Goal: Task Accomplishment & Management: Use online tool/utility

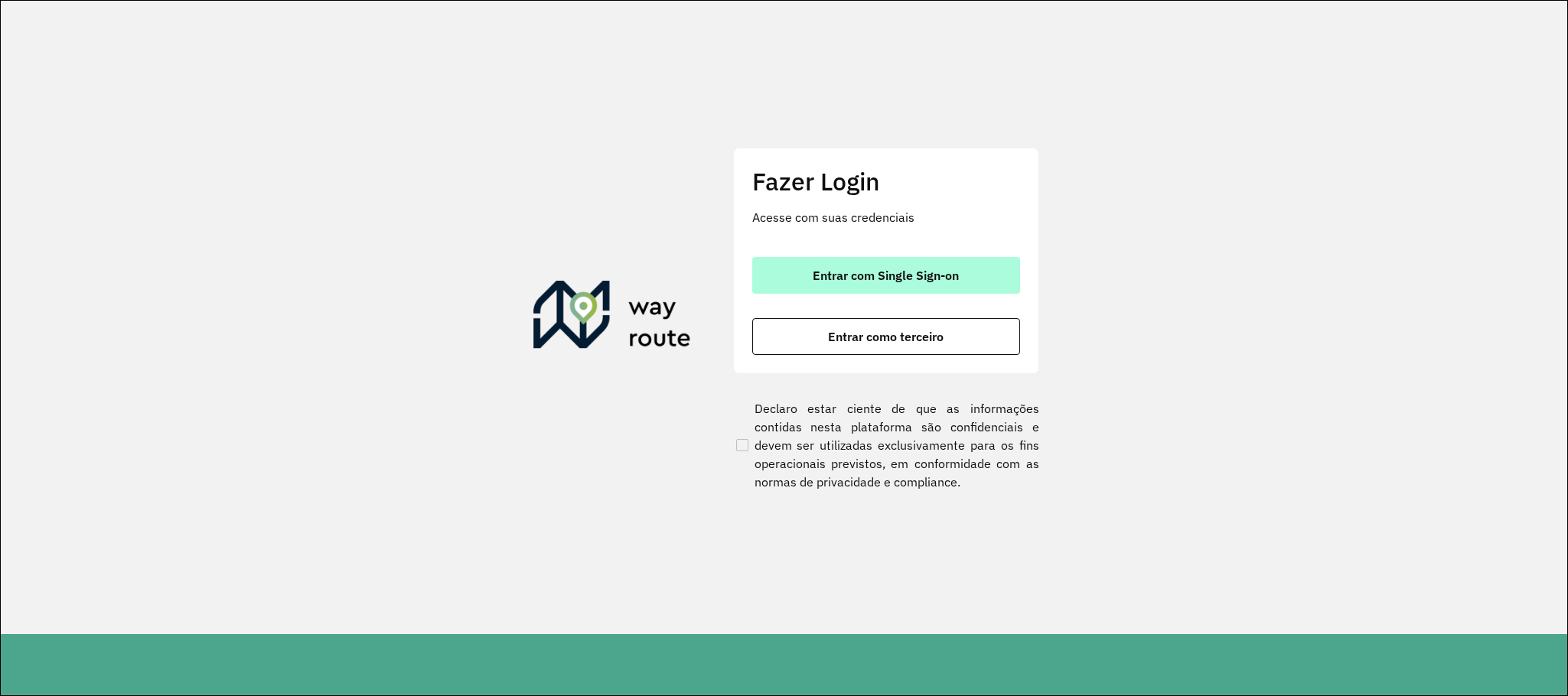
click at [960, 286] on button "Entrar com Single Sign-on" at bounding box center [886, 275] width 268 height 37
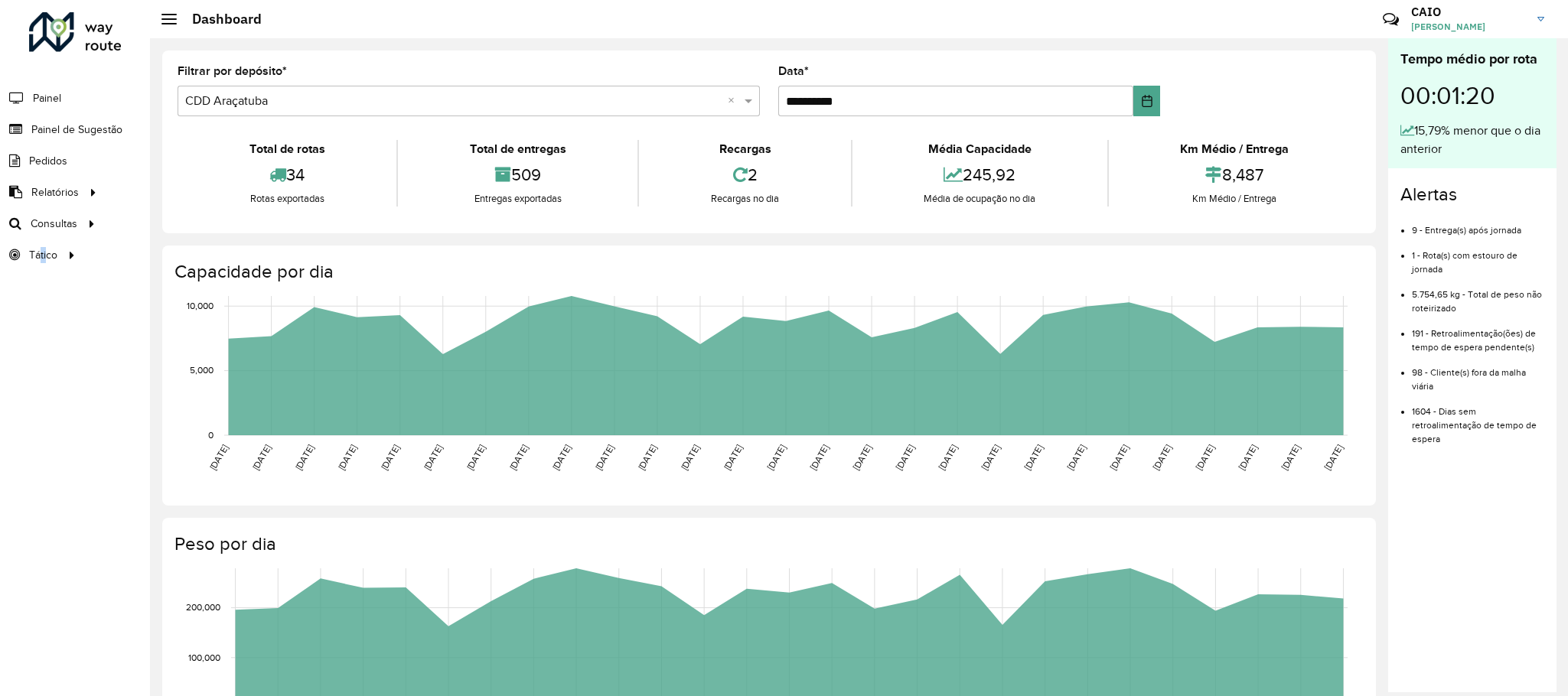
click at [46, 569] on div "Roteirizador AmbevTech Painel Painel de Sugestão Pedidos Relatórios Clientes Cl…" at bounding box center [74, 348] width 150 height 696
click at [205, 214] on link "Roteirização" at bounding box center [255, 224] width 188 height 30
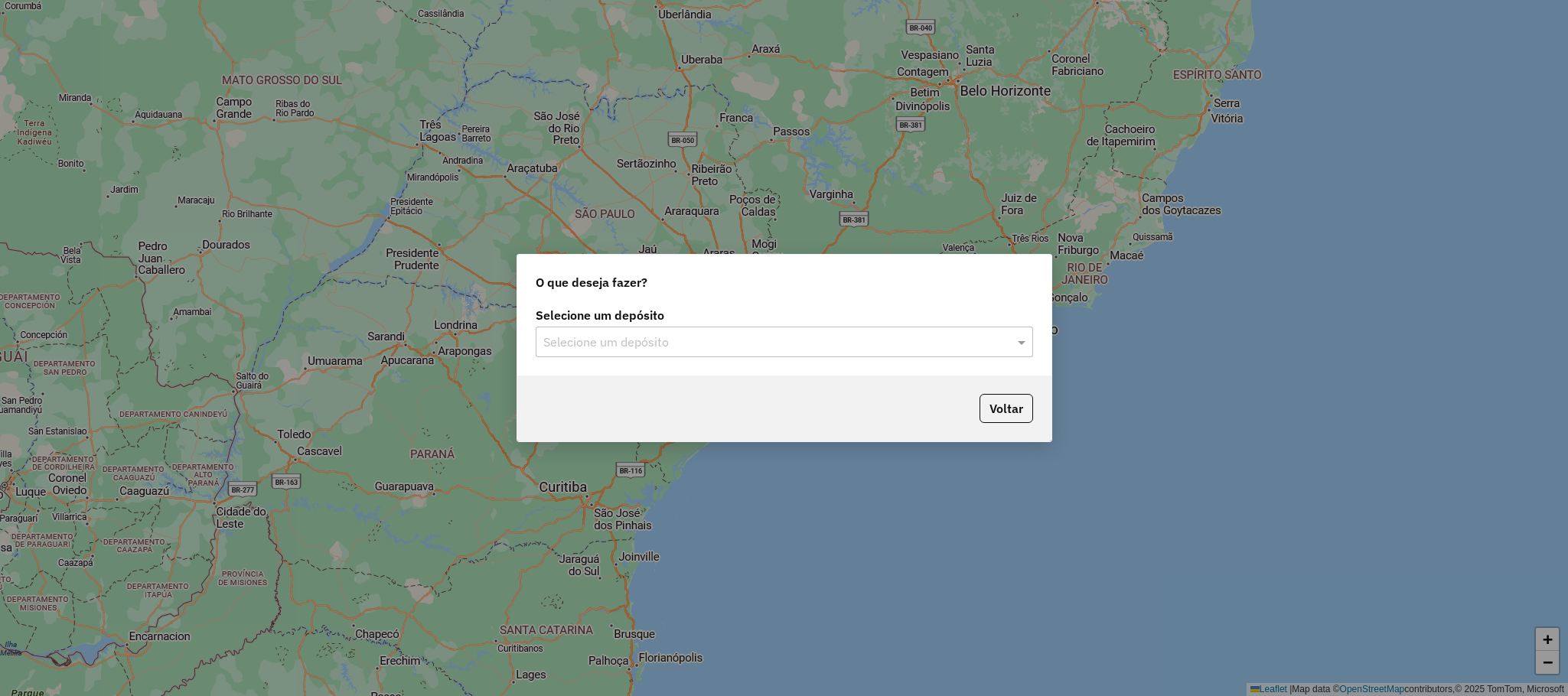
click at [651, 356] on ng-select "Selecione um depósito" at bounding box center [784, 342] width 497 height 30
click at [633, 358] on div "Selecione um depósito Selecione um depósito" at bounding box center [784, 340] width 534 height 72
click at [618, 354] on div "Selecione um depósito" at bounding box center [784, 342] width 497 height 30
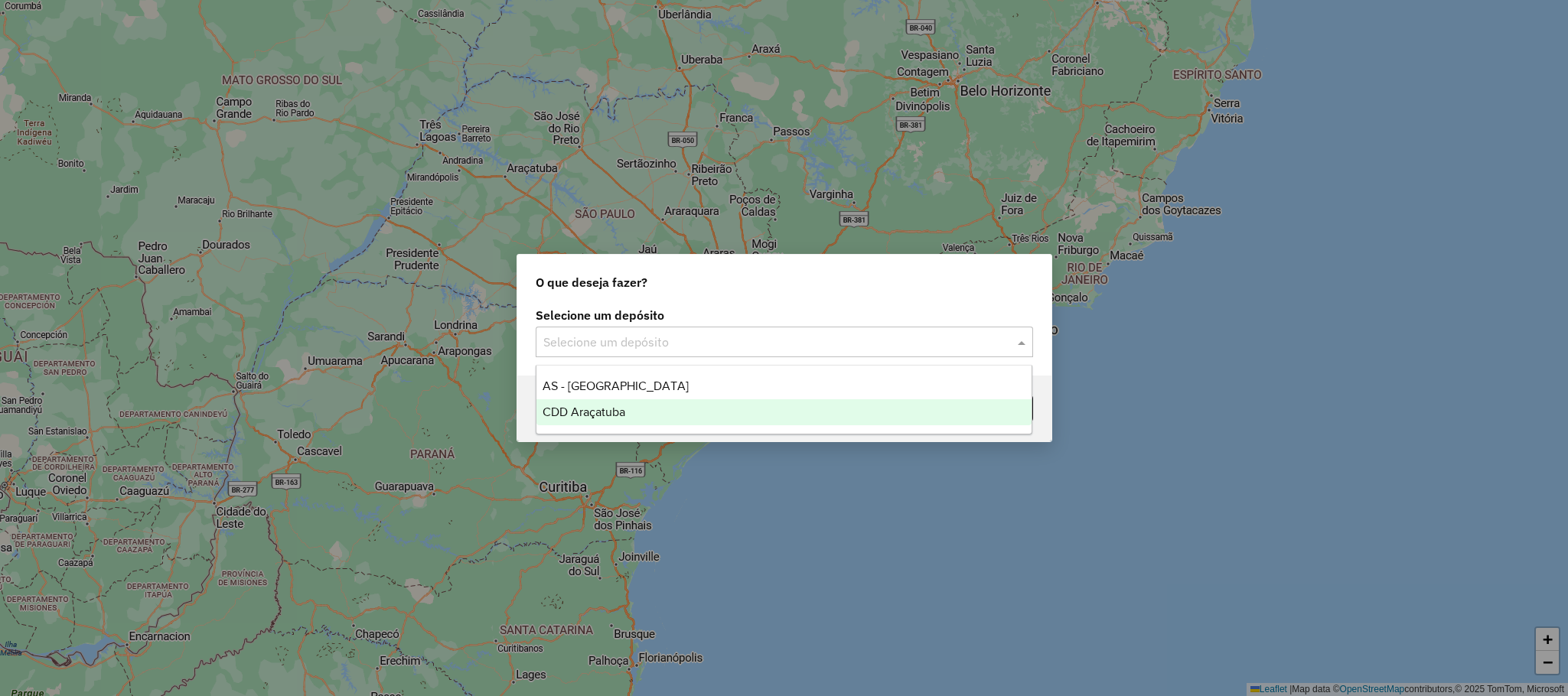
click at [623, 410] on span "CDD Araçatuba" at bounding box center [584, 412] width 83 height 13
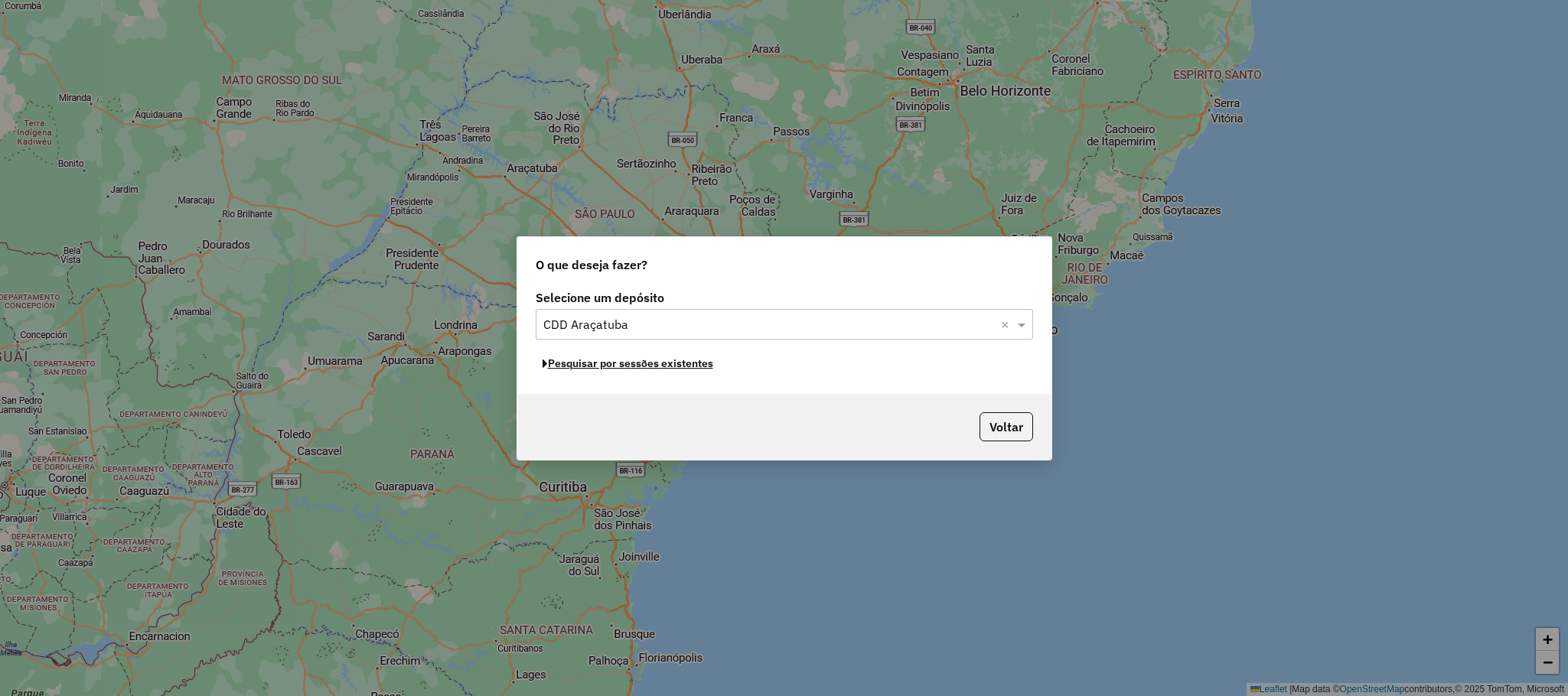
click at [613, 360] on button "Pesquisar por sessões existentes" at bounding box center [628, 364] width 185 height 24
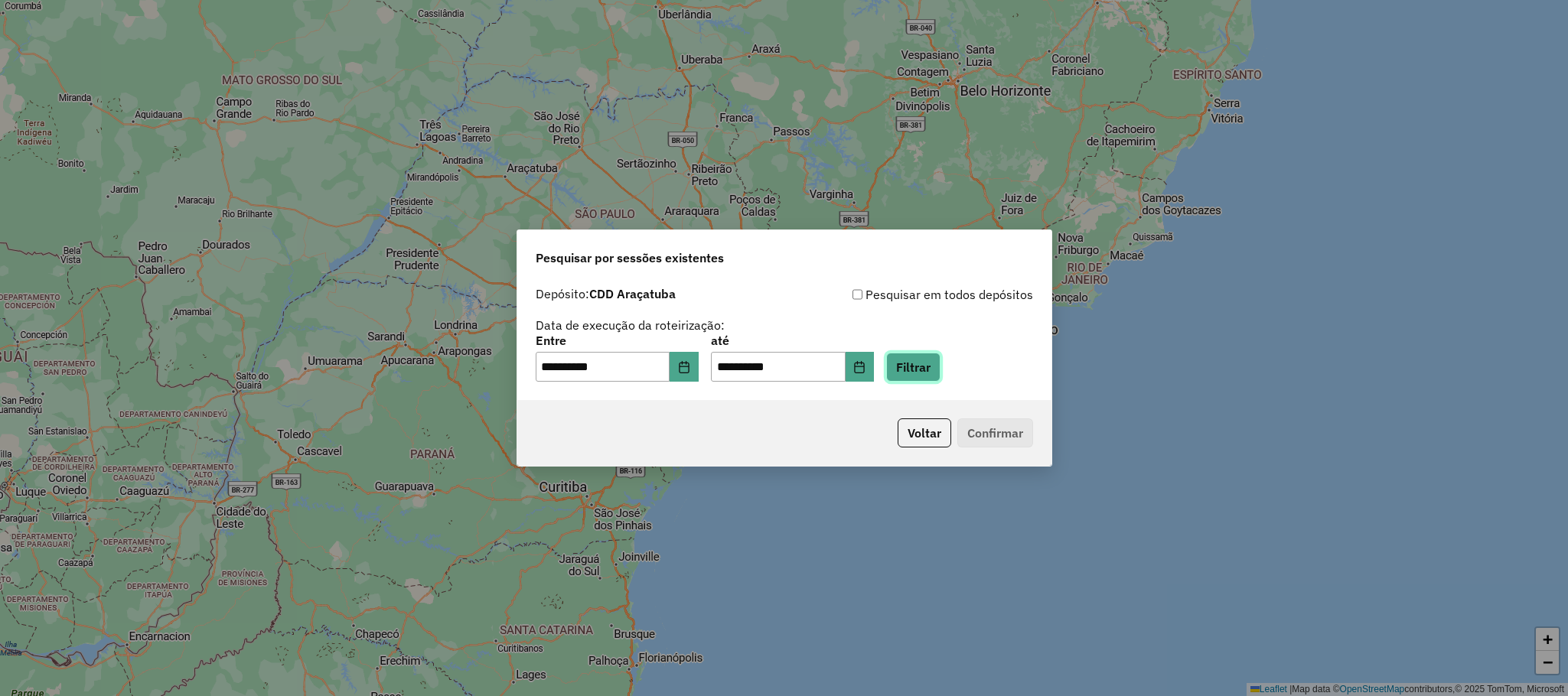
click at [937, 371] on button "Filtrar" at bounding box center [913, 367] width 54 height 30
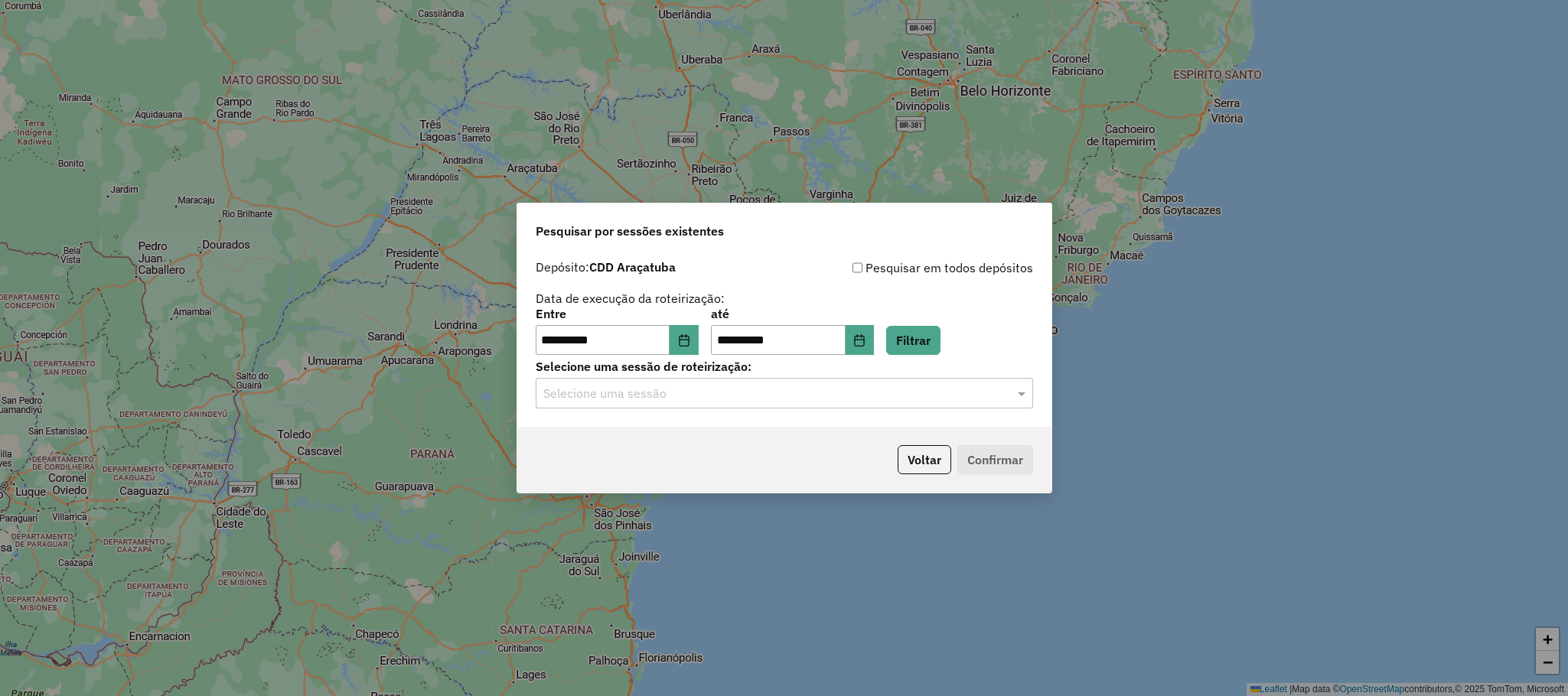
click at [802, 407] on div "Selecione uma sessão" at bounding box center [784, 393] width 497 height 30
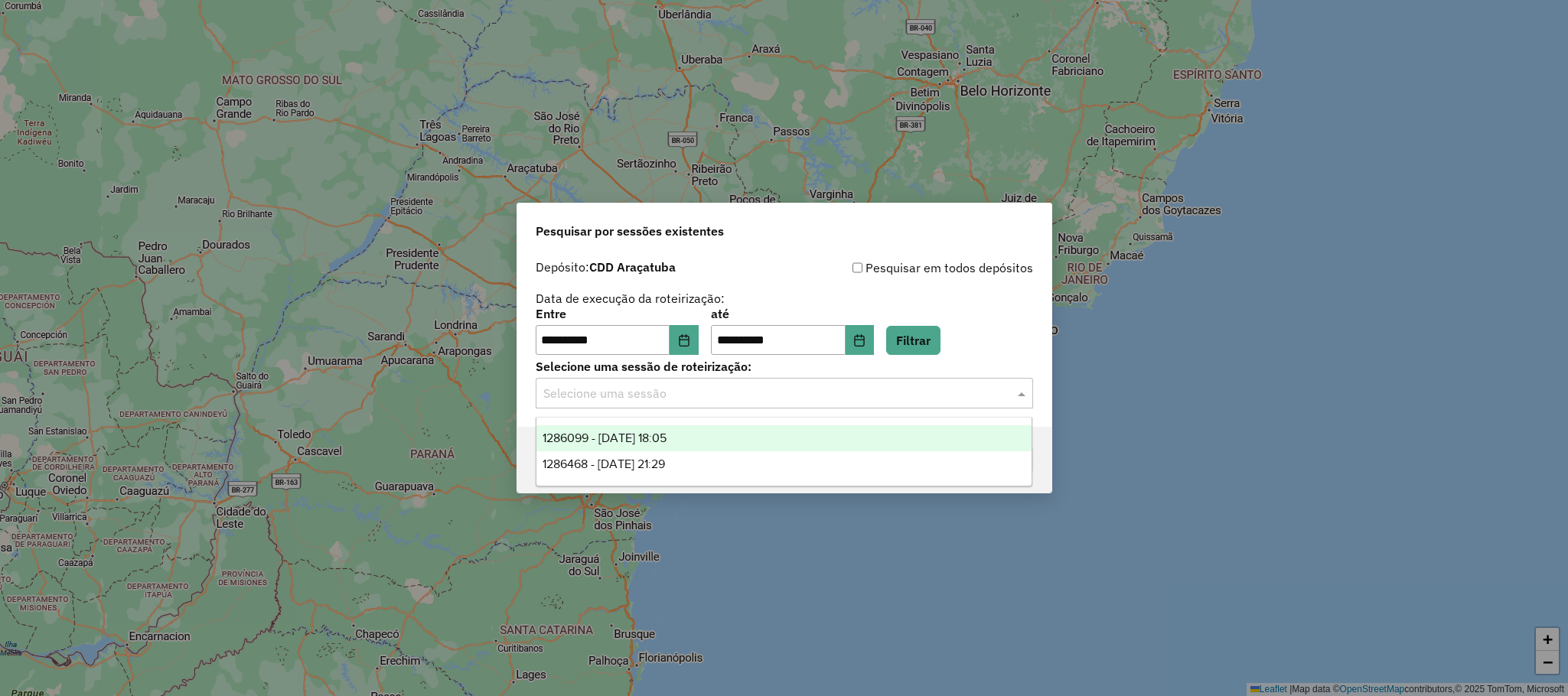
click at [698, 462] on div "1286468 - 01/10/2025 21:29" at bounding box center [784, 464] width 495 height 26
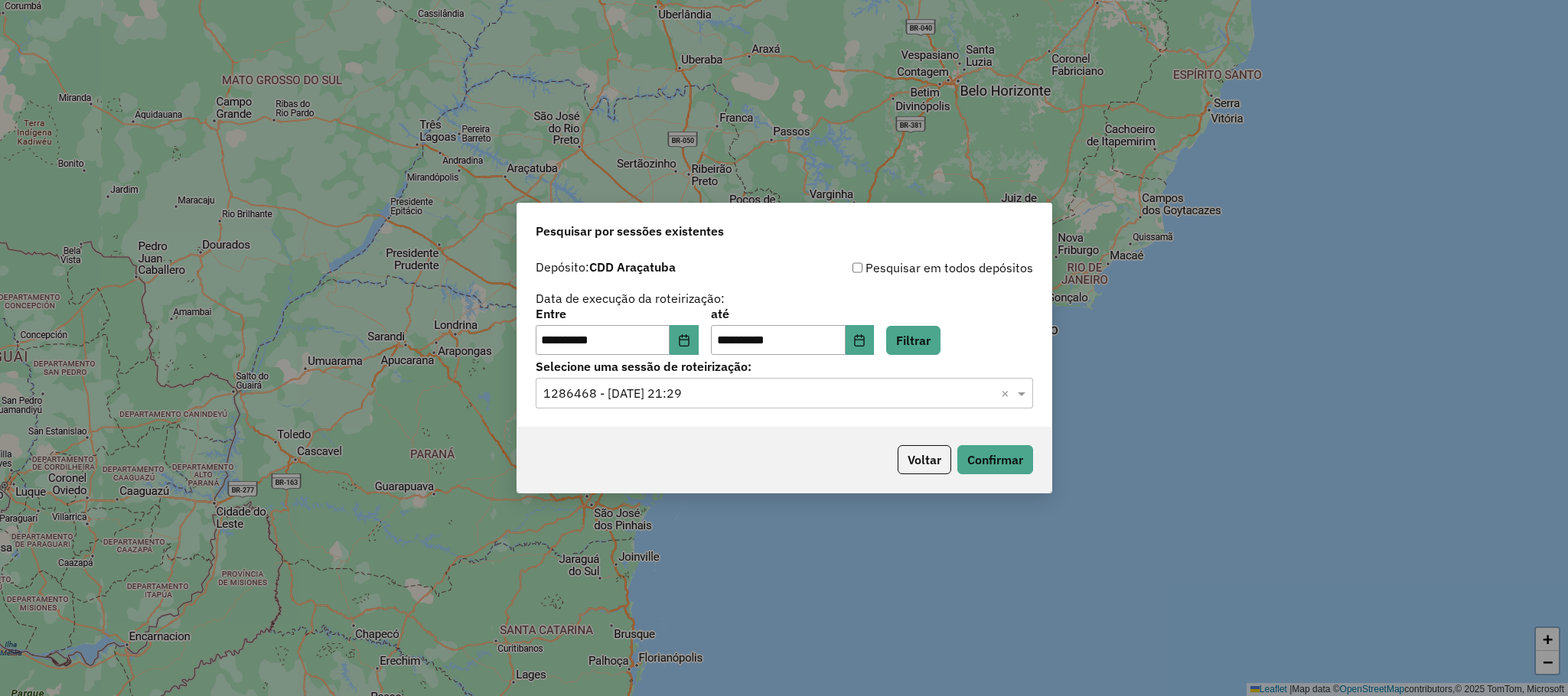
click at [776, 370] on label "Selecione uma sessão de roteirização:" at bounding box center [784, 366] width 497 height 18
click at [776, 382] on div "Selecione uma sessão × 1286468 - 01/10/2025 21:29 ×" at bounding box center [784, 393] width 497 height 30
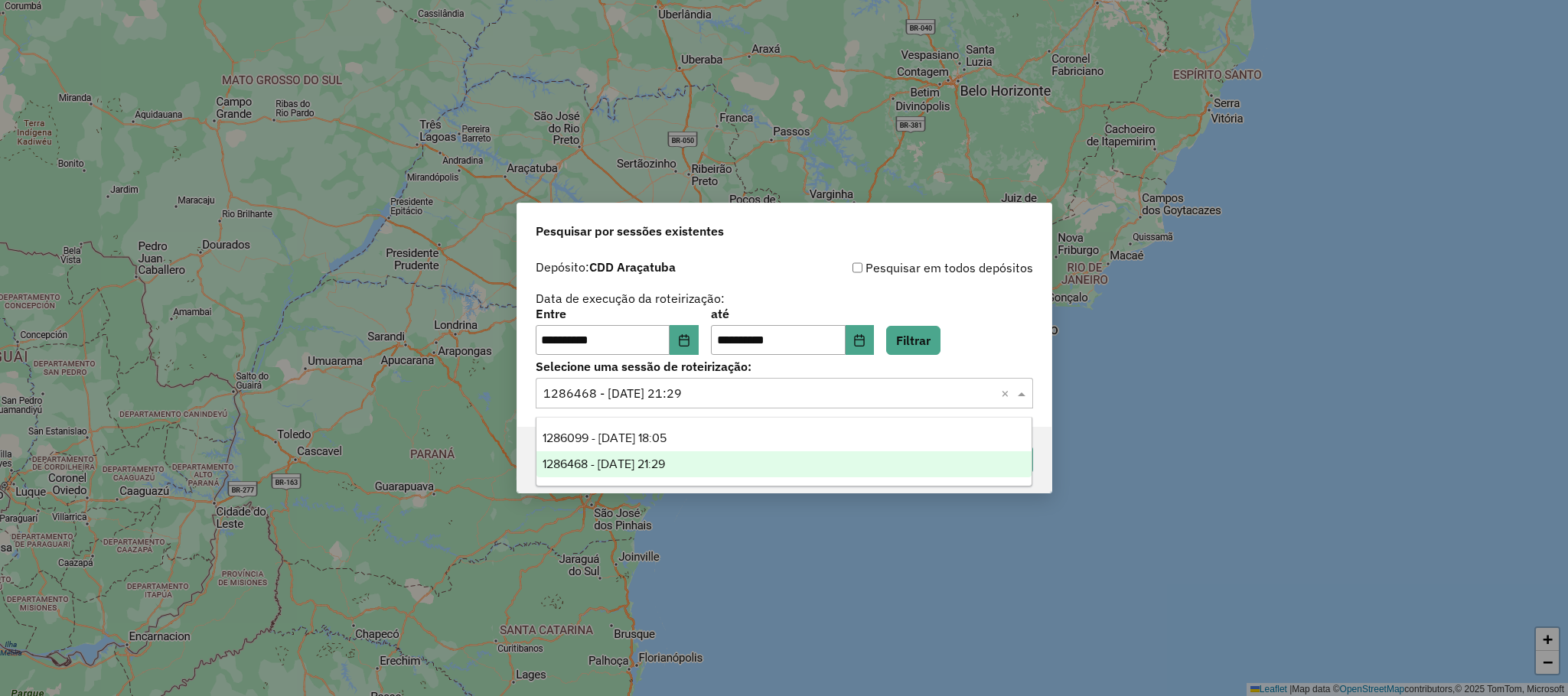
click at [728, 426] on div "1286099 - 01/10/2025 18:05" at bounding box center [784, 438] width 495 height 26
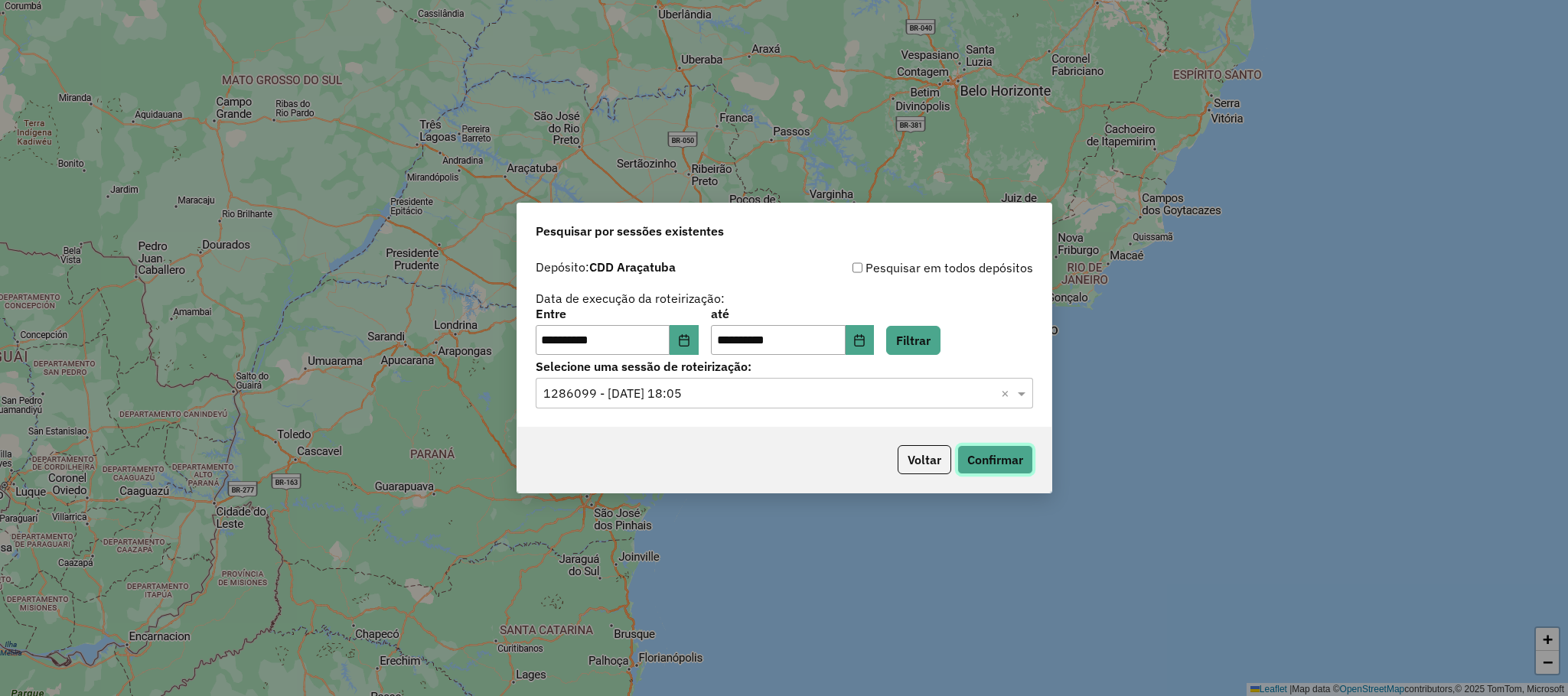
click at [1030, 470] on button "Confirmar" at bounding box center [995, 460] width 76 height 30
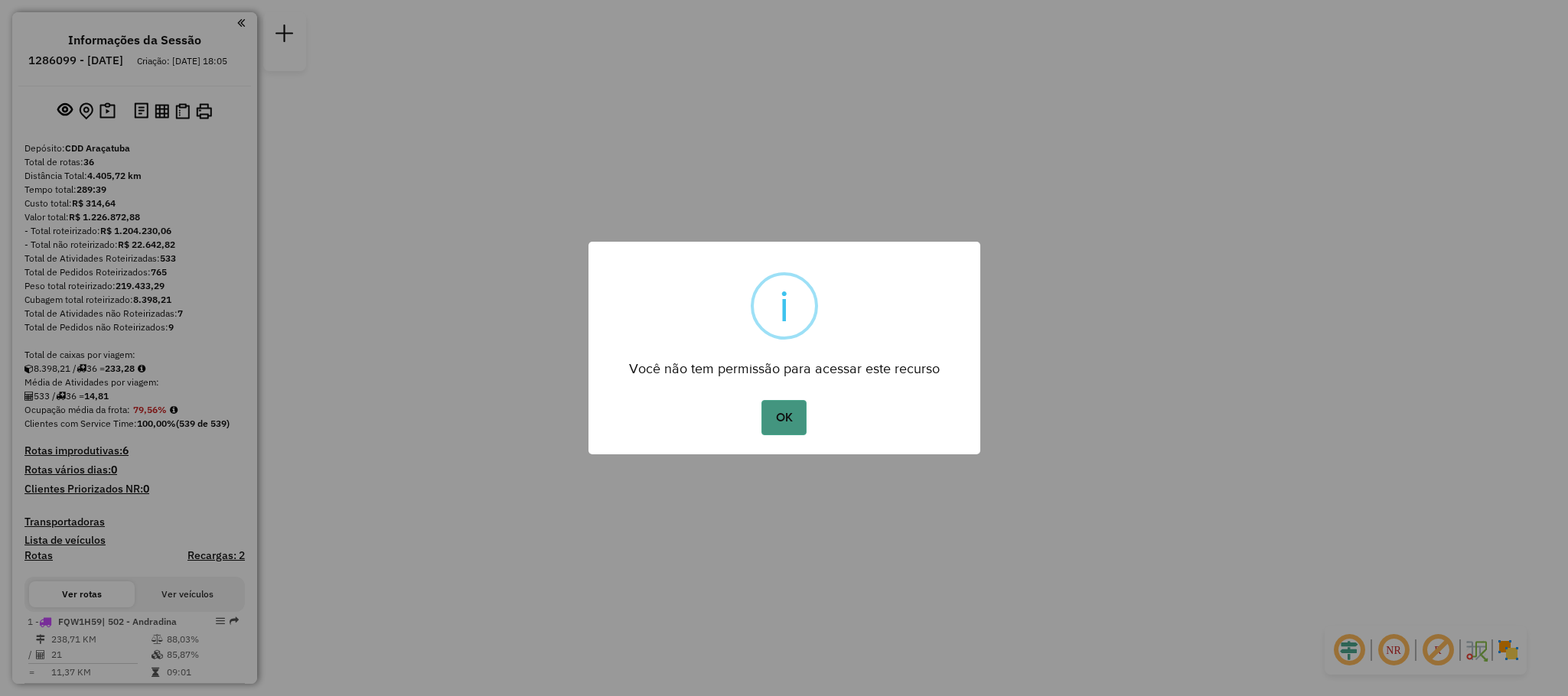
click at [765, 403] on button "OK" at bounding box center [783, 417] width 45 height 35
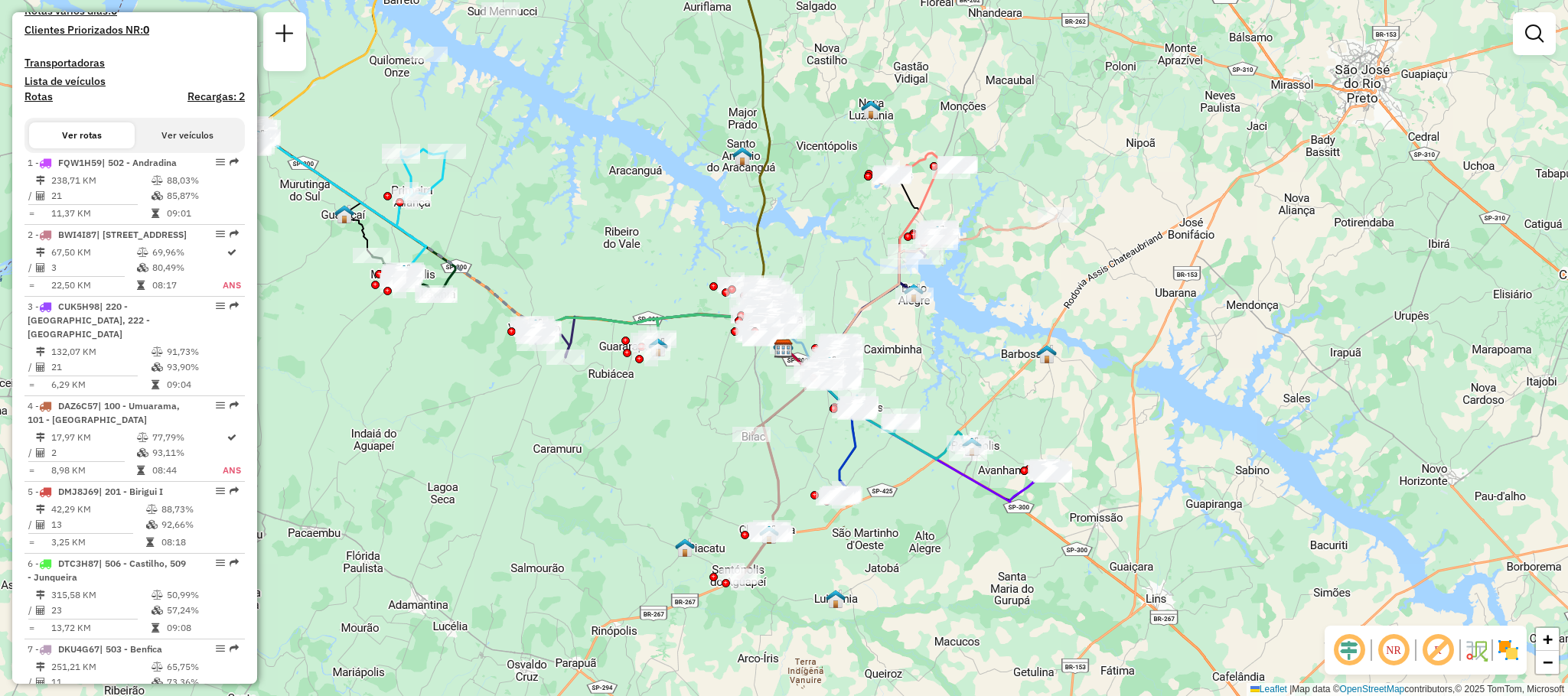
scroll to position [345, 0]
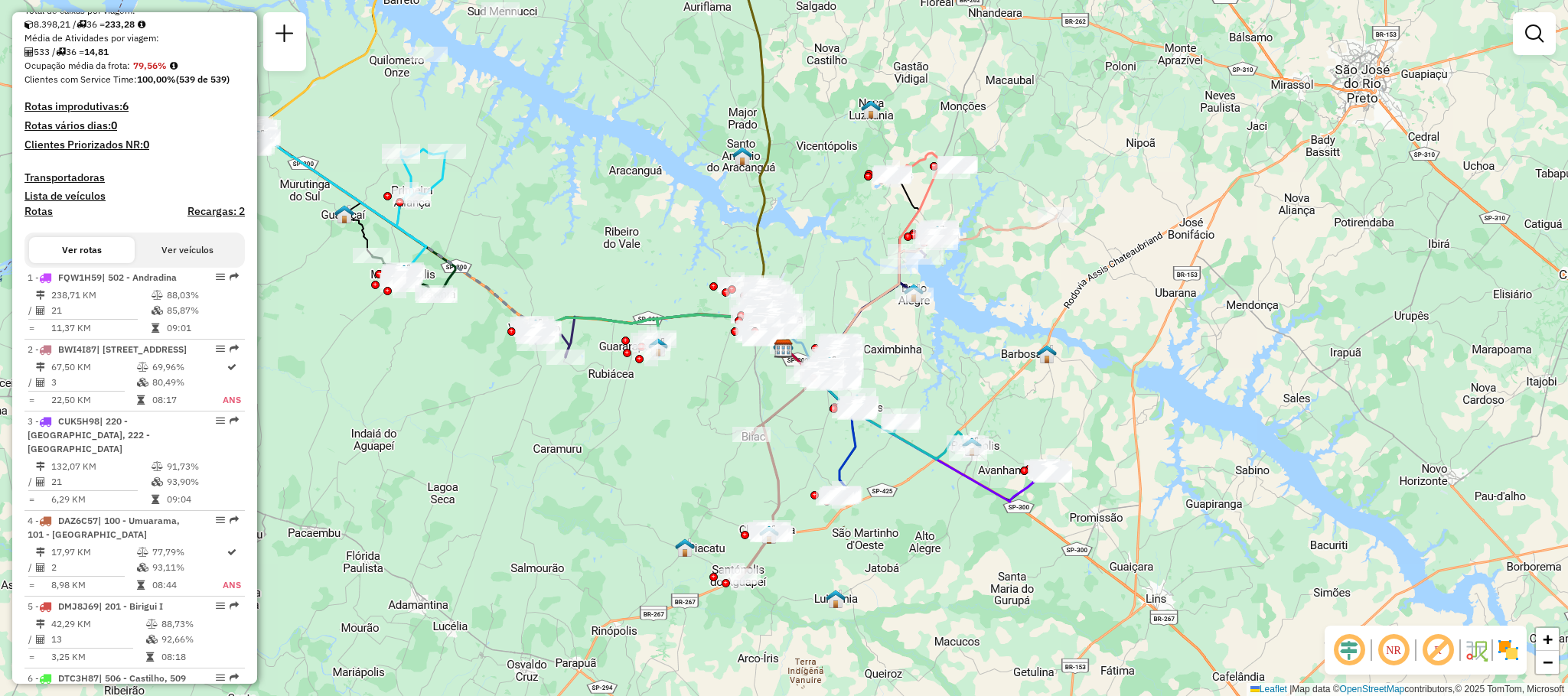
click at [108, 113] on h4 "Rotas improdutivas: 6" at bounding box center [134, 107] width 220 height 13
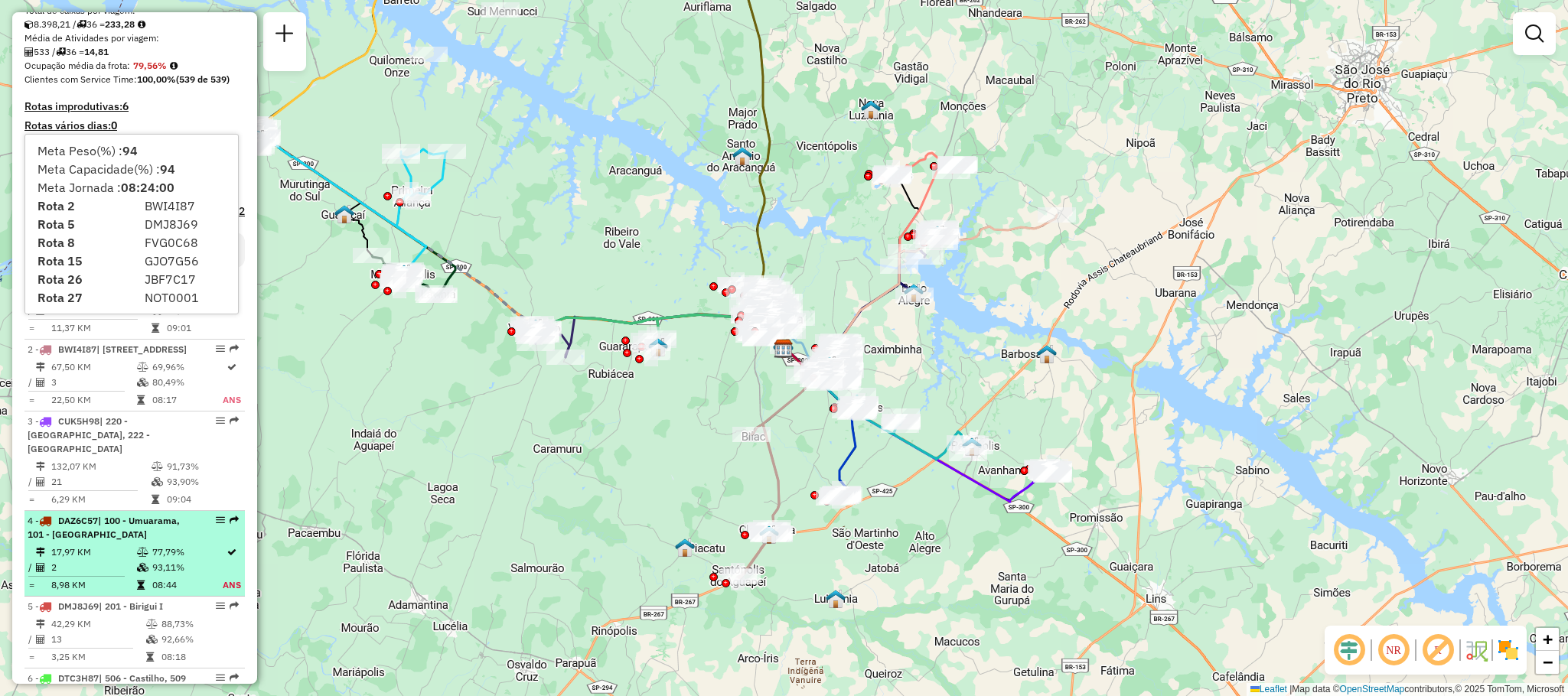
click at [200, 574] on td "93,11%" at bounding box center [187, 567] width 70 height 15
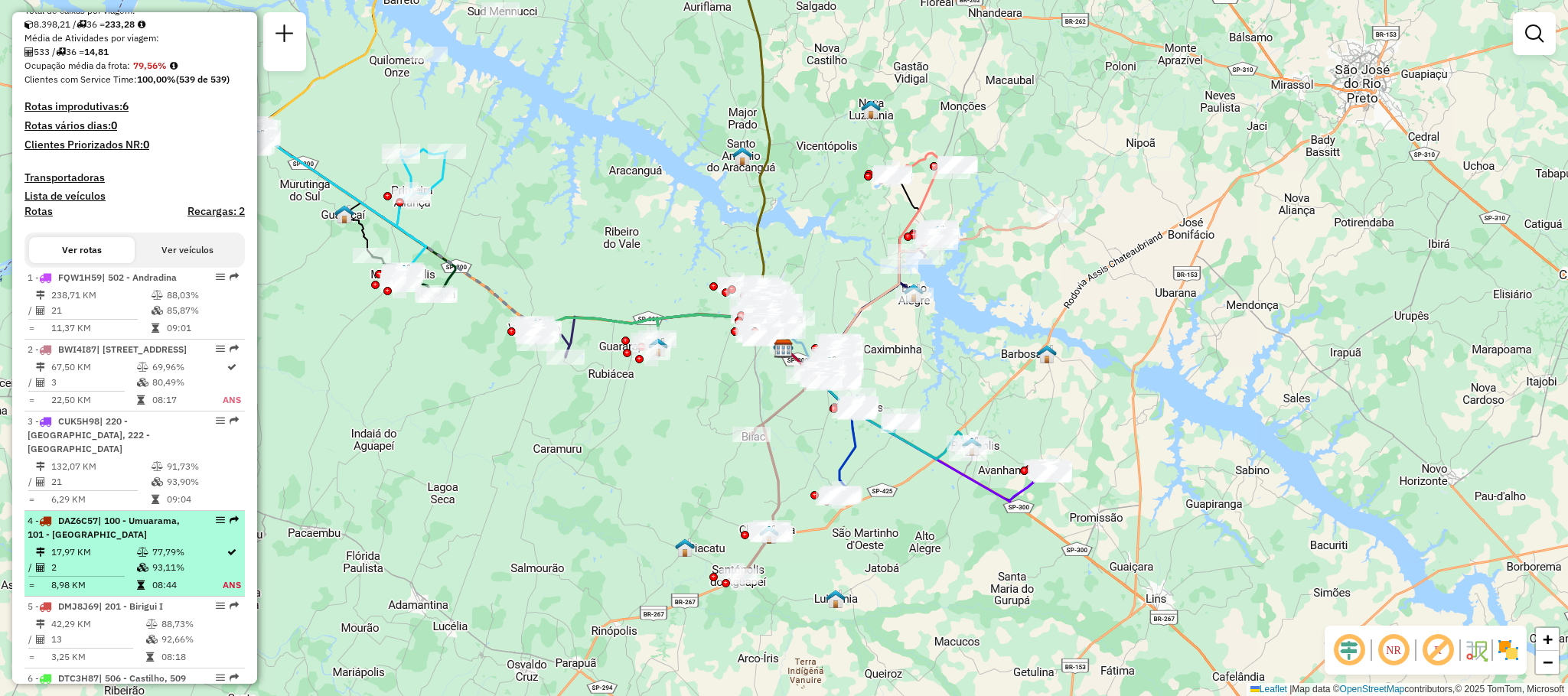
select select "**********"
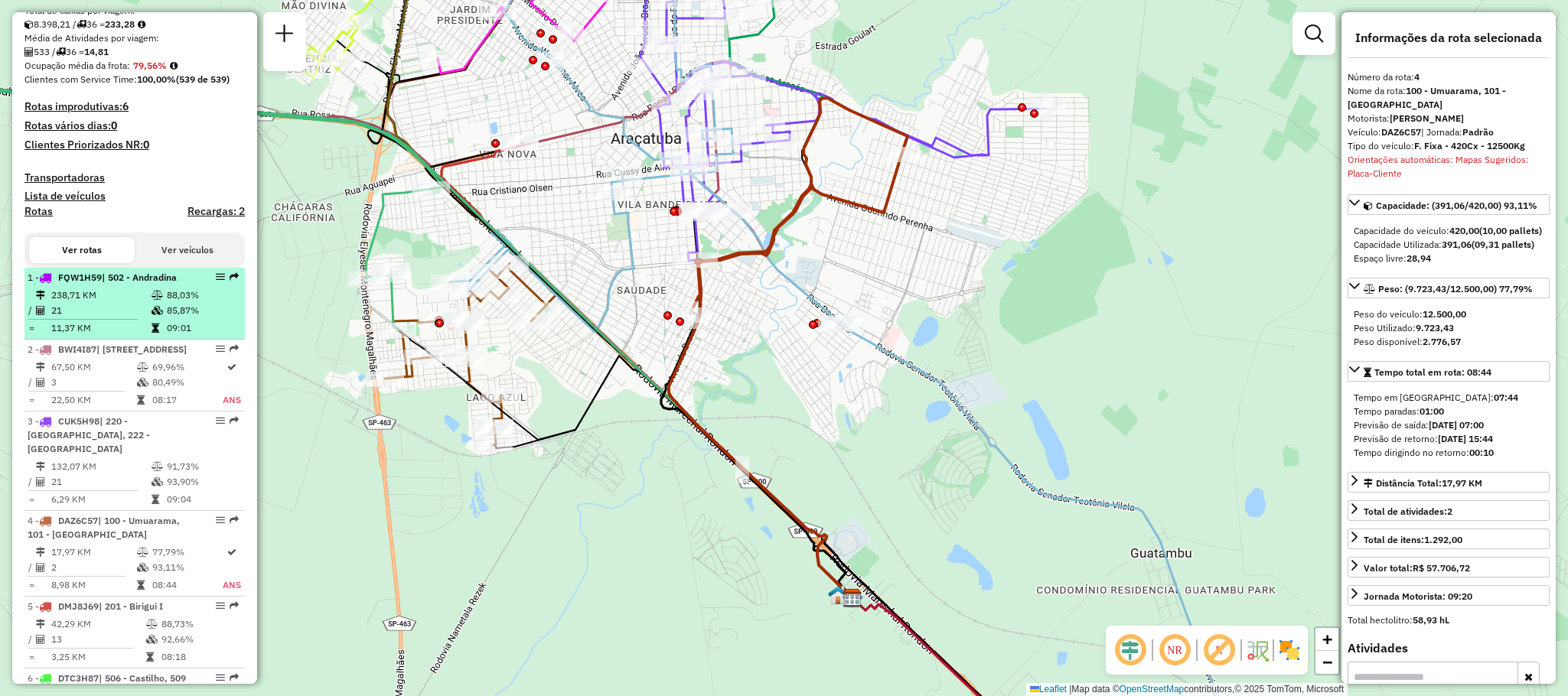
scroll to position [115, 0]
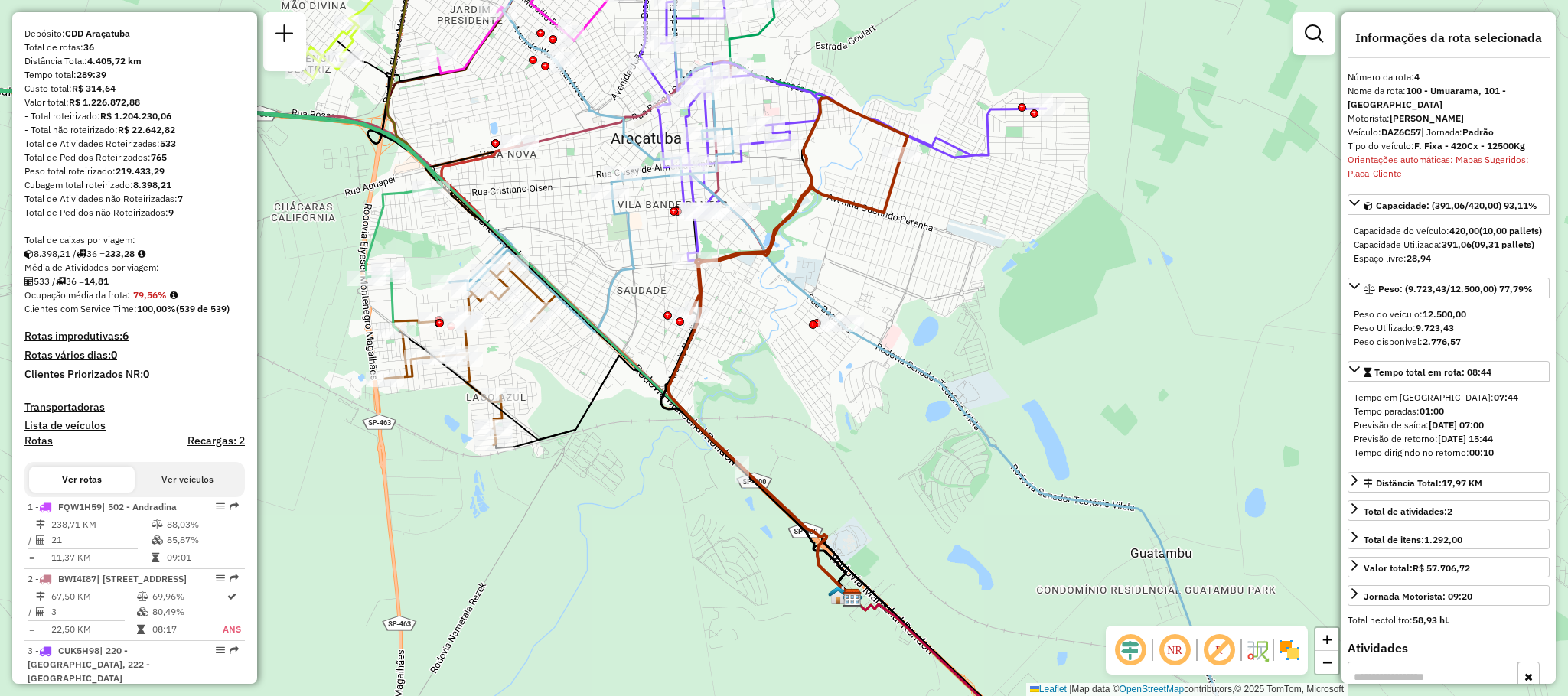
click at [109, 343] on h4 "Rotas improdutivas: 6" at bounding box center [134, 336] width 220 height 13
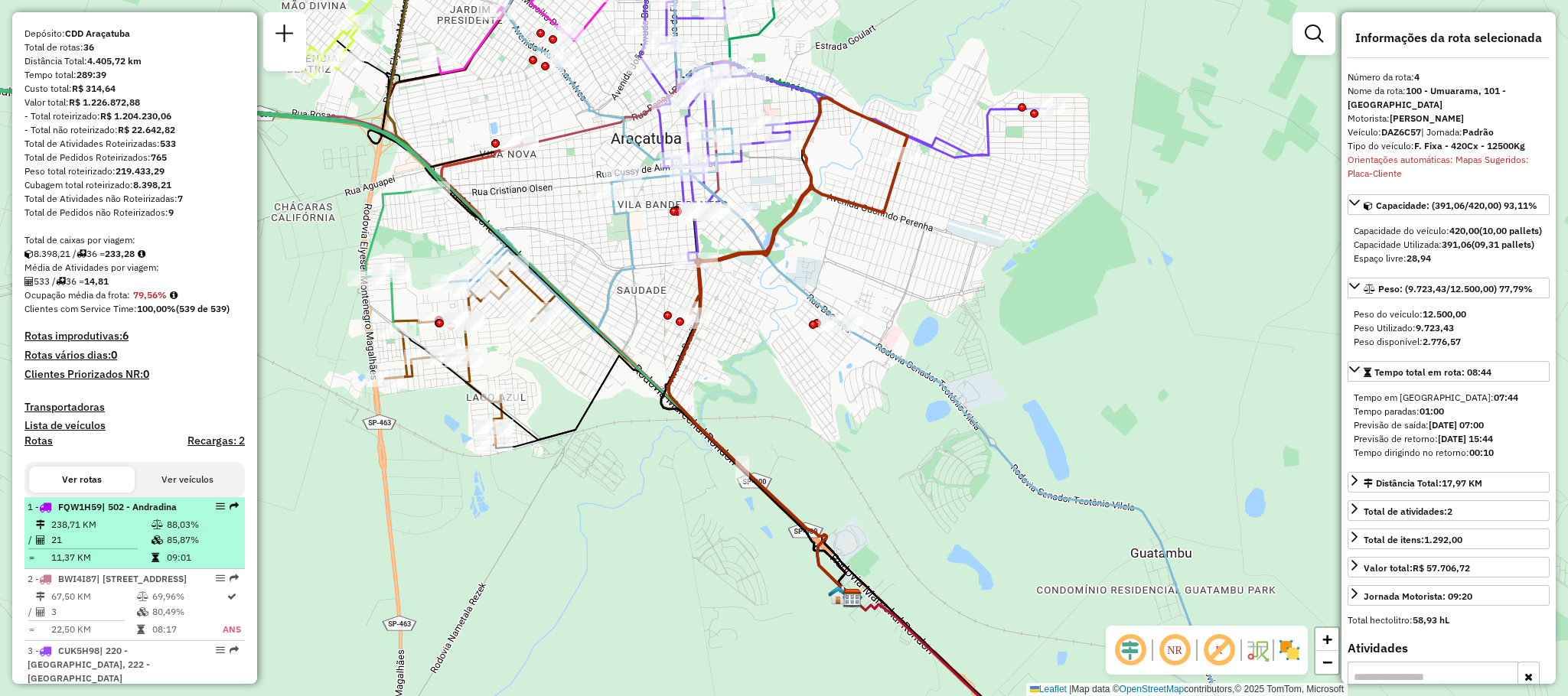
scroll to position [345, 0]
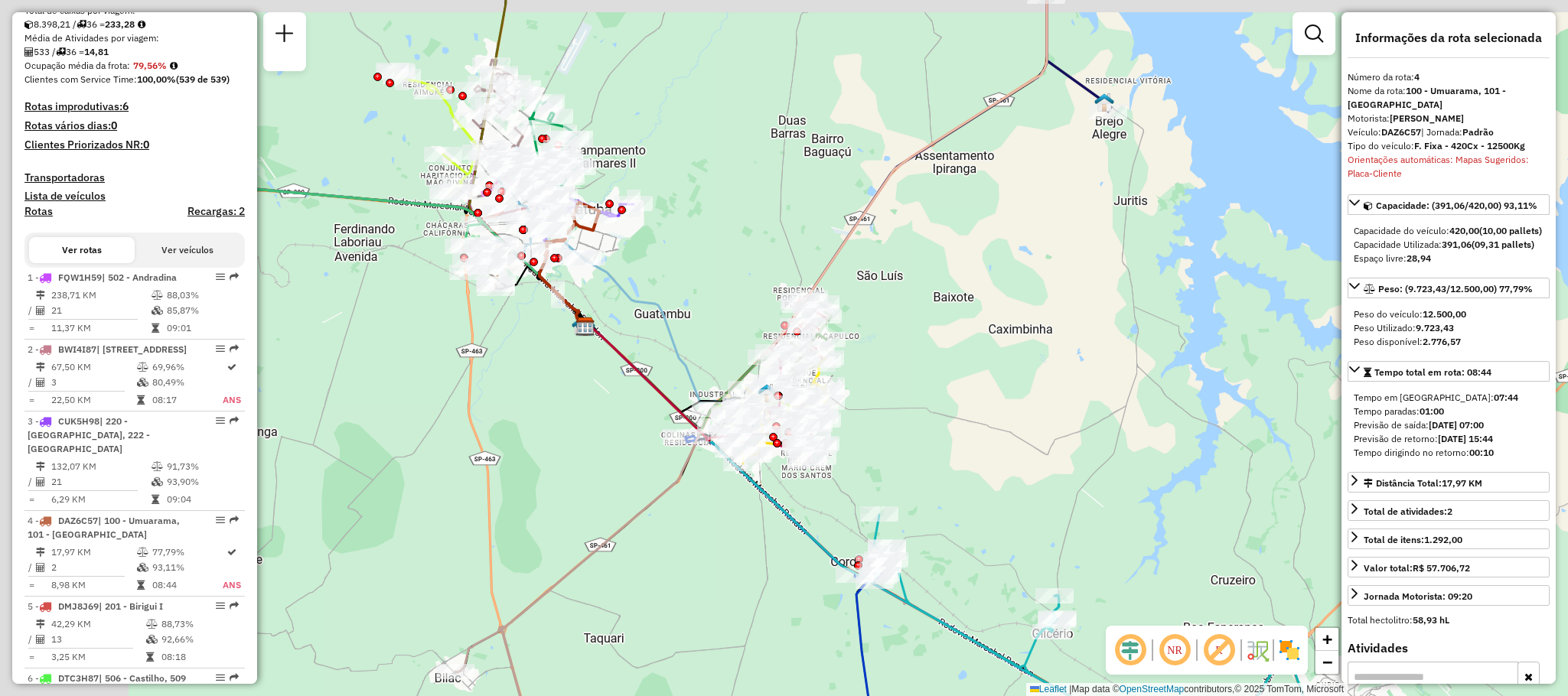
drag, startPoint x: 781, startPoint y: 349, endPoint x: 879, endPoint y: 379, distance: 102.5
click at [879, 379] on div "Janela de atendimento Grade de atendimento Capacidade Transportadoras Veículos …" at bounding box center [784, 348] width 1568 height 696
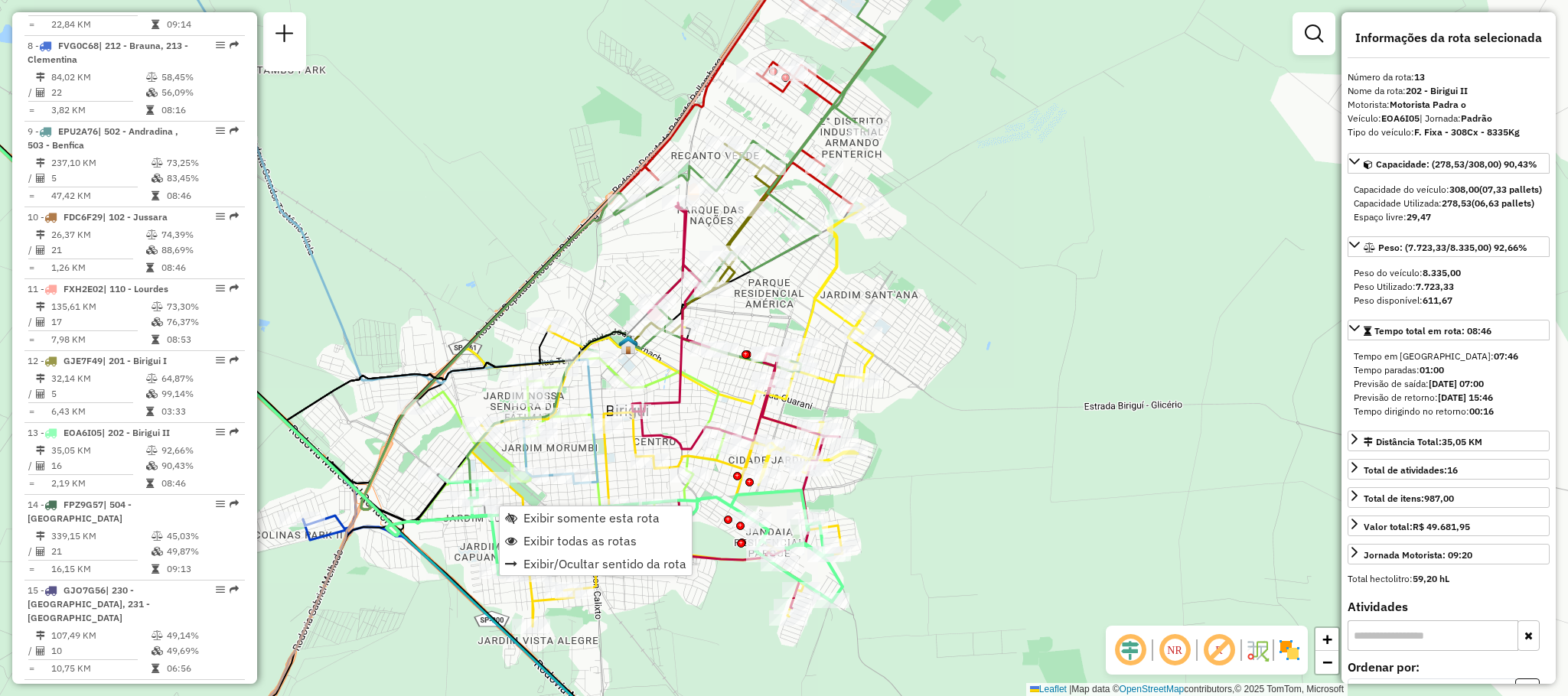
scroll to position [1561, 0]
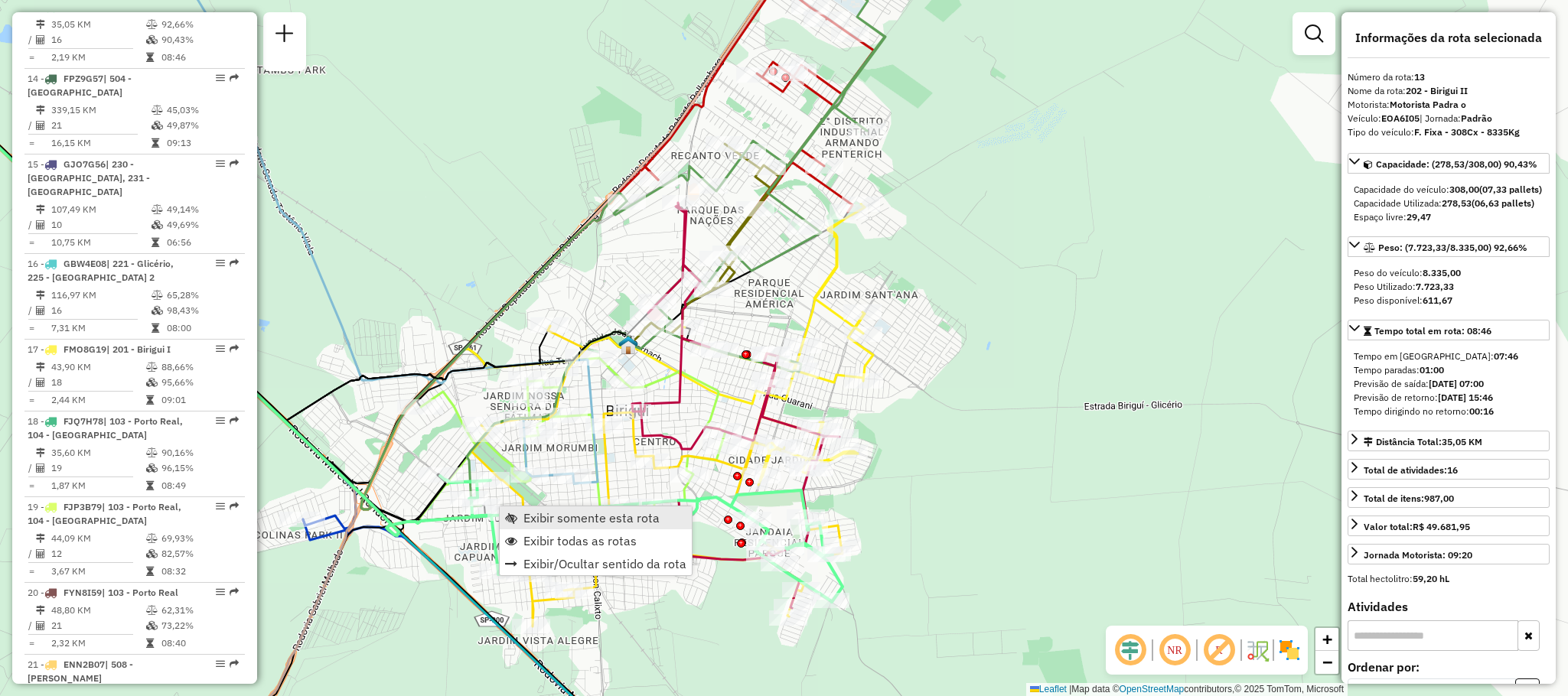
click at [570, 515] on span "Exibir somente esta rota" at bounding box center [591, 517] width 136 height 12
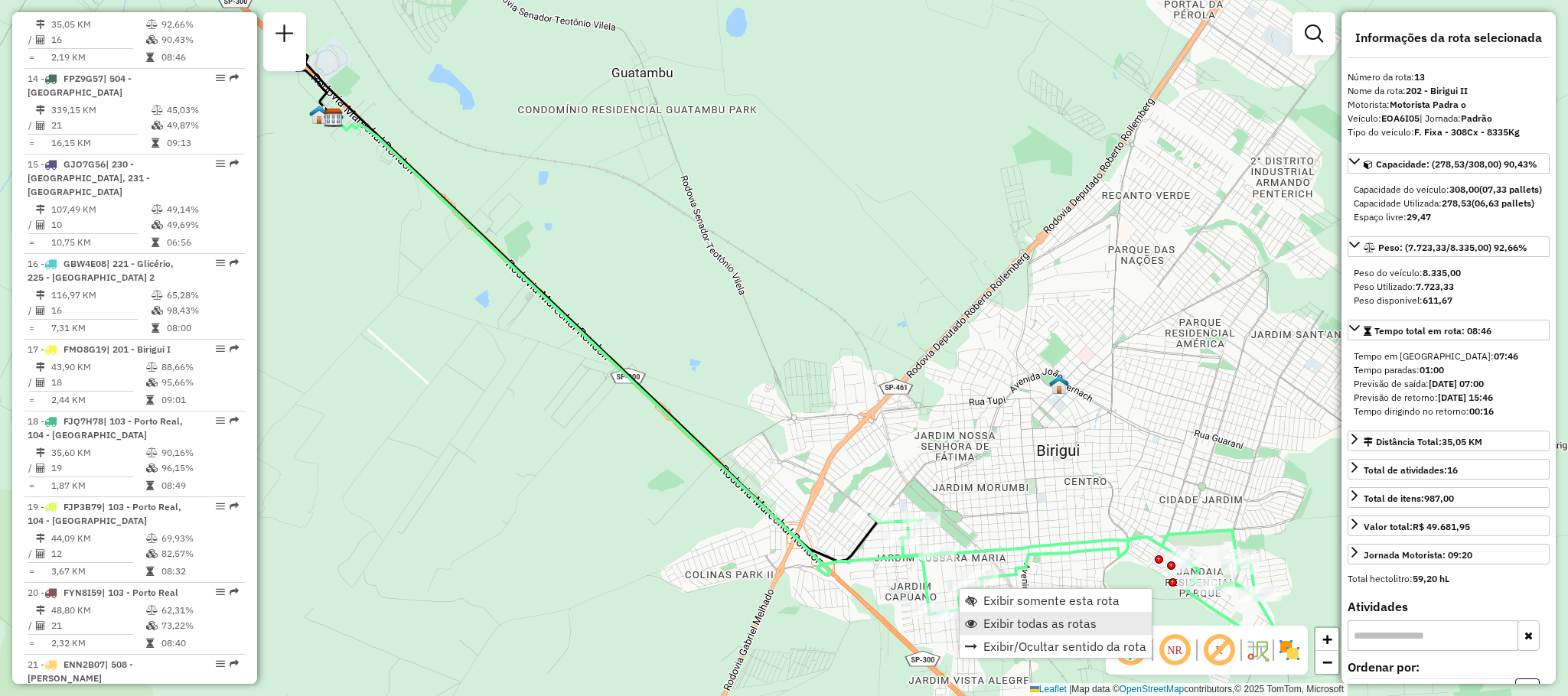
click at [1006, 612] on link "Exibir todas as rotas" at bounding box center [1055, 624] width 192 height 23
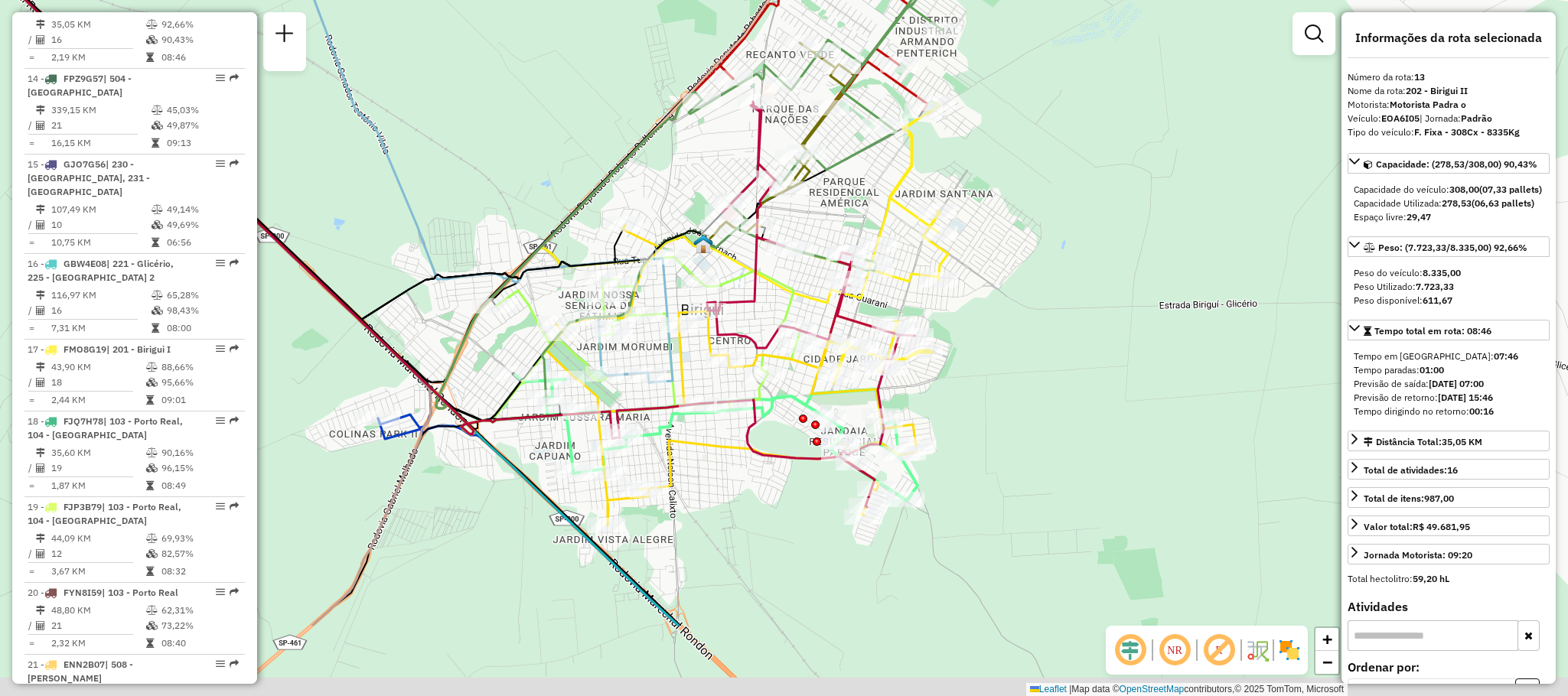
drag, startPoint x: 780, startPoint y: 335, endPoint x: 441, endPoint y: 208, distance: 362.0
click at [441, 208] on div "Janela de atendimento Grade de atendimento Capacidade Transportadoras Veículos …" at bounding box center [784, 348] width 1568 height 696
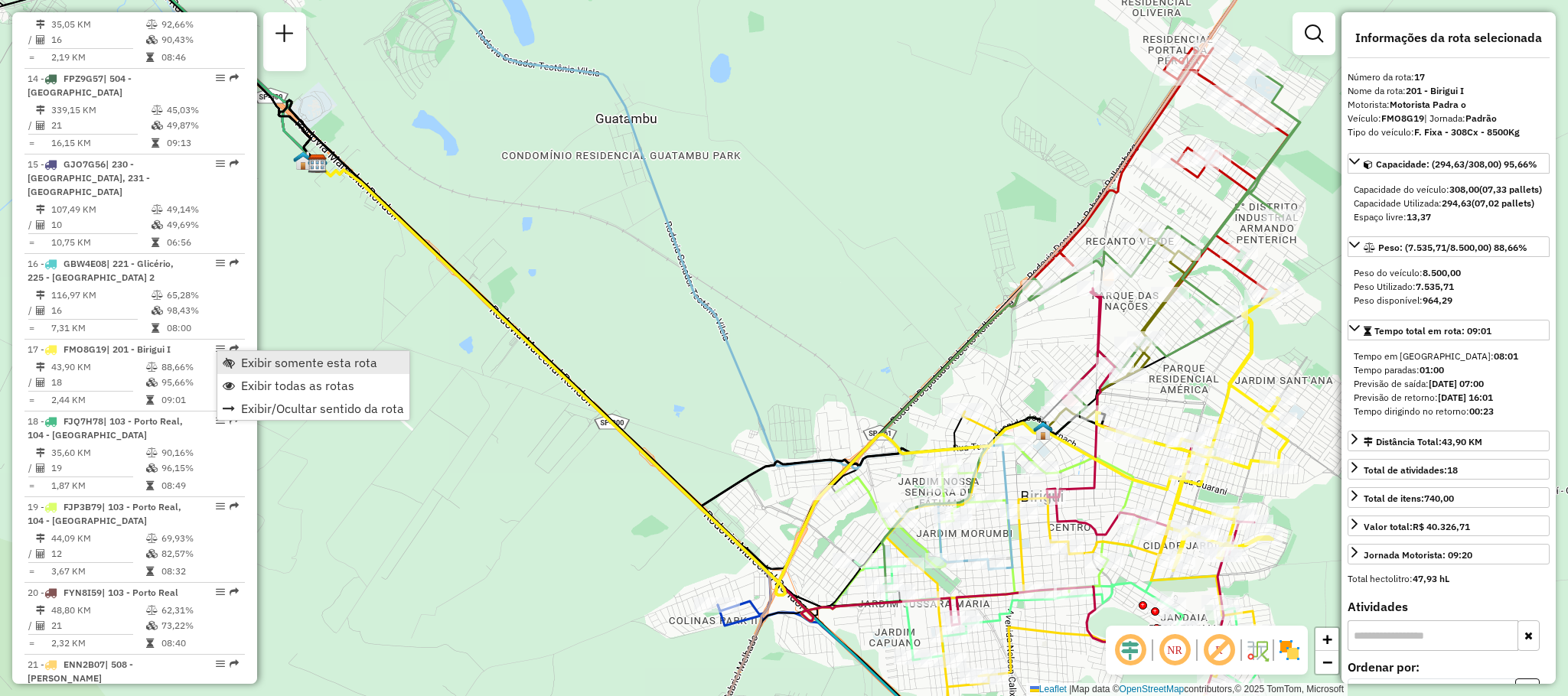
click at [298, 358] on span "Exibir somente esta rota" at bounding box center [309, 362] width 136 height 12
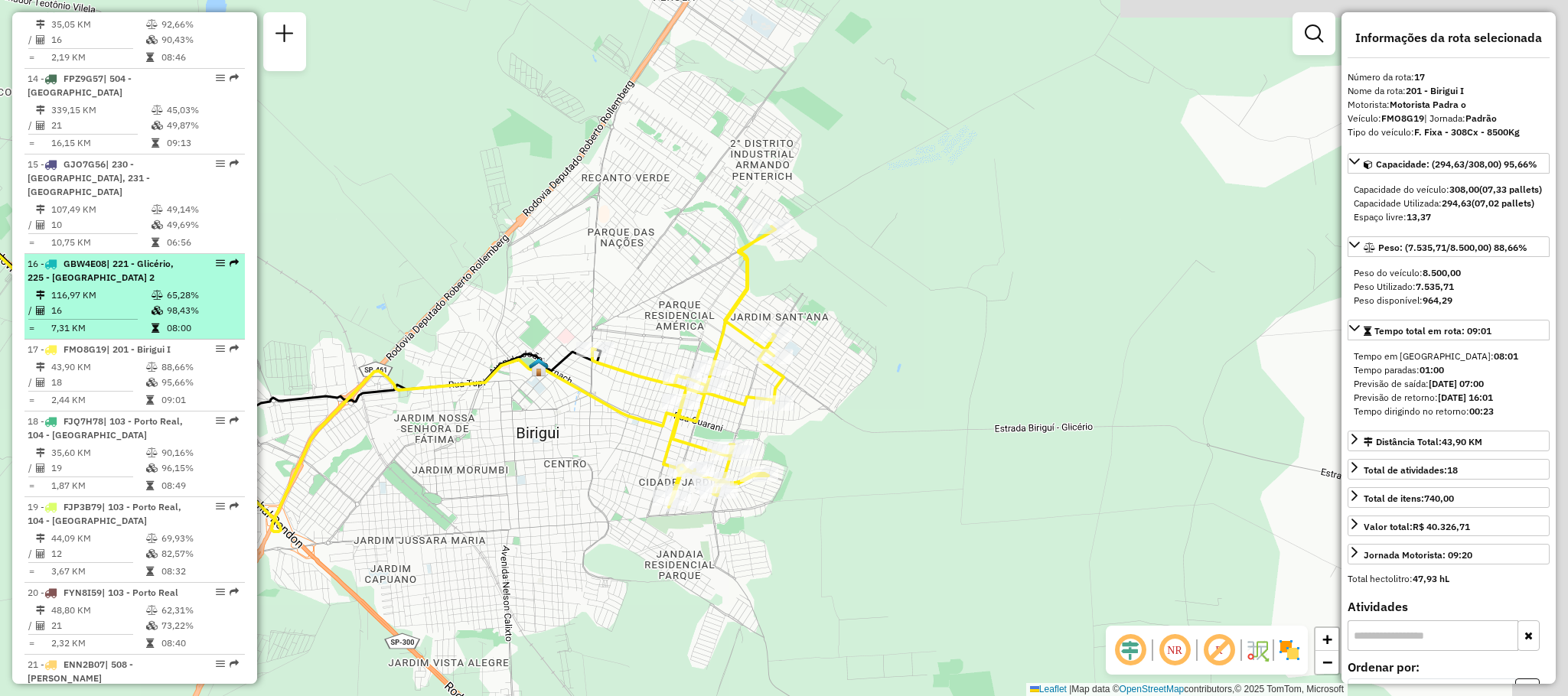
drag, startPoint x: 594, startPoint y: 365, endPoint x: 224, endPoint y: 301, distance: 375.5
click at [224, 302] on hb-router-mapa "Informações da Sessão 1286099 - [DATE] Criação: [DATE] 18:05 Depósito: CDD Araç…" at bounding box center [784, 348] width 1568 height 696
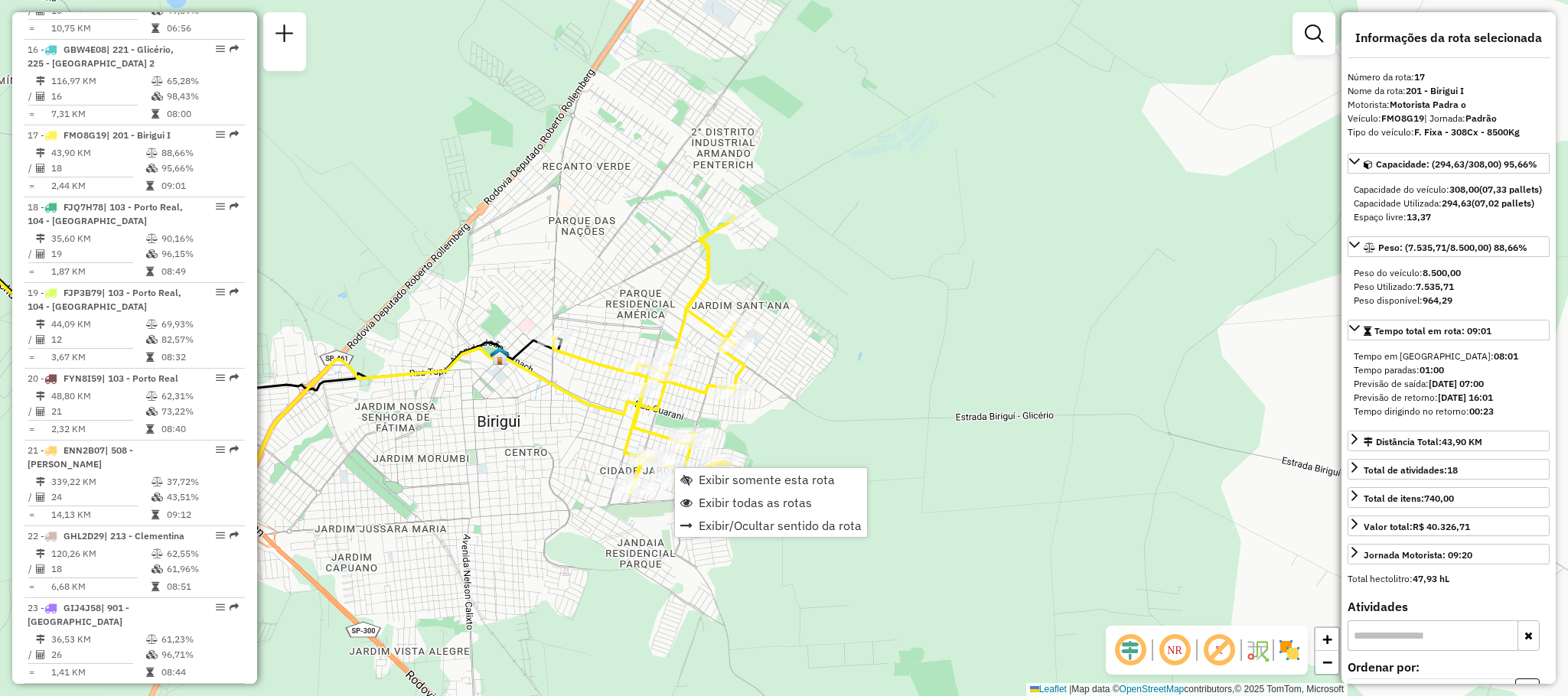
scroll to position [1891, 0]
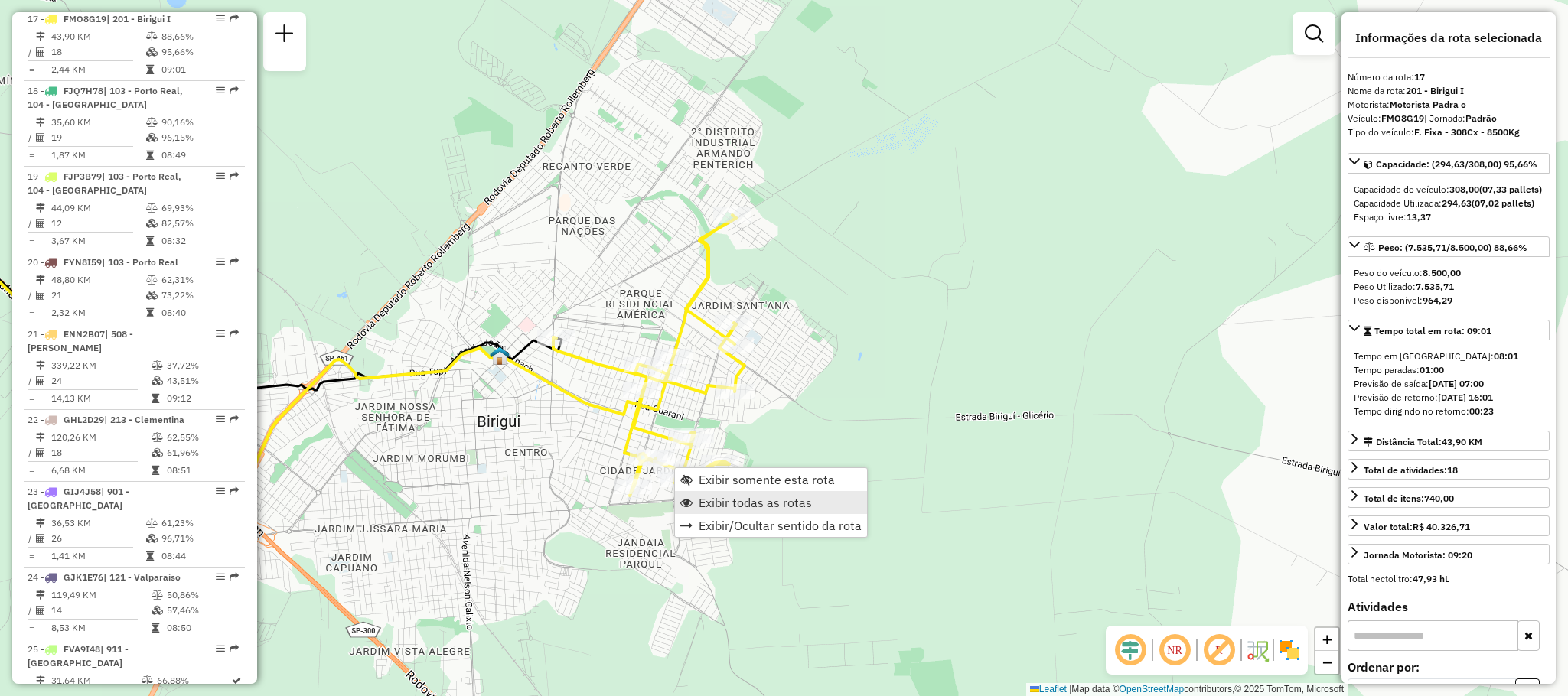
click at [726, 501] on span "Exibir todas as rotas" at bounding box center [754, 502] width 113 height 12
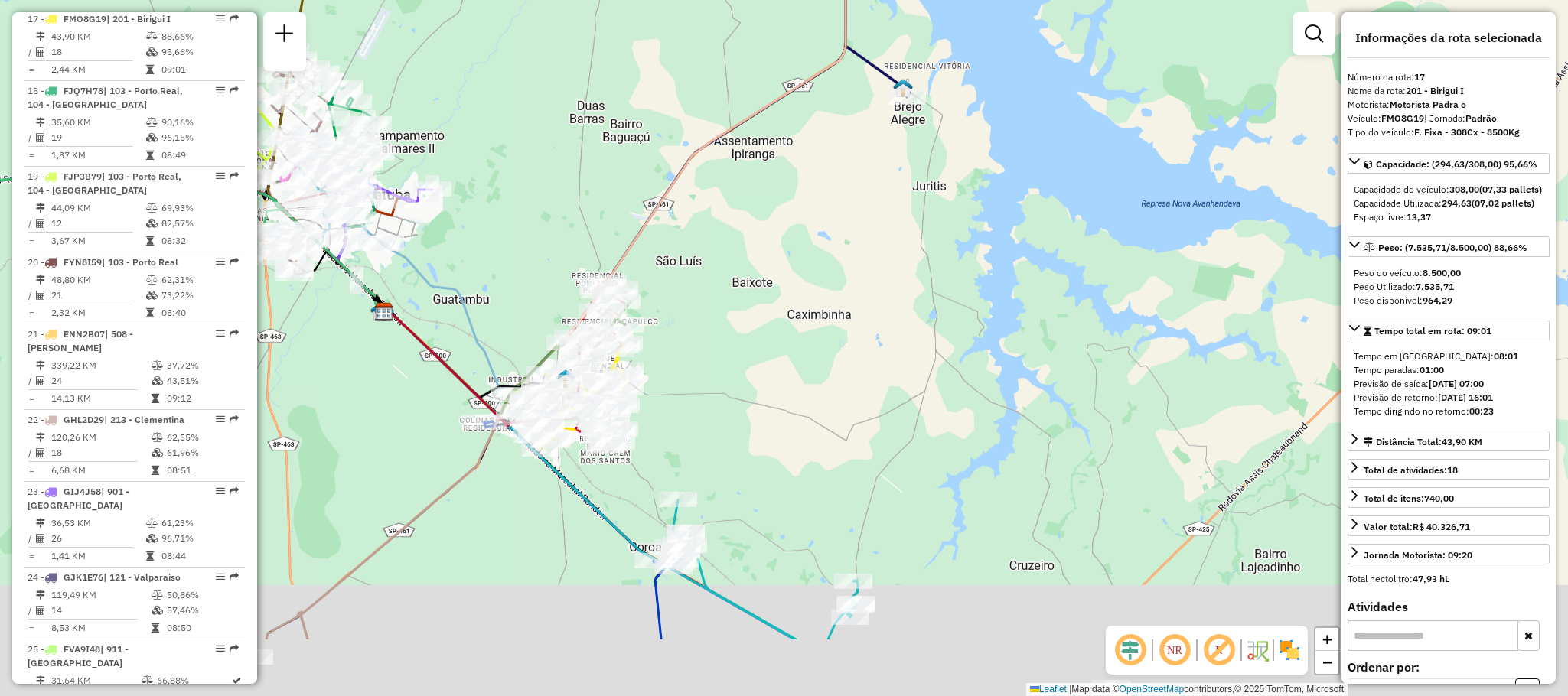
drag, startPoint x: 774, startPoint y: 422, endPoint x: 919, endPoint y: 244, distance: 229.6
click at [919, 244] on div "Janela de atendimento Grade de atendimento Capacidade Transportadoras Veículos …" at bounding box center [784, 348] width 1568 height 696
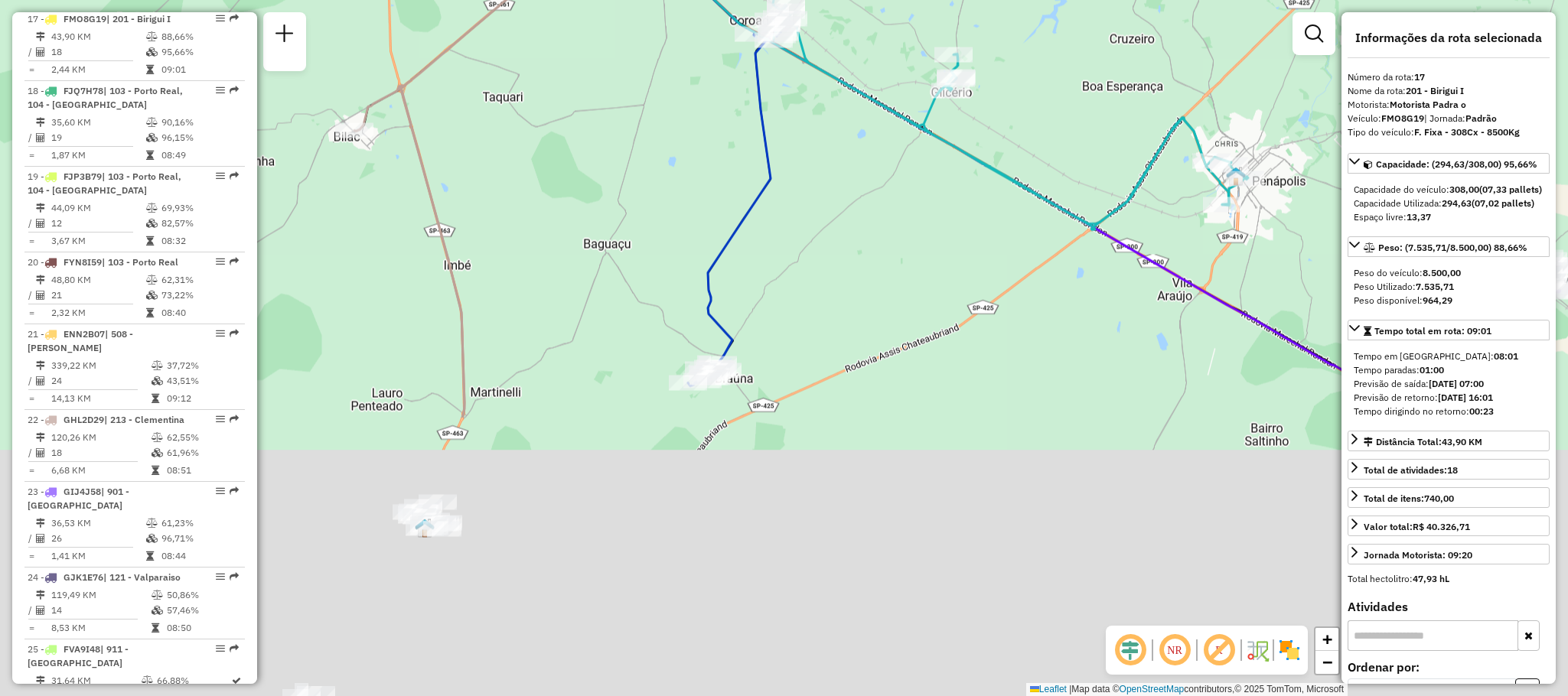
drag, startPoint x: 403, startPoint y: 530, endPoint x: 358, endPoint y: 181, distance: 351.9
click at [358, 181] on div "Janela de atendimento Grade de atendimento Capacidade Transportadoras Veículos …" at bounding box center [784, 348] width 1568 height 696
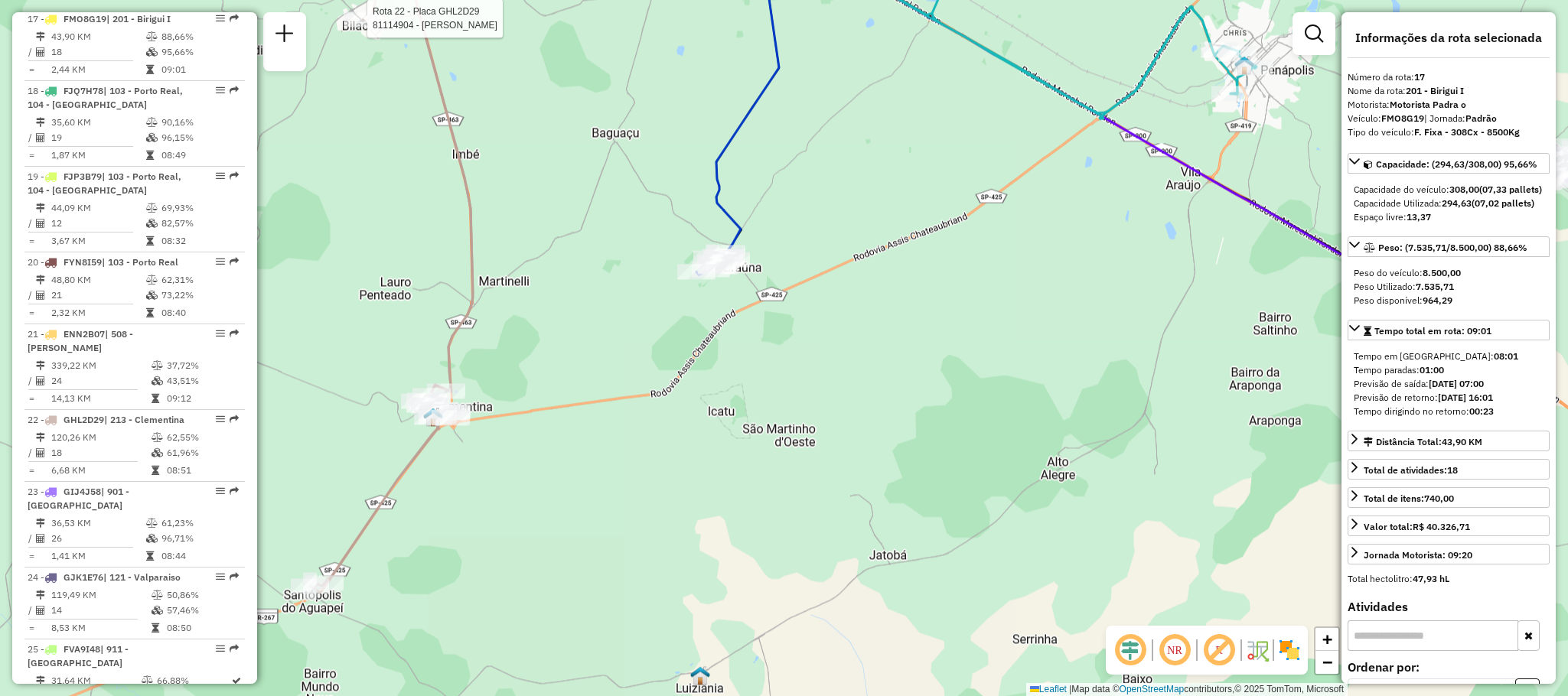
drag, startPoint x: 410, startPoint y: 322, endPoint x: 418, endPoint y: 211, distance: 111.3
click at [418, 211] on div "Rota 22 - Placa GHL2D29 81114904 - CILENE [PERSON_NAME] de atendimento Grade de…" at bounding box center [784, 348] width 1568 height 696
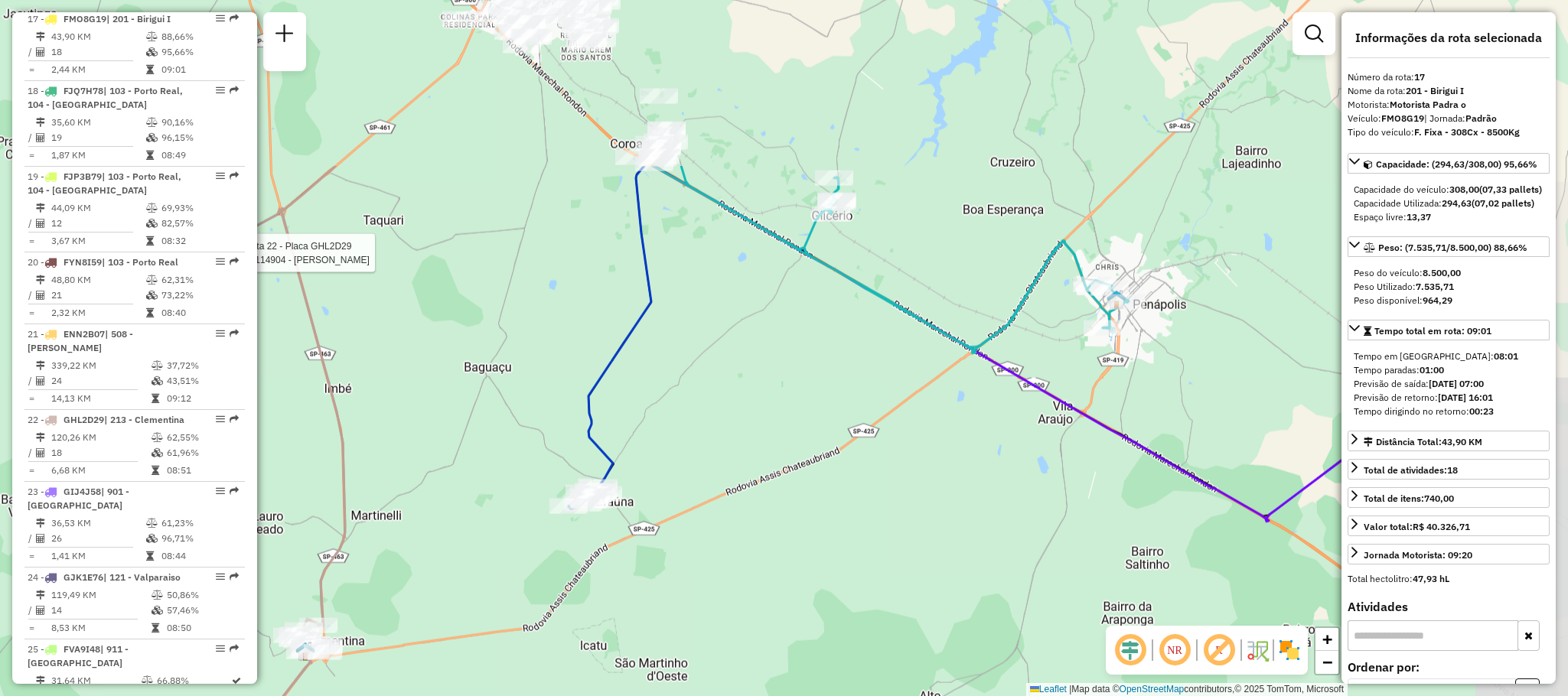
drag, startPoint x: 576, startPoint y: 268, endPoint x: 449, endPoint y: 507, distance: 270.6
click at [449, 507] on div "Rota 22 - Placa GHL2D29 81114904 - CILENE [PERSON_NAME] de atendimento Grade de…" at bounding box center [784, 348] width 1568 height 696
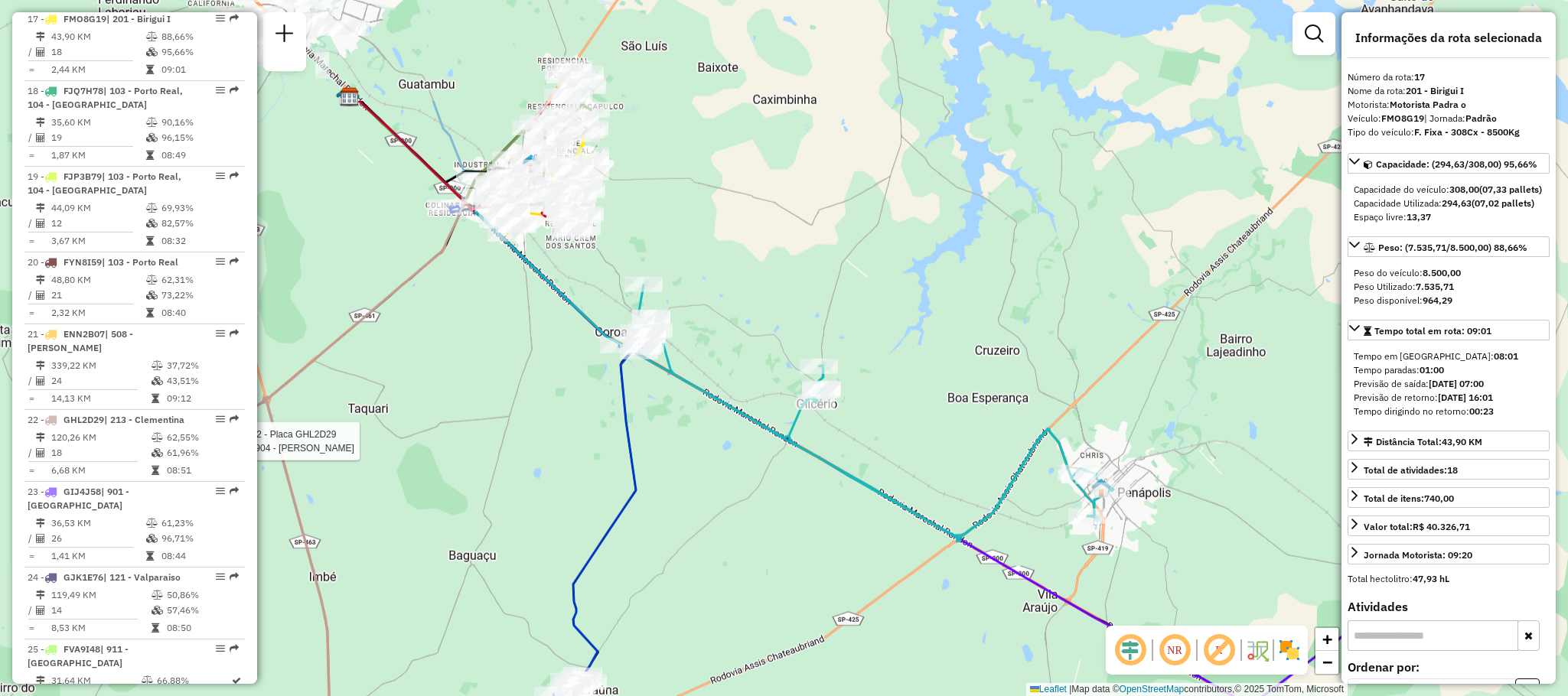
drag, startPoint x: 485, startPoint y: 381, endPoint x: 493, endPoint y: 554, distance: 173.2
click at [493, 554] on div "Rota 22 - Placa GHL2D29 81114904 - CILENE [PERSON_NAME] de atendimento Grade de…" at bounding box center [784, 348] width 1568 height 696
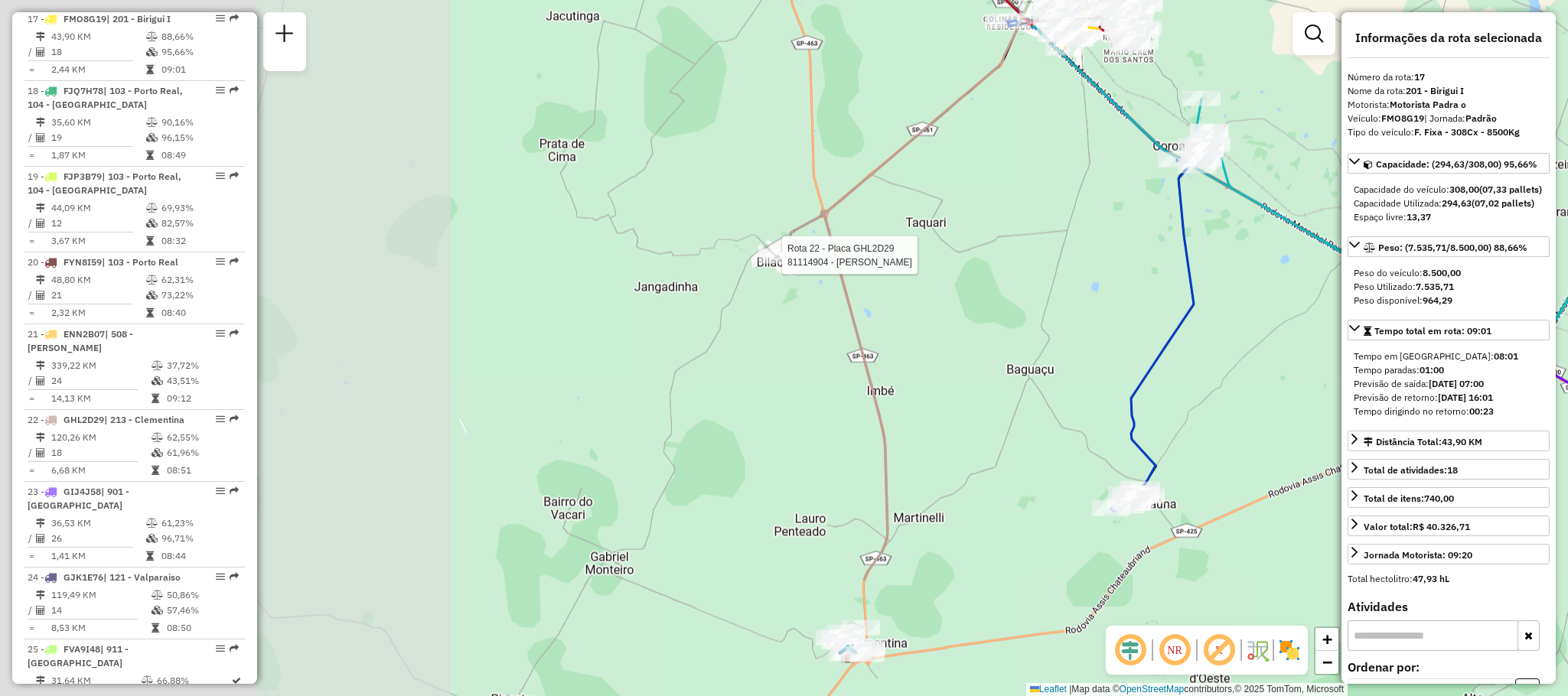
drag, startPoint x: 454, startPoint y: 428, endPoint x: 1014, endPoint y: 249, distance: 587.9
click at [1014, 249] on div "Rota 22 - Placa GHL2D29 81114904 - CILENE [PERSON_NAME] de atendimento Grade de…" at bounding box center [784, 348] width 1568 height 696
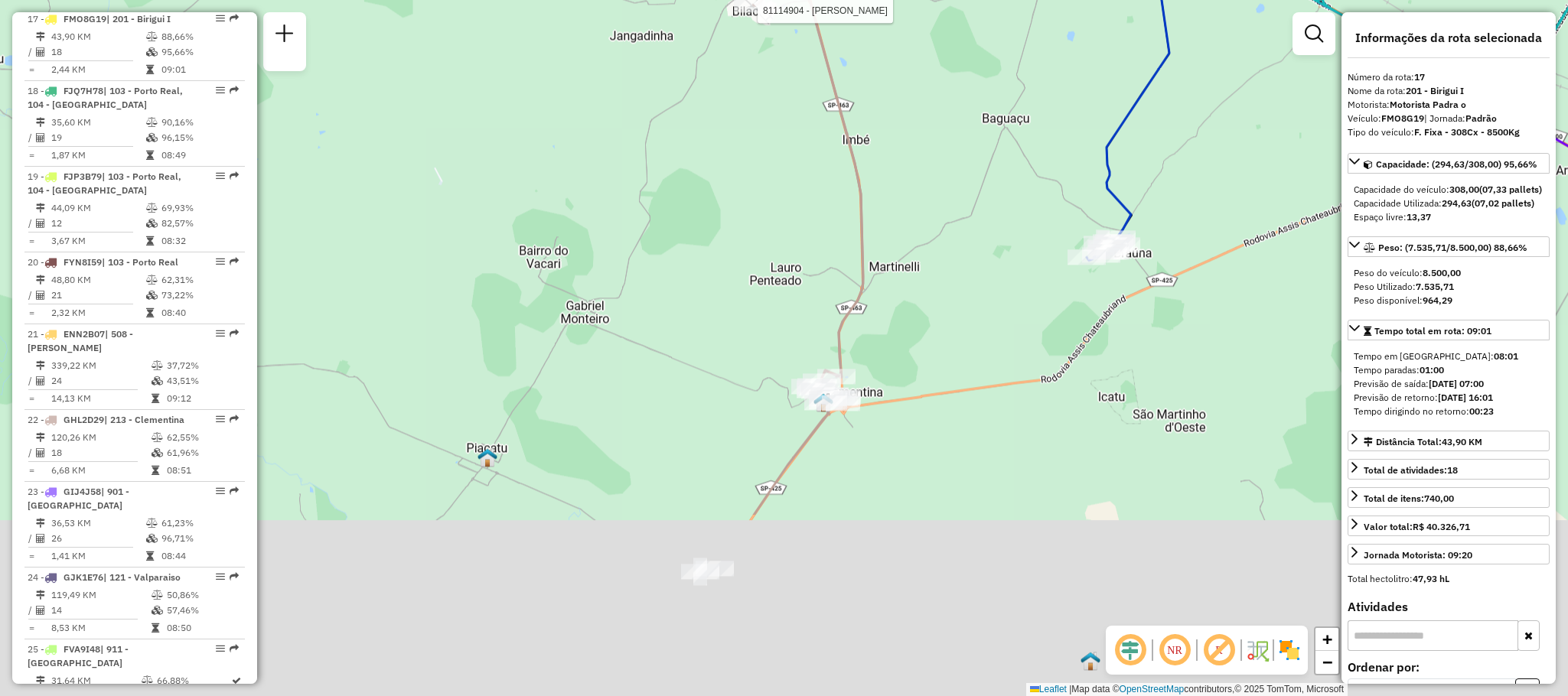
drag, startPoint x: 643, startPoint y: 471, endPoint x: 613, endPoint y: 174, distance: 298.5
click at [615, 174] on div "Rota 22 - Placa GHL2D29 81114904 - CILENE [PERSON_NAME] de atendimento Grade de…" at bounding box center [784, 348] width 1568 height 696
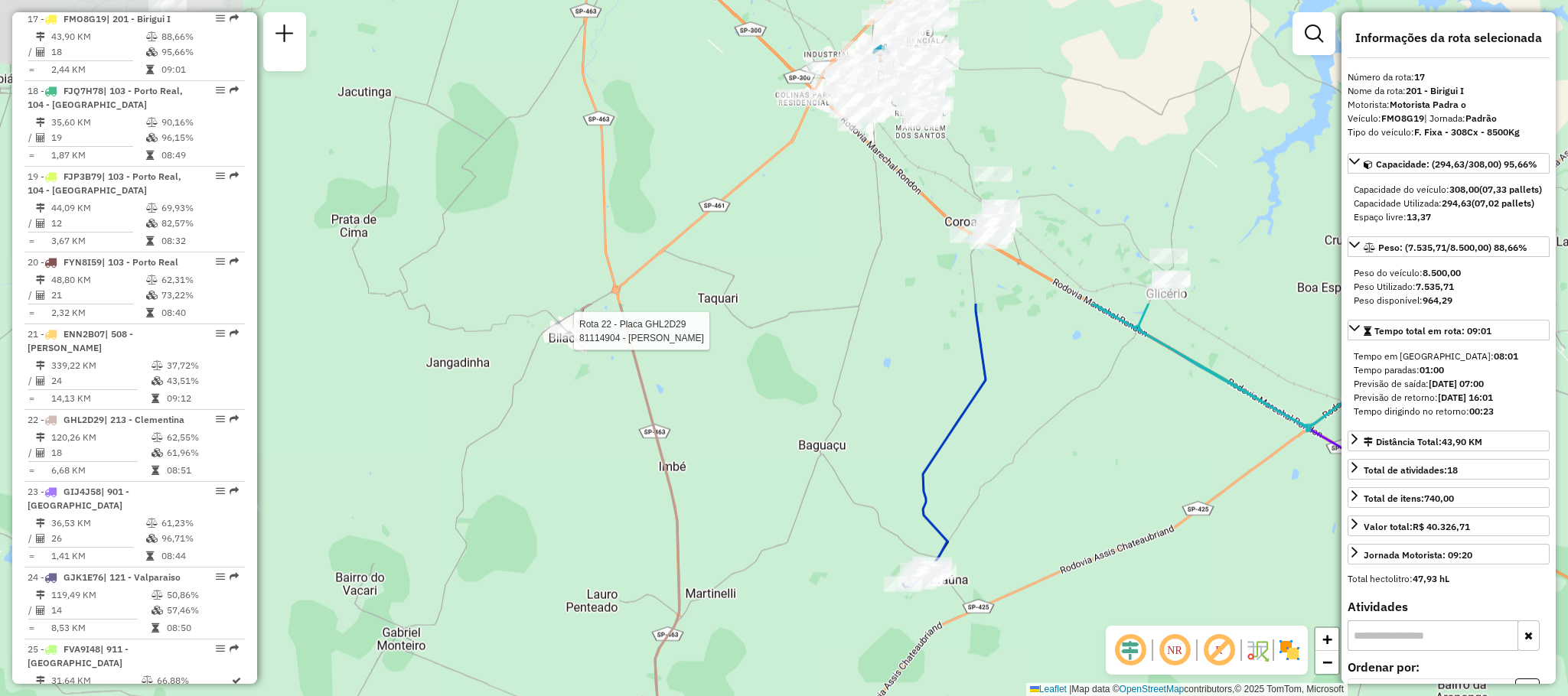
drag, startPoint x: 723, startPoint y: 285, endPoint x: 527, endPoint y: 670, distance: 432.0
click at [531, 668] on div "Rota 22 - Placa GHL2D29 81114904 - CILENE [PERSON_NAME] de atendimento Grade de…" at bounding box center [784, 348] width 1568 height 696
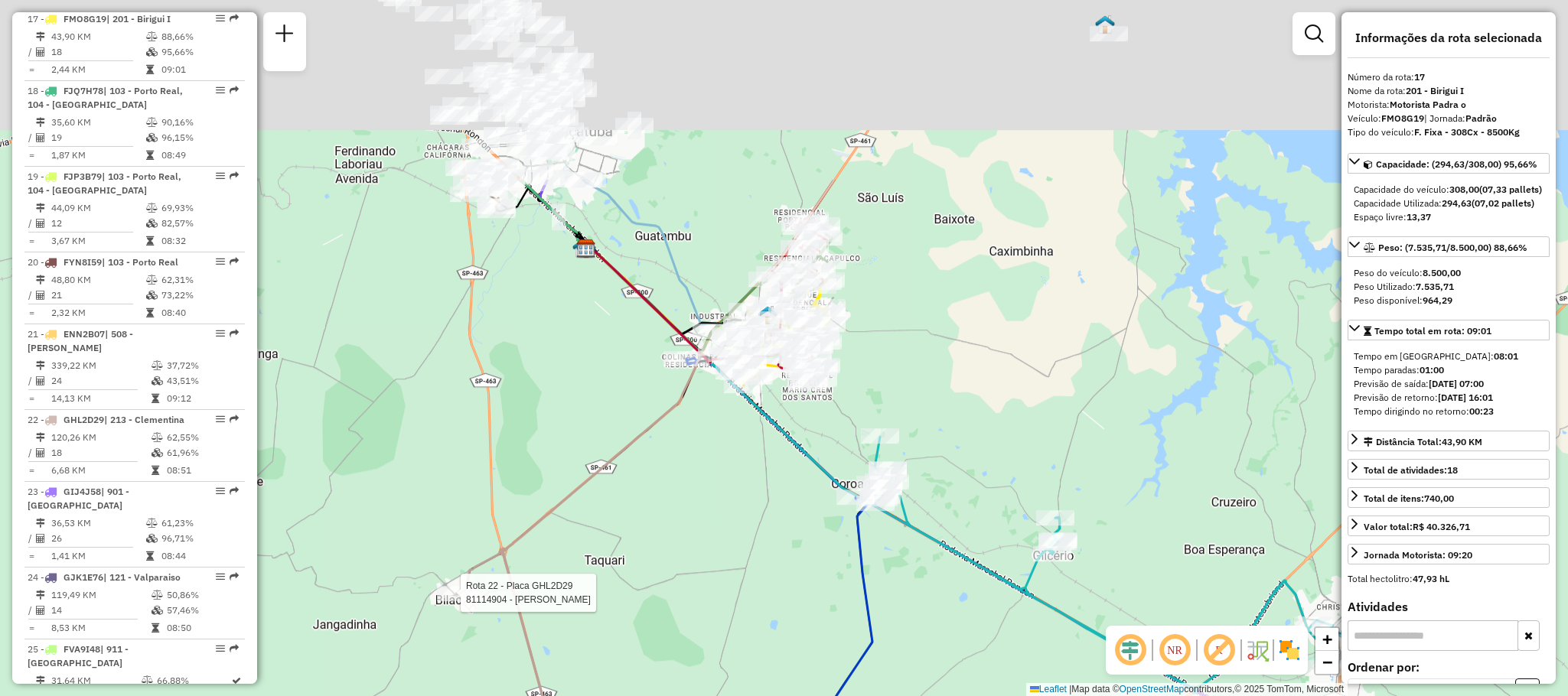
drag, startPoint x: 857, startPoint y: 212, endPoint x: 752, endPoint y: 470, distance: 278.5
click at [752, 470] on div "Rota 22 - Placa GHL2D29 81114904 - CILENE [PERSON_NAME] de atendimento Grade de…" at bounding box center [784, 348] width 1568 height 696
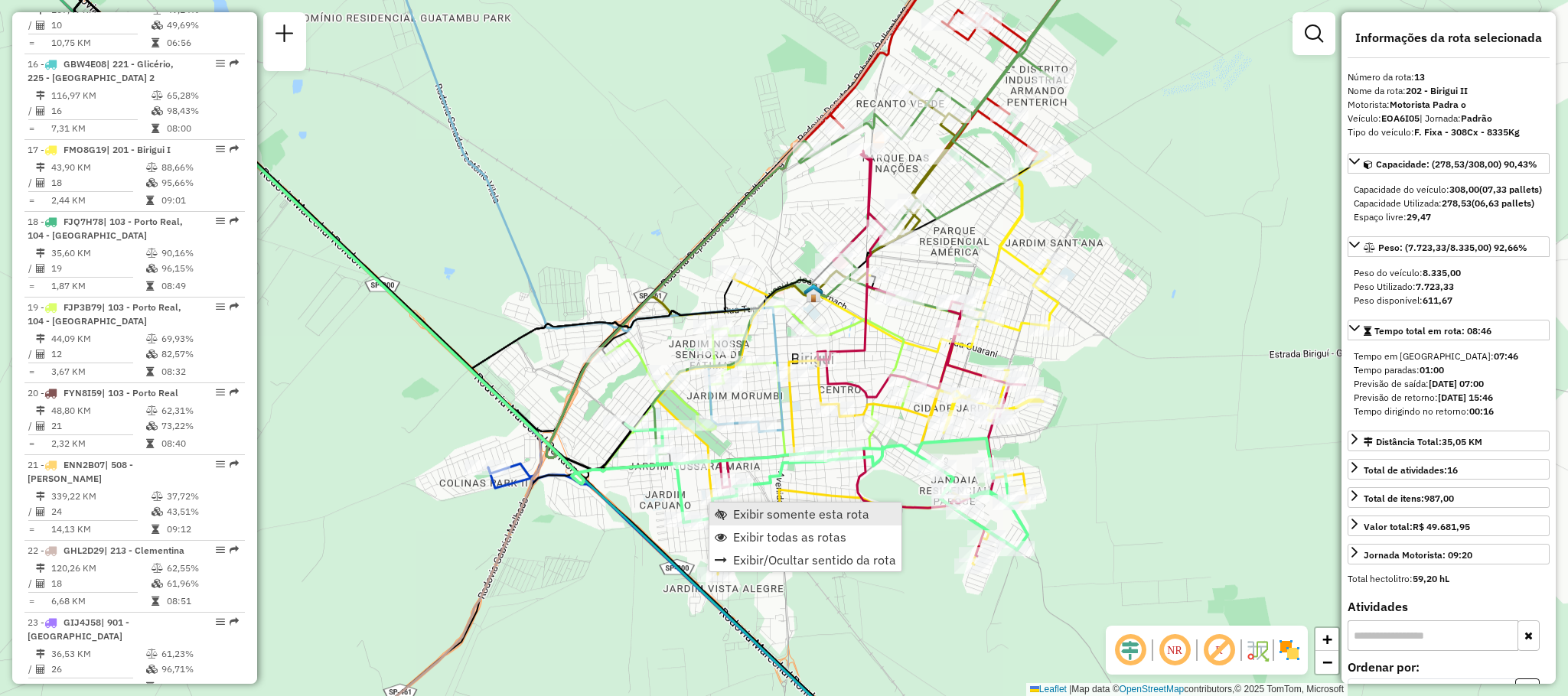
scroll to position [1561, 0]
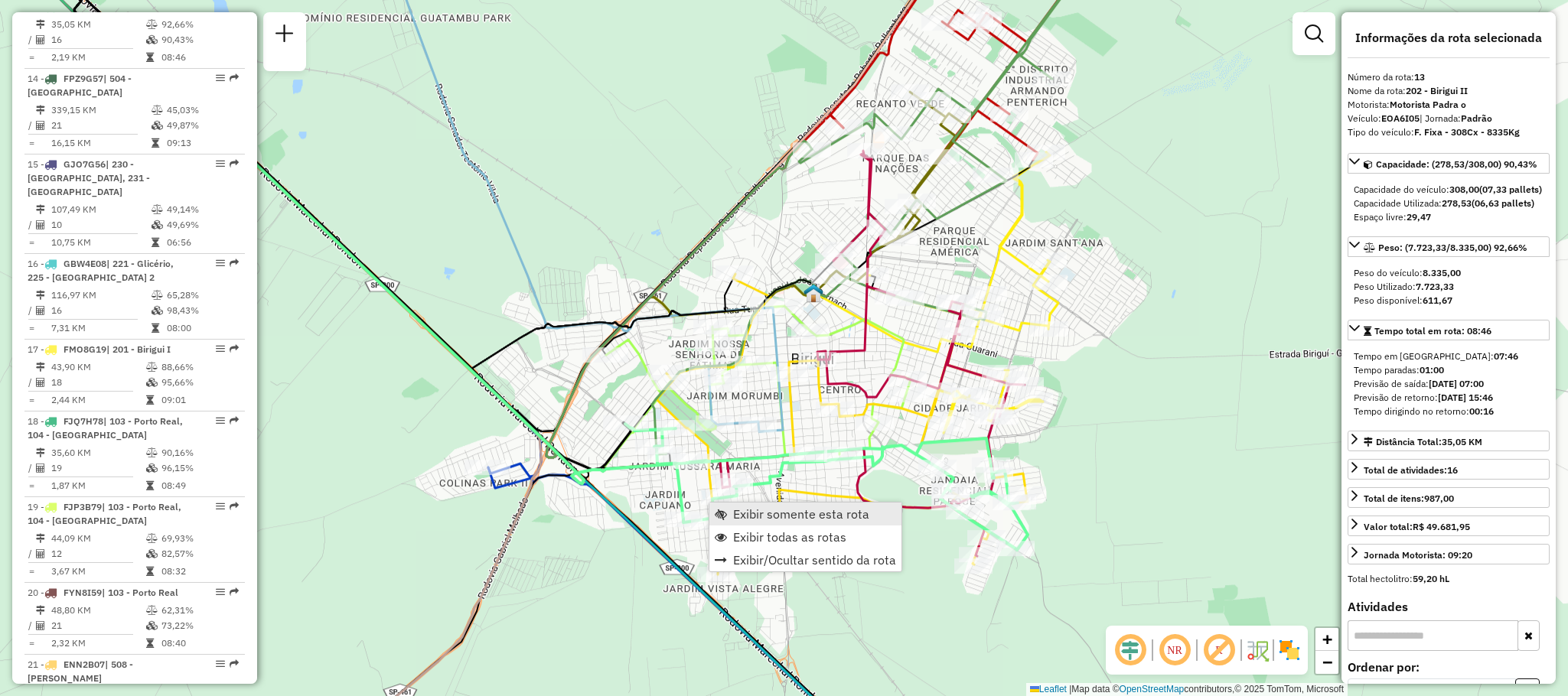
click at [829, 520] on span "Exibir somente esta rota" at bounding box center [801, 513] width 136 height 12
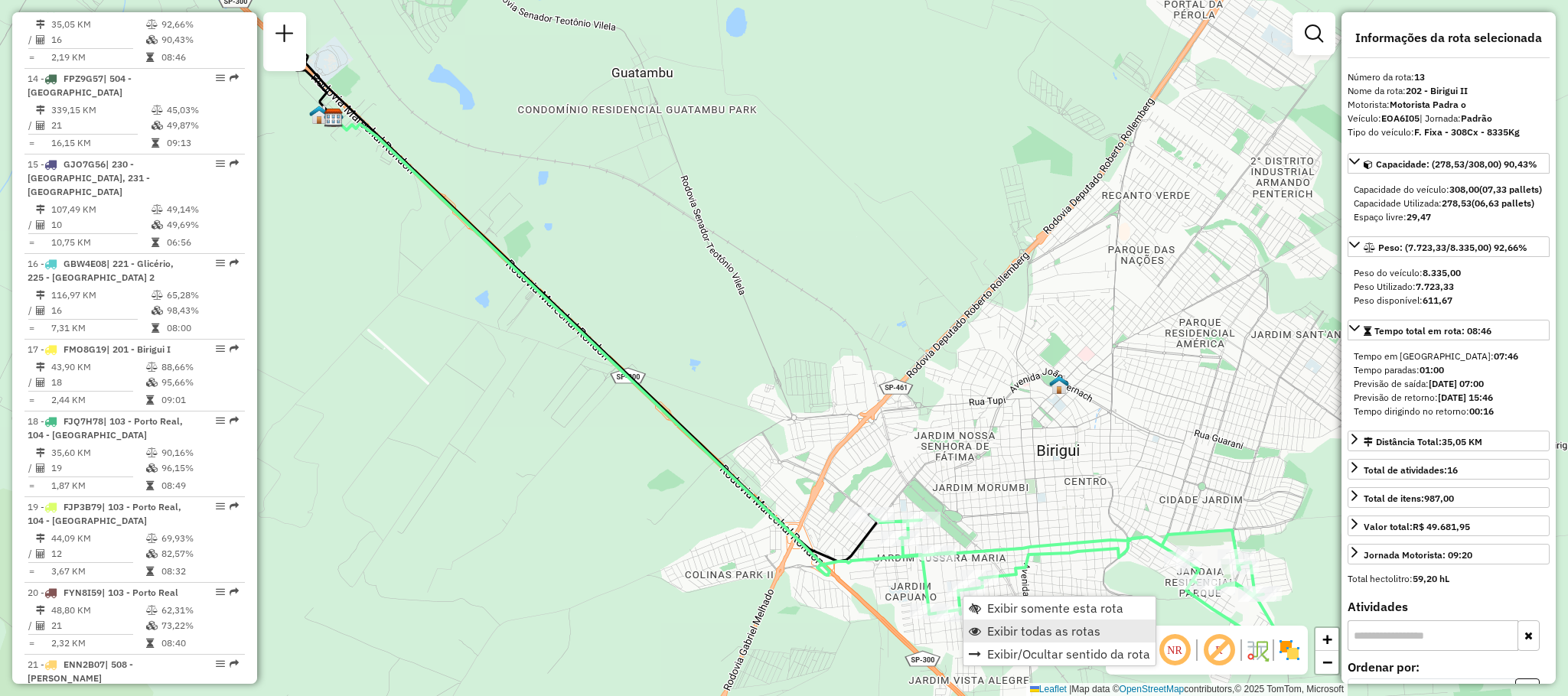
click at [1042, 622] on link "Exibir todas as rotas" at bounding box center [1059, 631] width 192 height 23
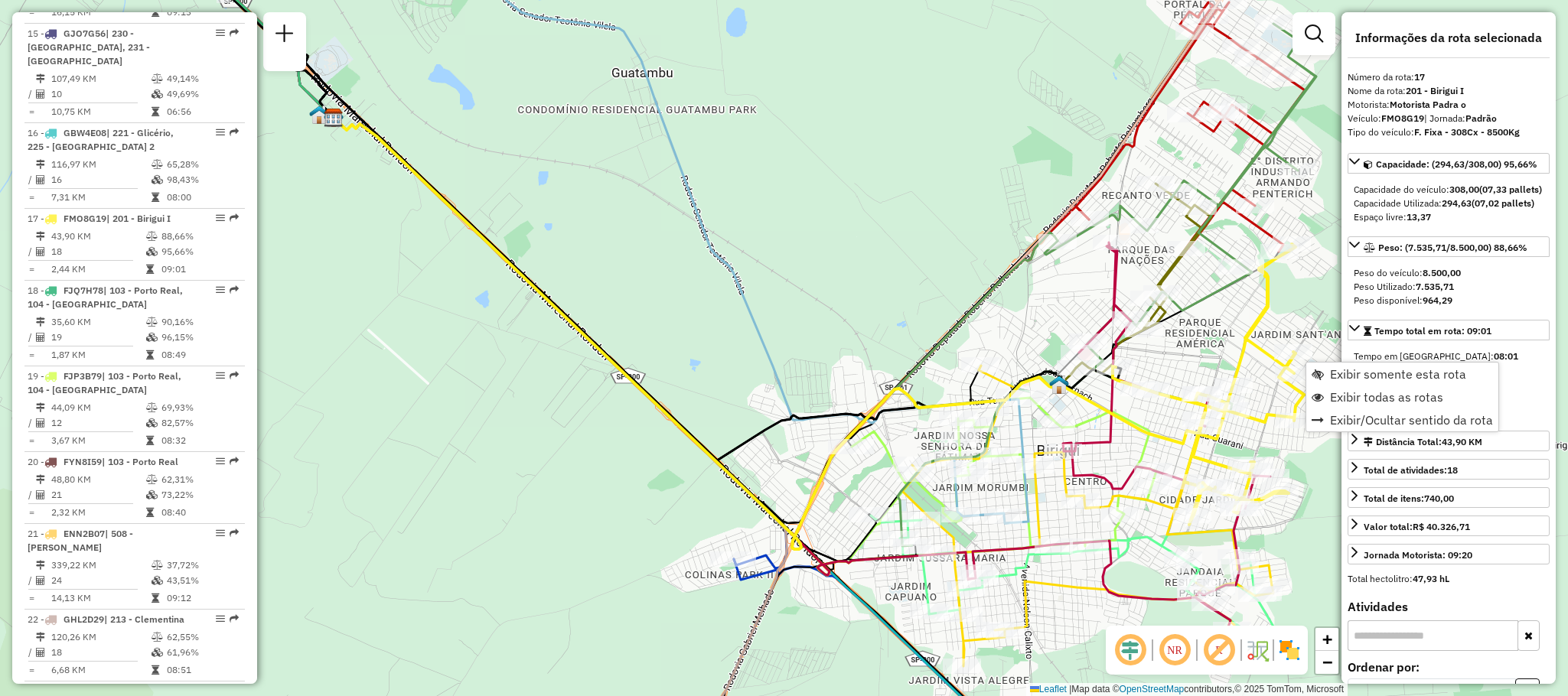
scroll to position [1891, 0]
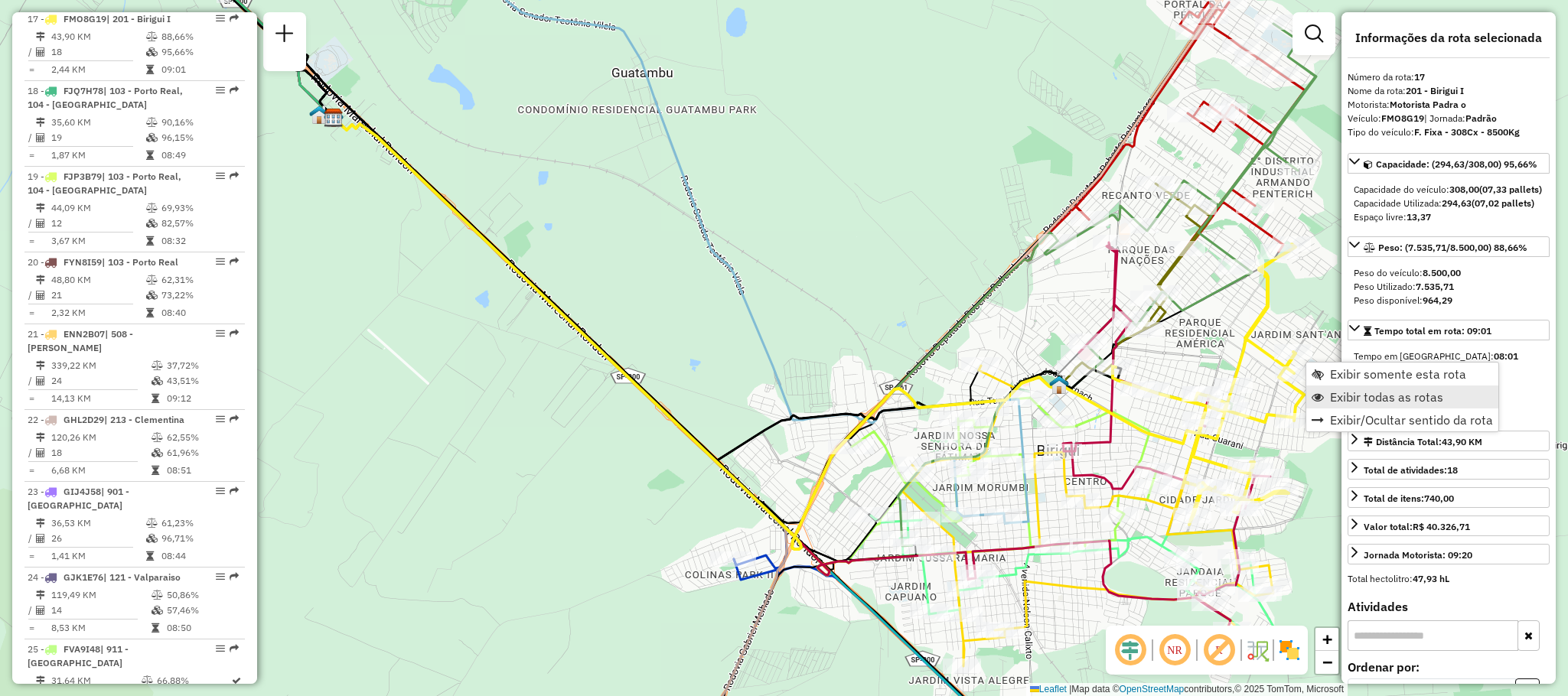
click at [1321, 402] on span "Exibir todas as rotas" at bounding box center [1317, 397] width 12 height 12
click at [1307, 399] on span "Exibir somente esta rota" at bounding box center [1372, 393] width 136 height 12
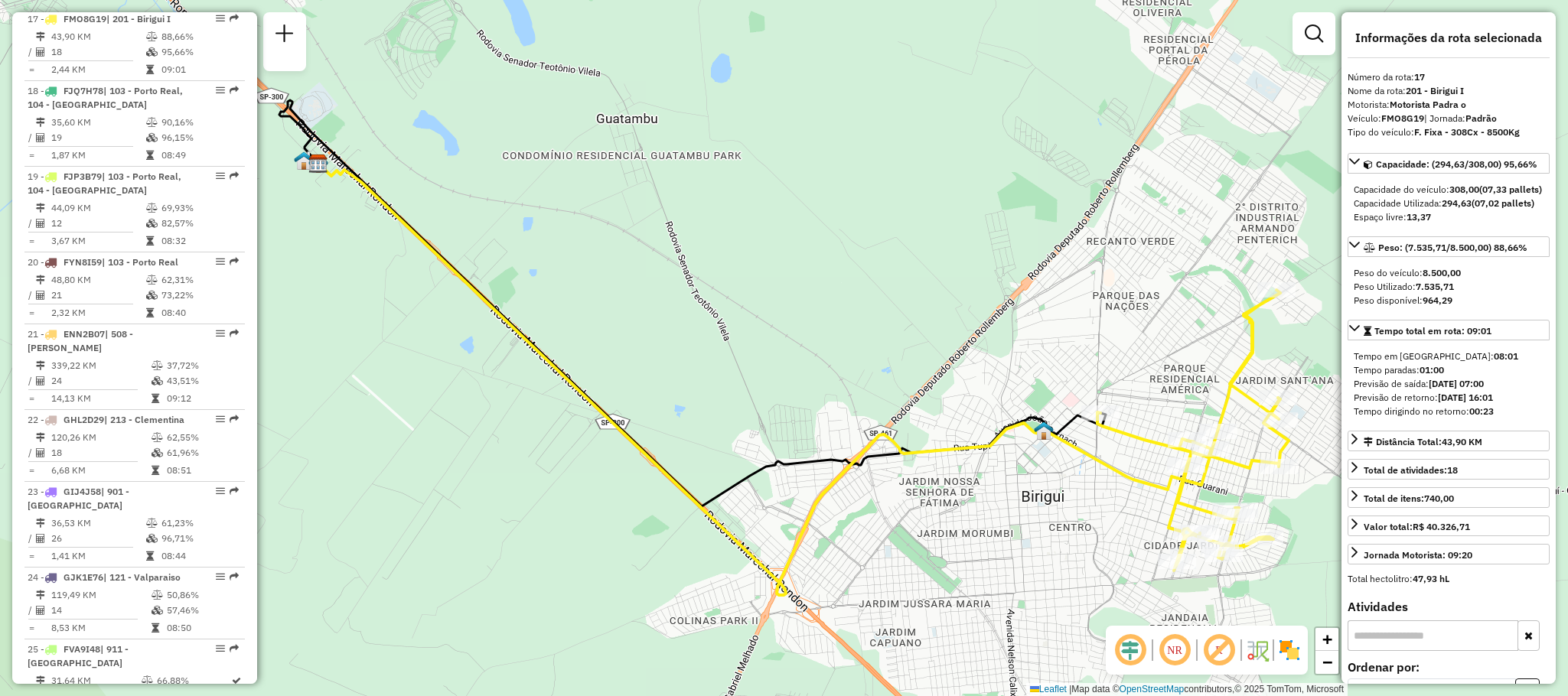
click at [1294, 651] on img at bounding box center [1290, 650] width 25 height 25
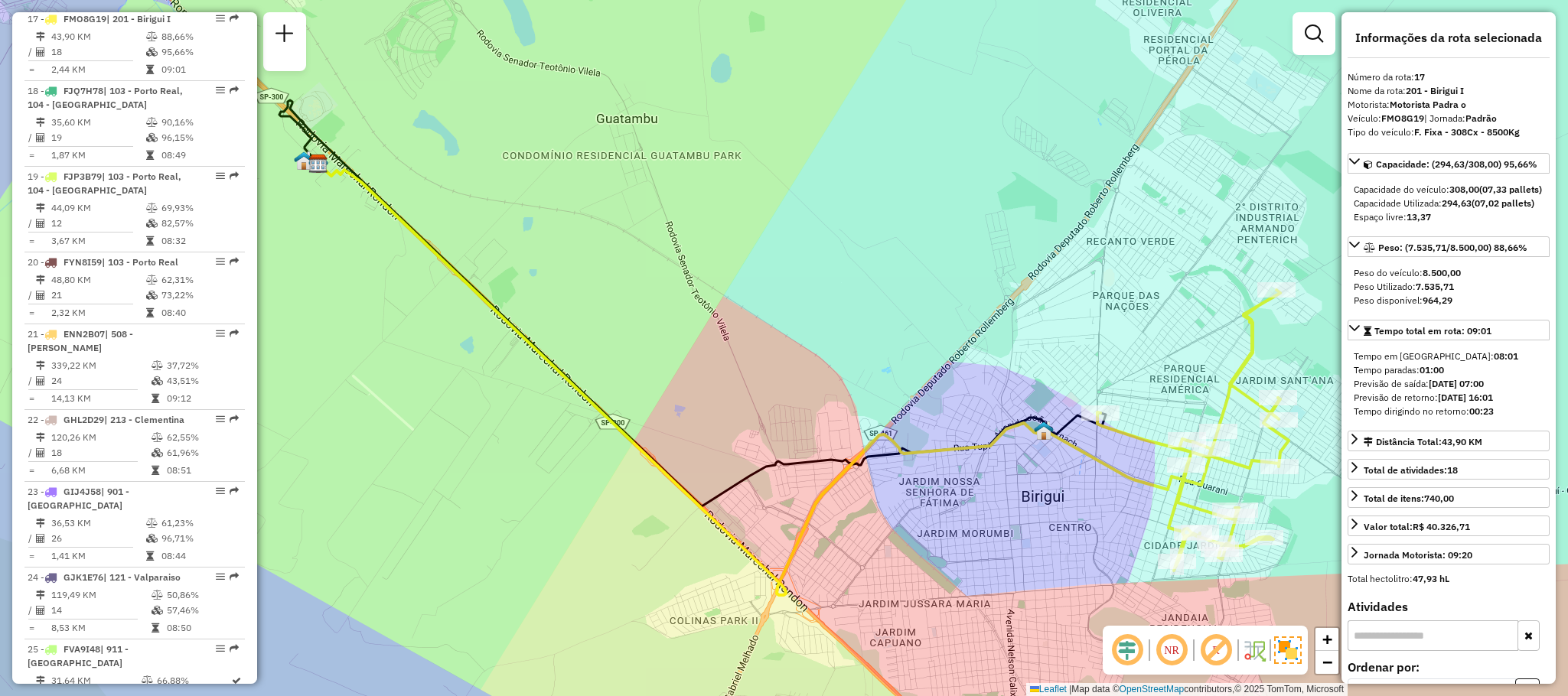
click at [1294, 651] on img at bounding box center [1288, 649] width 28 height 28
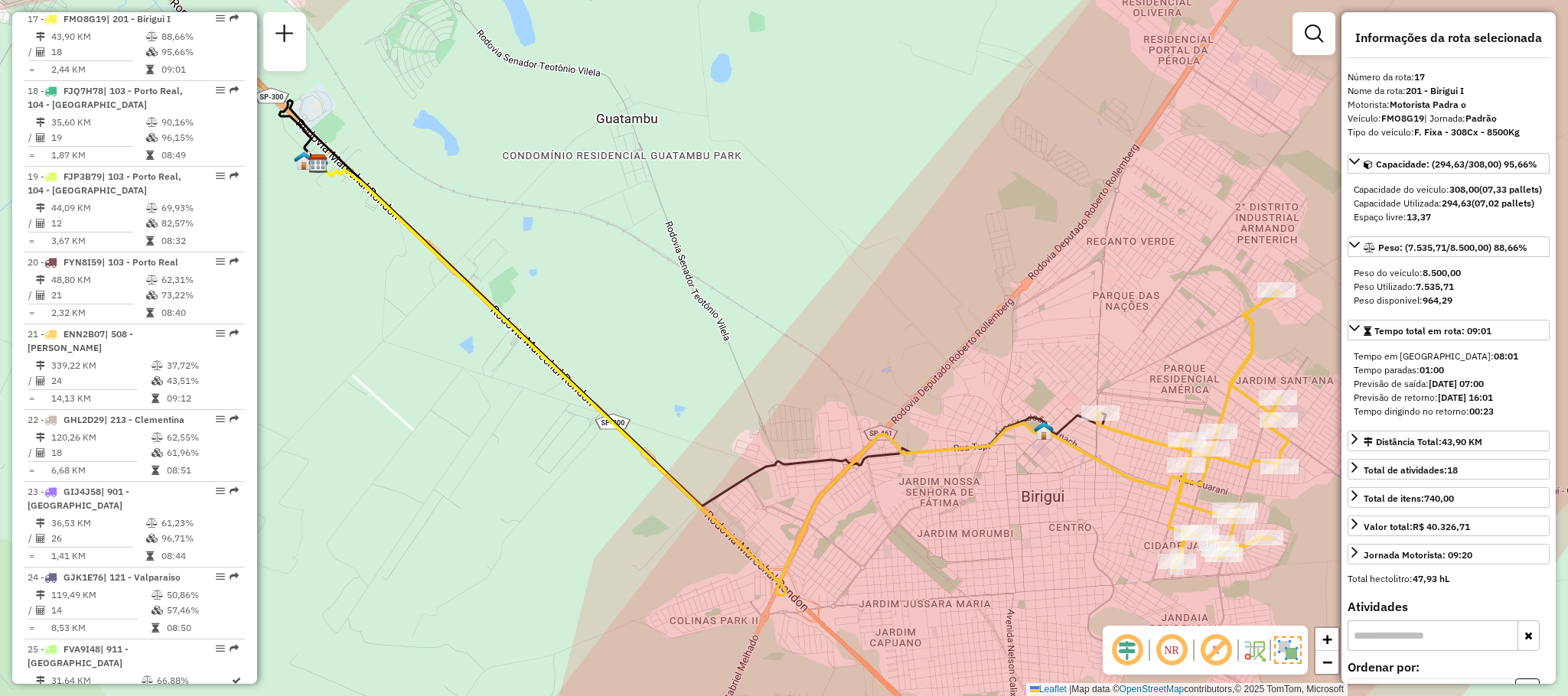
click at [1286, 656] on img at bounding box center [1288, 649] width 28 height 28
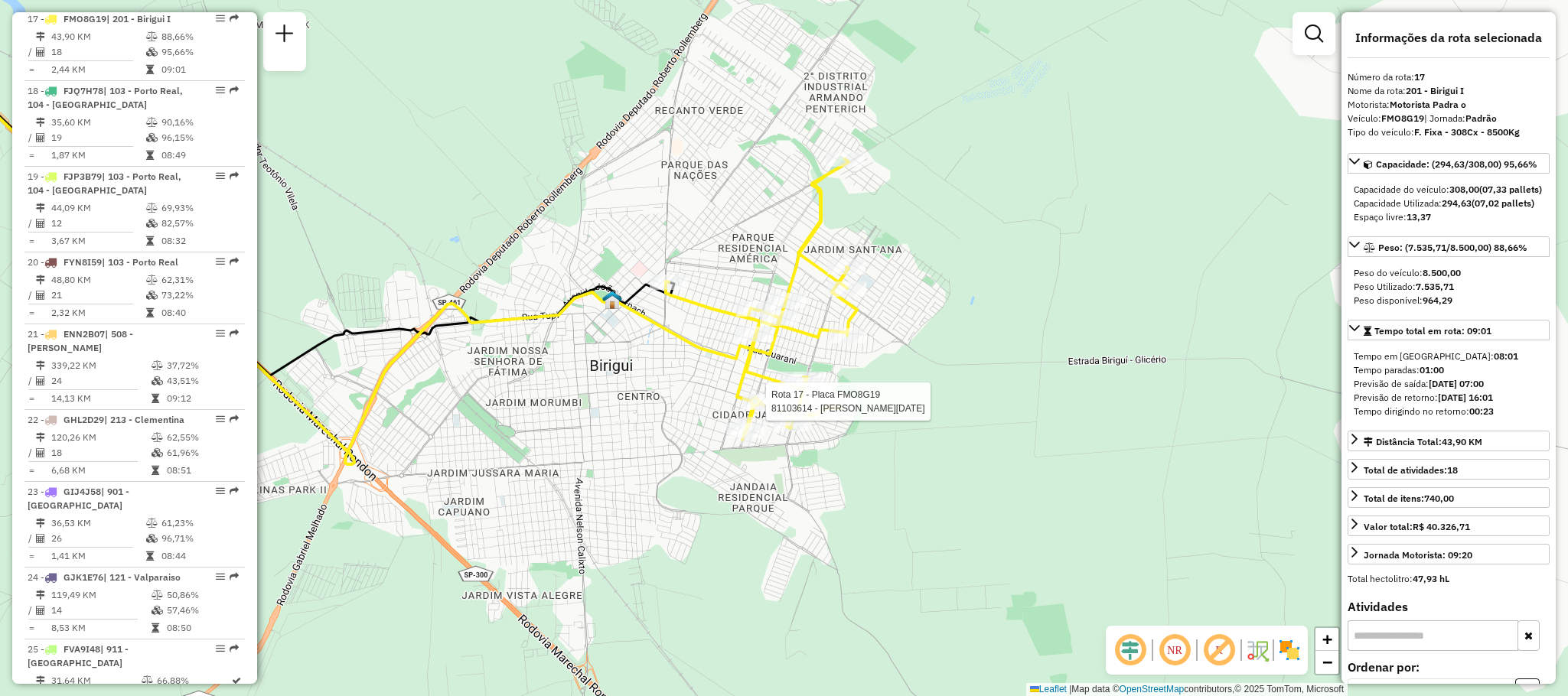
drag, startPoint x: 1193, startPoint y: 544, endPoint x: 778, endPoint y: 433, distance: 429.6
click at [747, 395] on div at bounding box center [761, 403] width 38 height 15
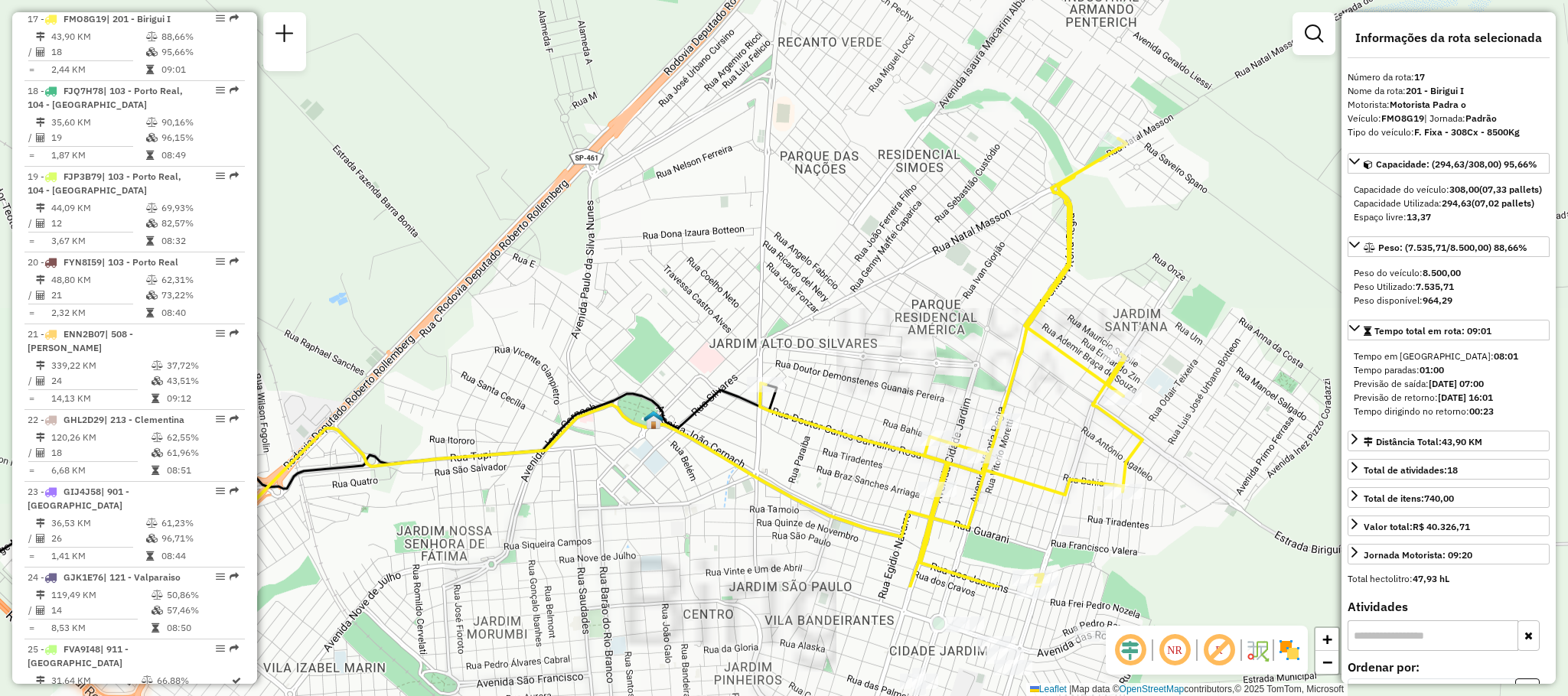
drag, startPoint x: 701, startPoint y: 457, endPoint x: 673, endPoint y: 269, distance: 190.1
click at [673, 270] on div "Janela de atendimento Grade de atendimento Capacidade Transportadoras Veículos …" at bounding box center [784, 348] width 1568 height 696
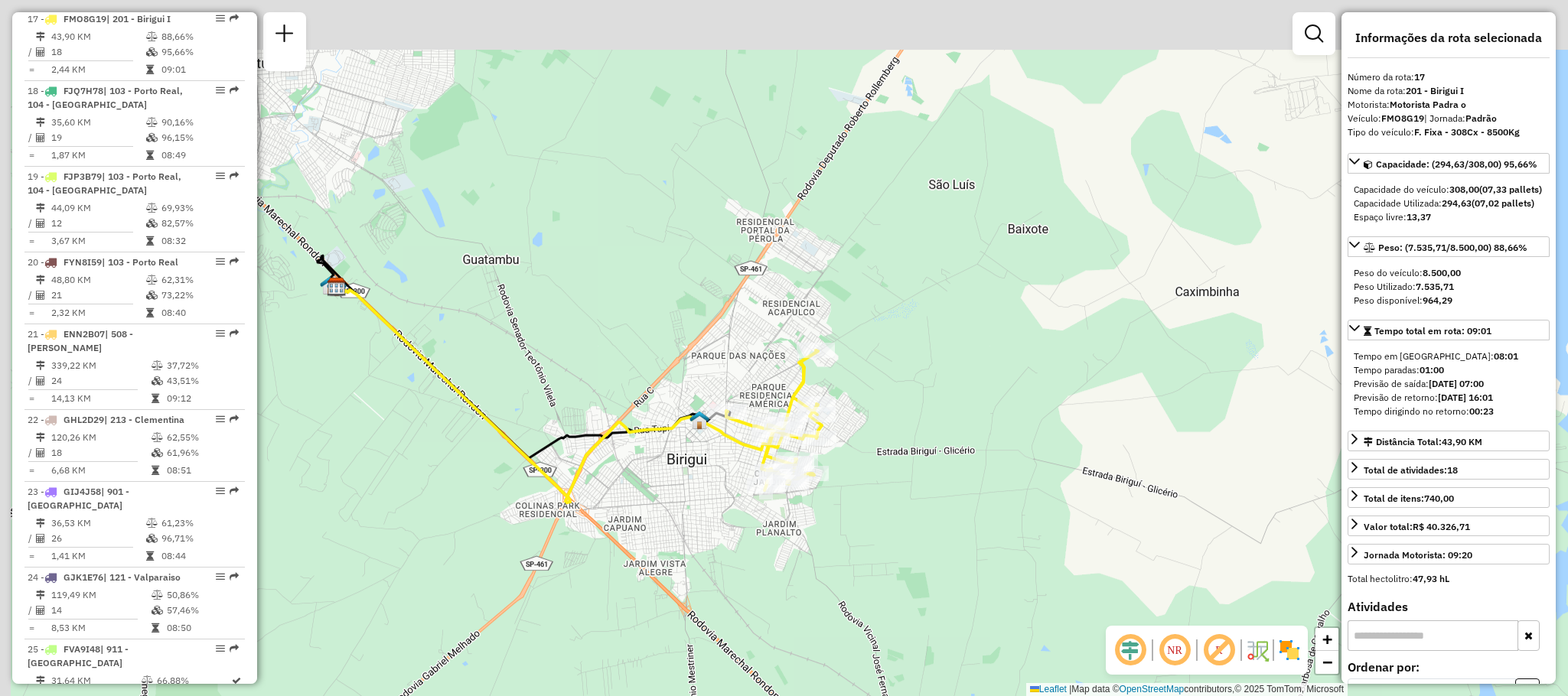
drag, startPoint x: 595, startPoint y: 376, endPoint x: 628, endPoint y: 494, distance: 122.5
click at [628, 494] on div "Janela de atendimento Grade de atendimento Capacidade Transportadoras Veículos …" at bounding box center [784, 348] width 1568 height 696
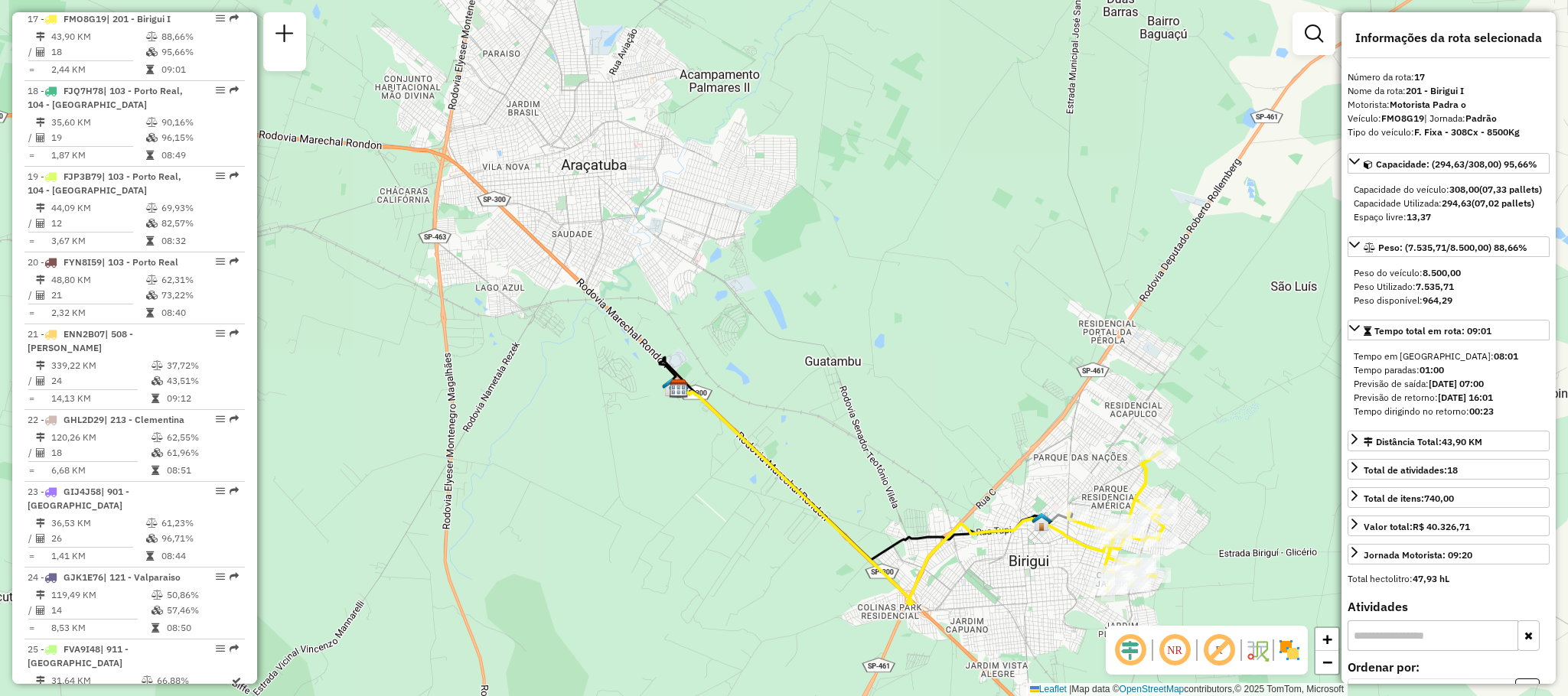
click at [1286, 650] on img at bounding box center [1290, 650] width 25 height 25
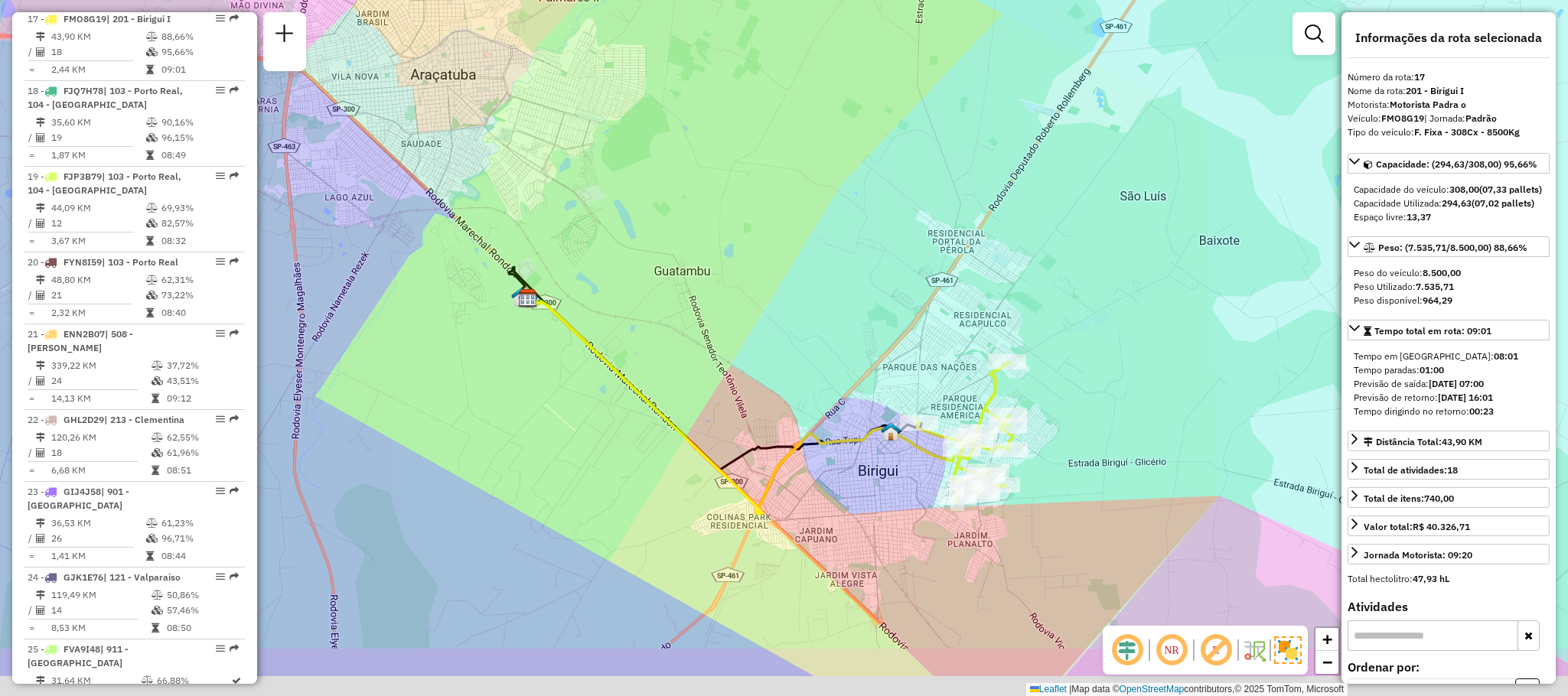
drag, startPoint x: 982, startPoint y: 586, endPoint x: 772, endPoint y: 460, distance: 244.9
click at [772, 460] on div "Janela de atendimento Grade de atendimento Capacidade Transportadoras Veículos …" at bounding box center [784, 348] width 1568 height 696
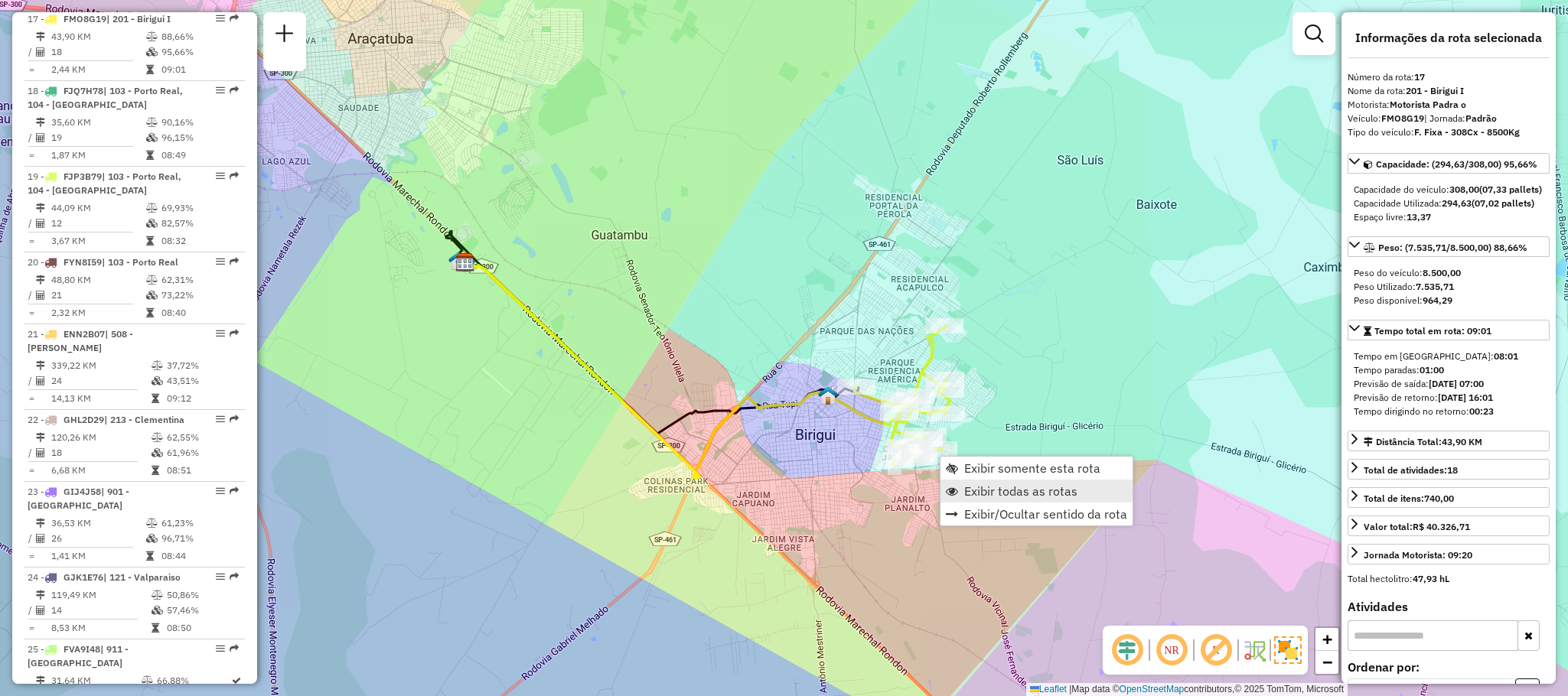
click at [1030, 497] on span "Exibir todas as rotas" at bounding box center [1020, 490] width 113 height 12
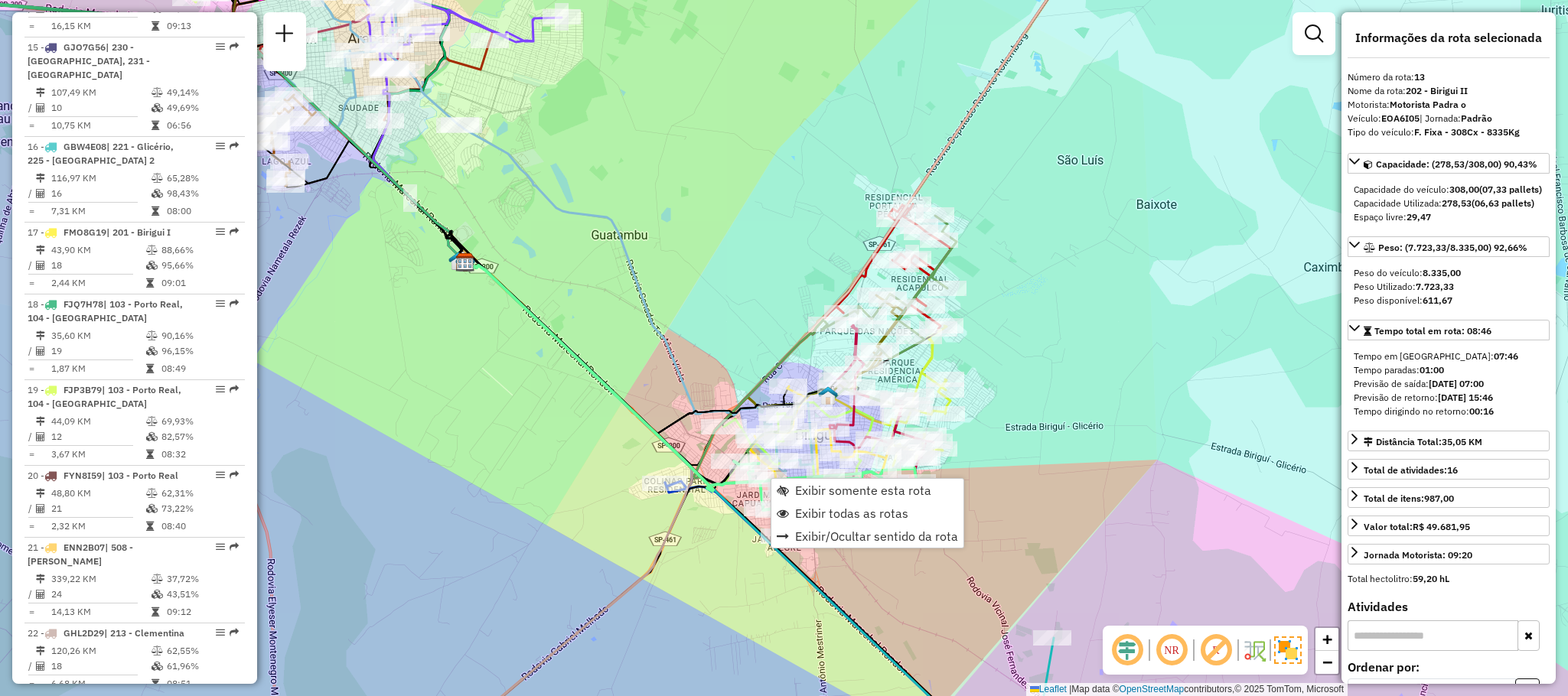
scroll to position [1561, 0]
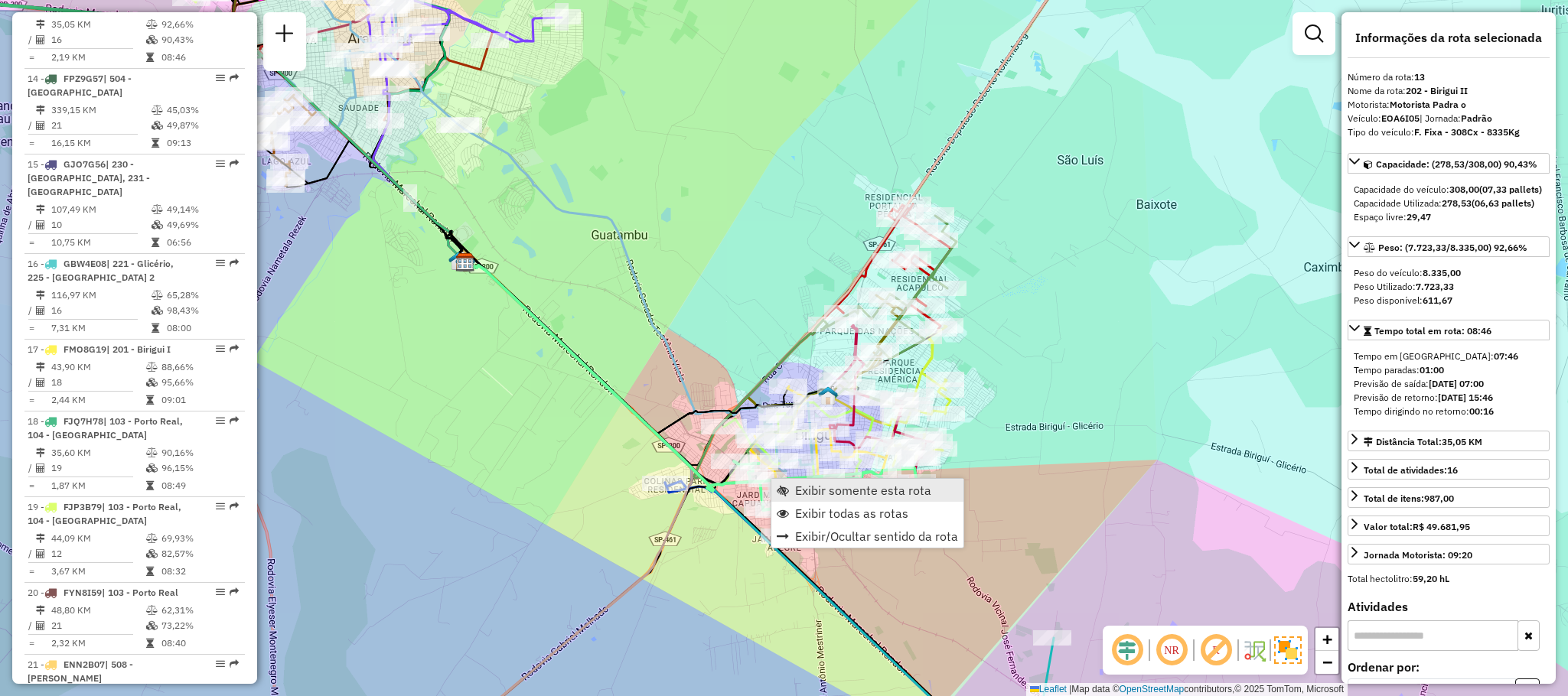
click at [841, 493] on span "Exibir somente esta rota" at bounding box center [863, 490] width 136 height 12
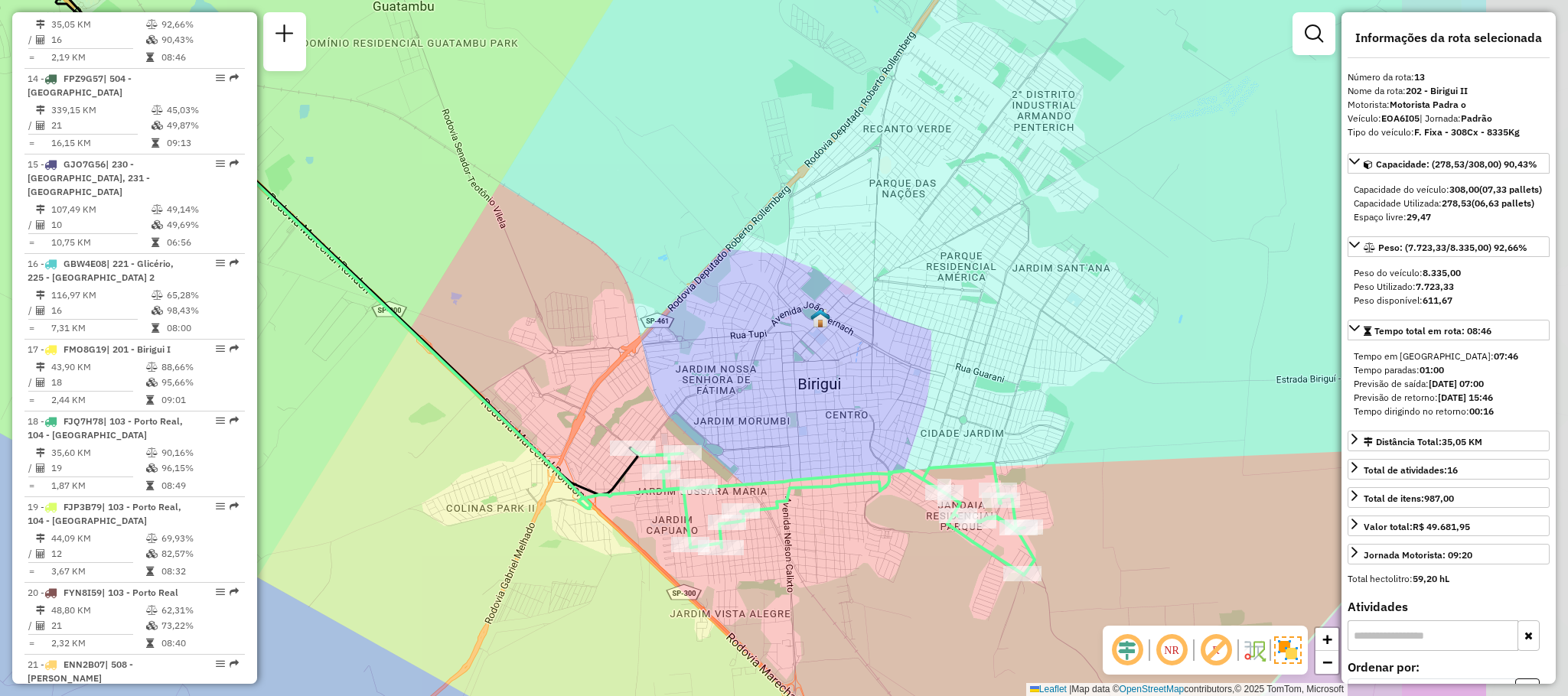
drag, startPoint x: 948, startPoint y: 521, endPoint x: 695, endPoint y: 447, distance: 263.6
click at [695, 447] on div "Rota 13 - Placa EOA6I05 81113950 - MARLEI LUCI DOS SANT Janela de atendimento G…" at bounding box center [784, 348] width 1568 height 696
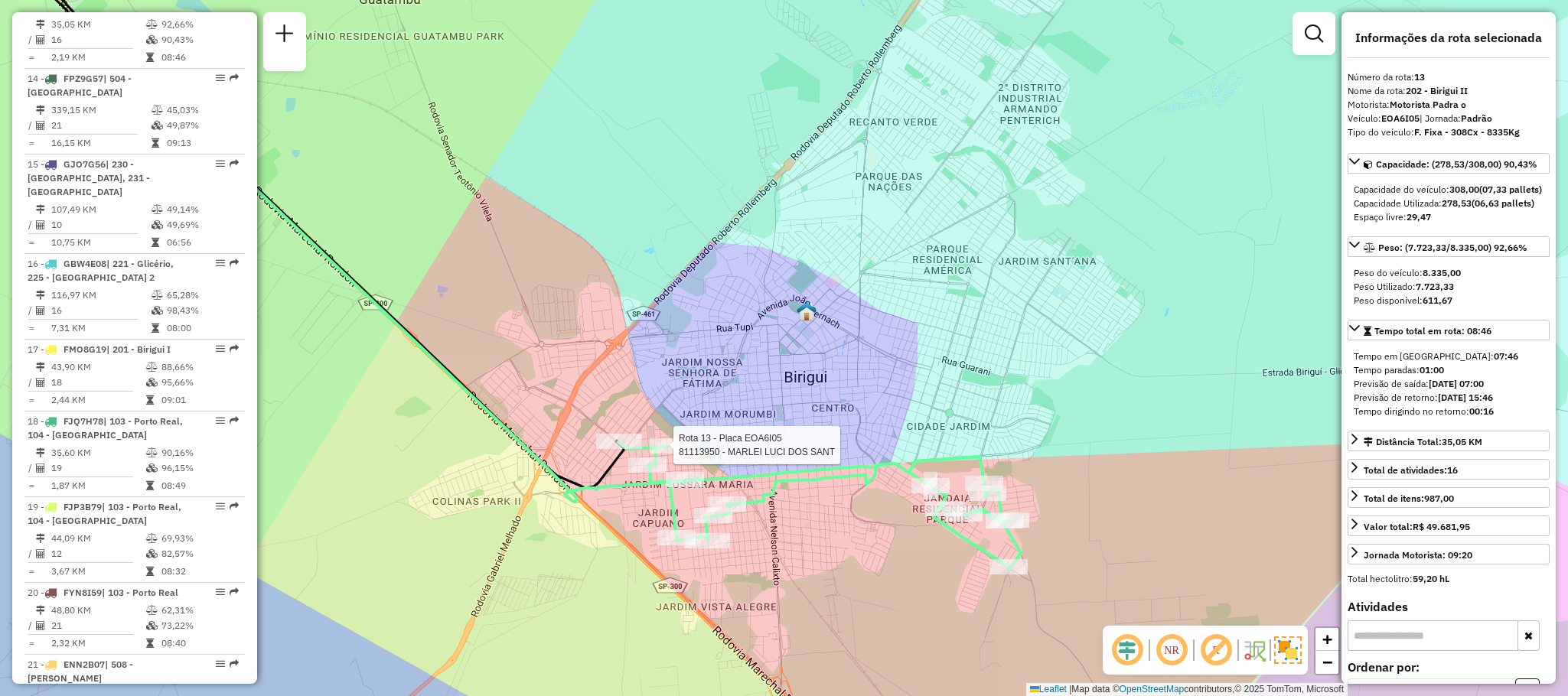
drag, startPoint x: 1053, startPoint y: 381, endPoint x: 1048, endPoint y: 403, distance: 22.6
click at [1052, 381] on div "Rota 13 - Placa EOA6I05 81113950 - MARLEI LUCI DOS SANT Janela de atendimento G…" at bounding box center [784, 348] width 1568 height 696
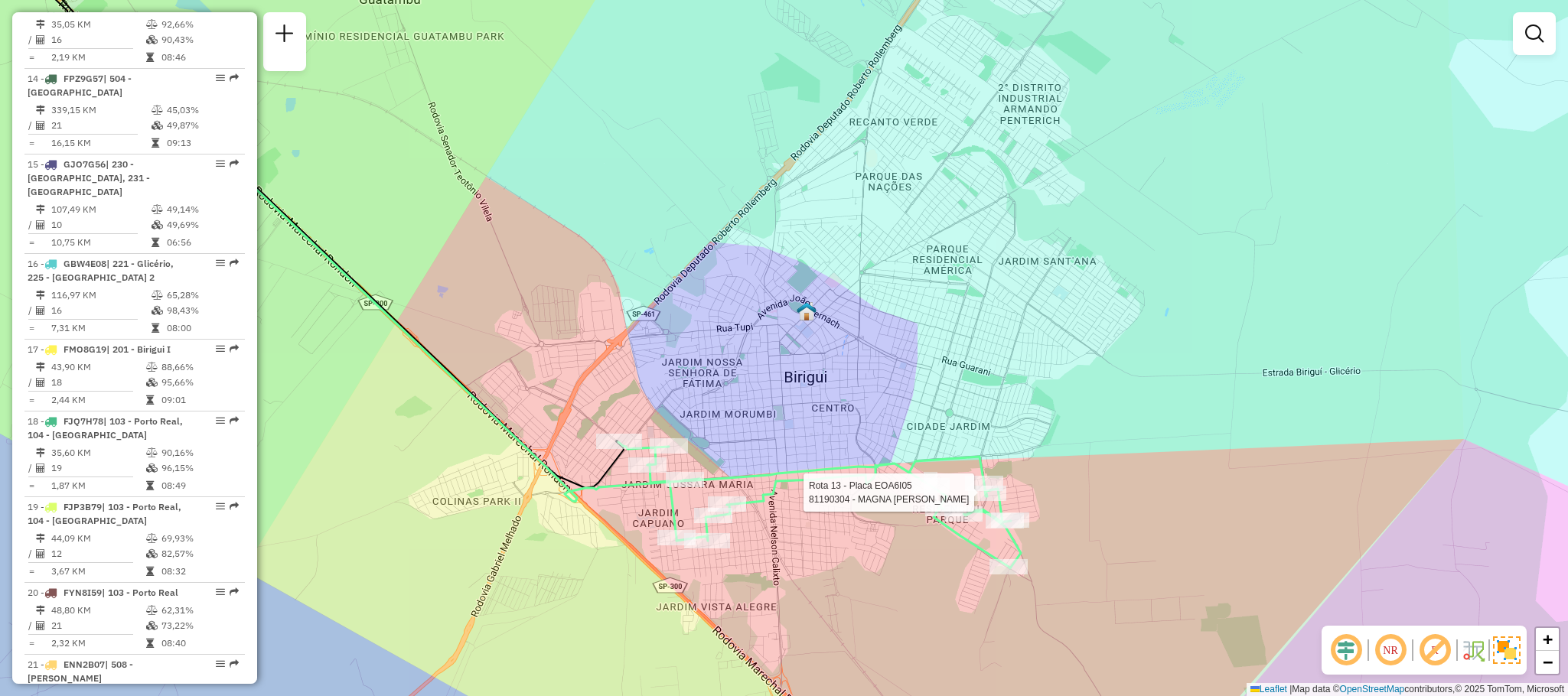
select select "**********"
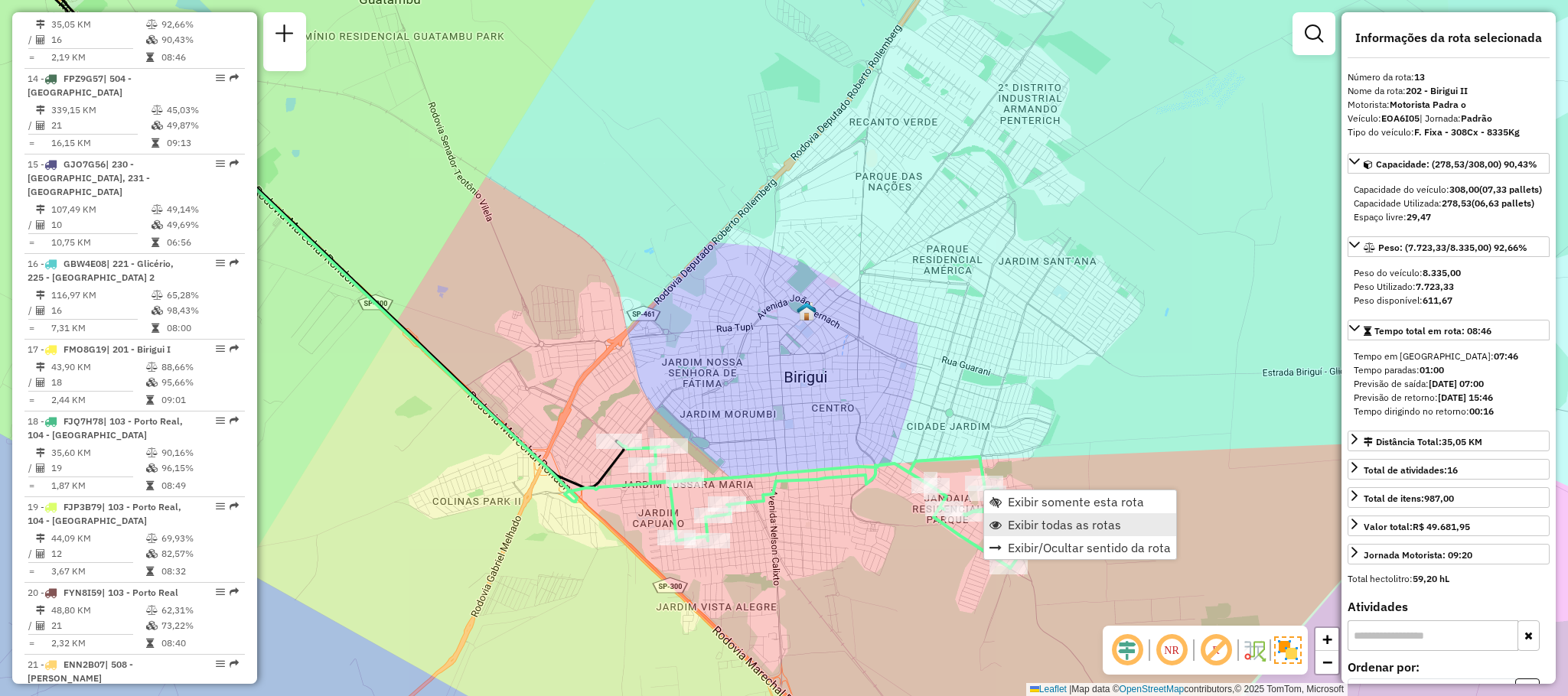
click at [1031, 531] on span "Exibir todas as rotas" at bounding box center [1064, 525] width 113 height 12
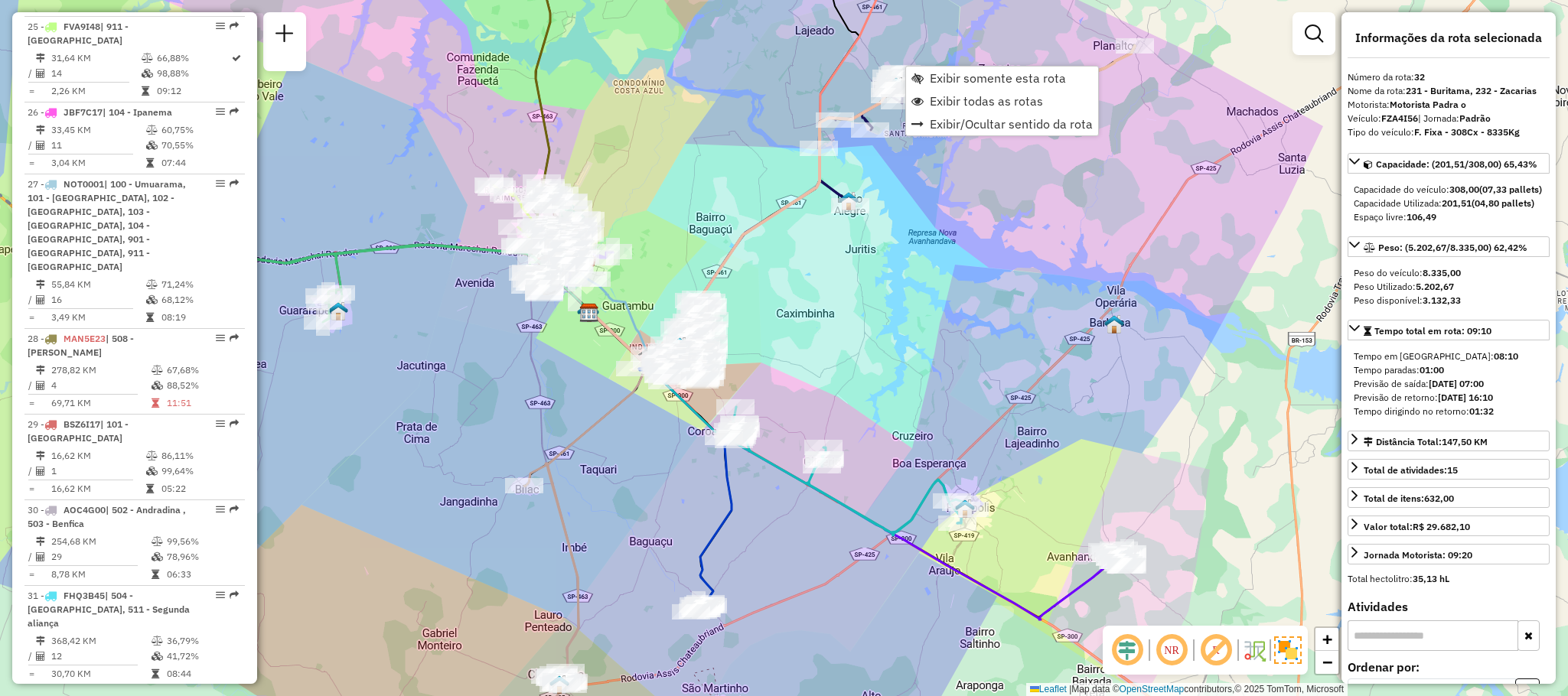
scroll to position [3152, 0]
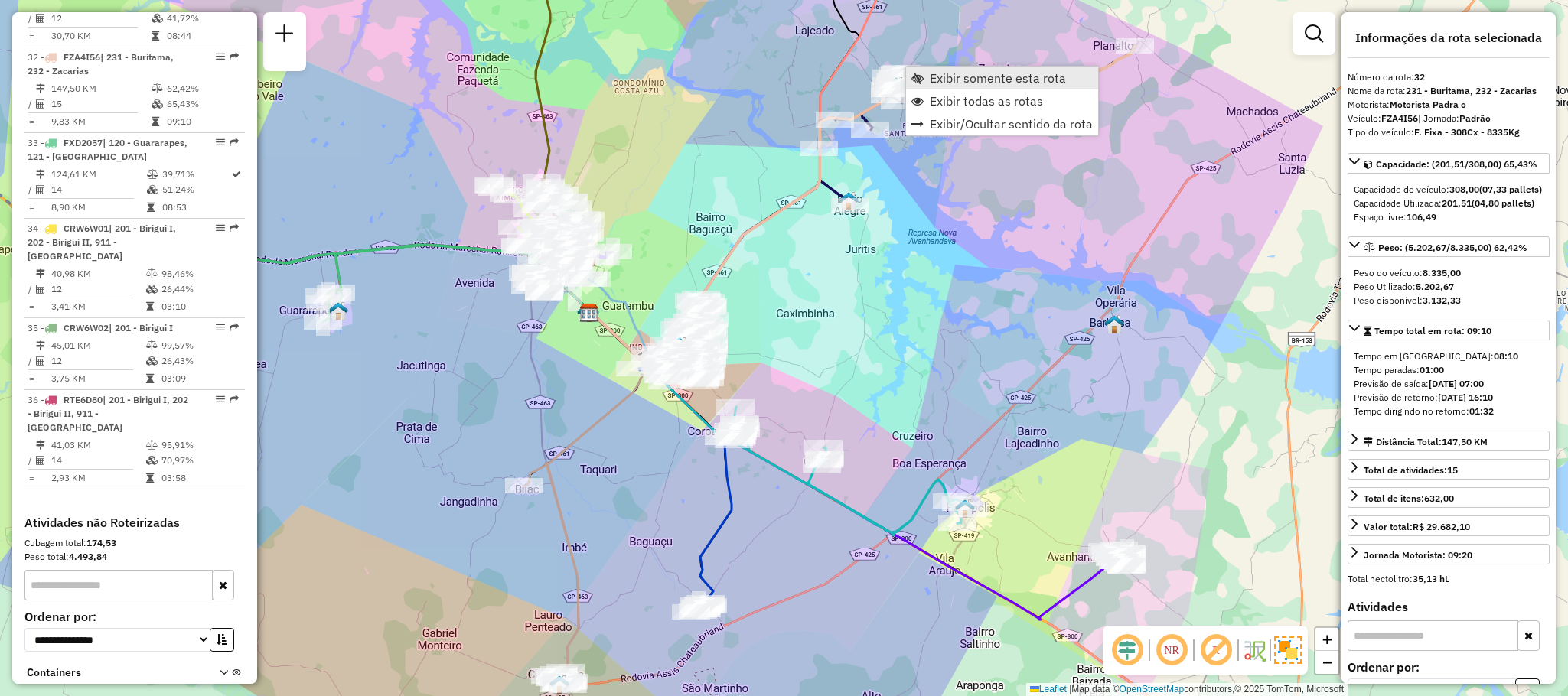
click at [962, 72] on span "Exibir somente esta rota" at bounding box center [997, 78] width 136 height 12
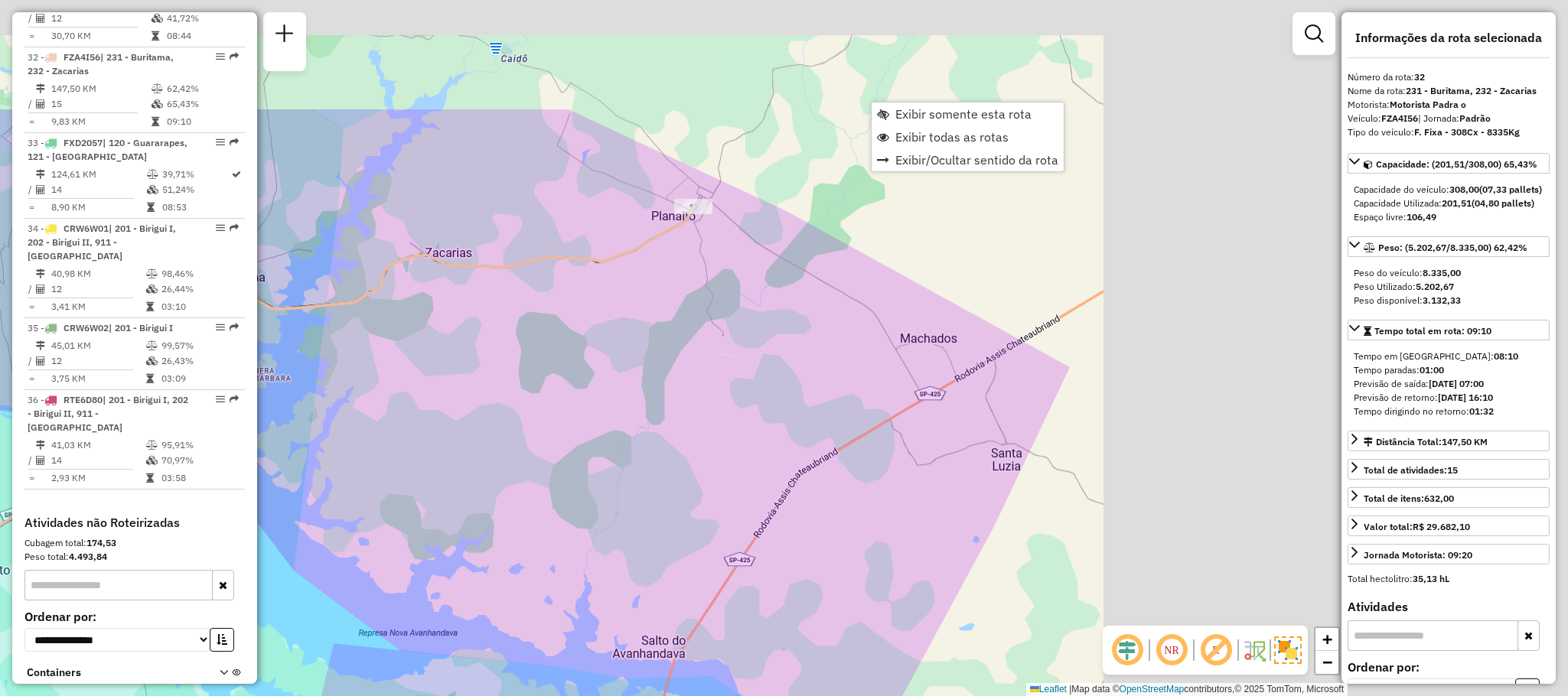
drag, startPoint x: 1234, startPoint y: 216, endPoint x: 593, endPoint y: 395, distance: 665.5
click at [593, 395] on div "Janela de atendimento Grade de atendimento Capacidade Transportadoras Veículos …" at bounding box center [784, 348] width 1568 height 696
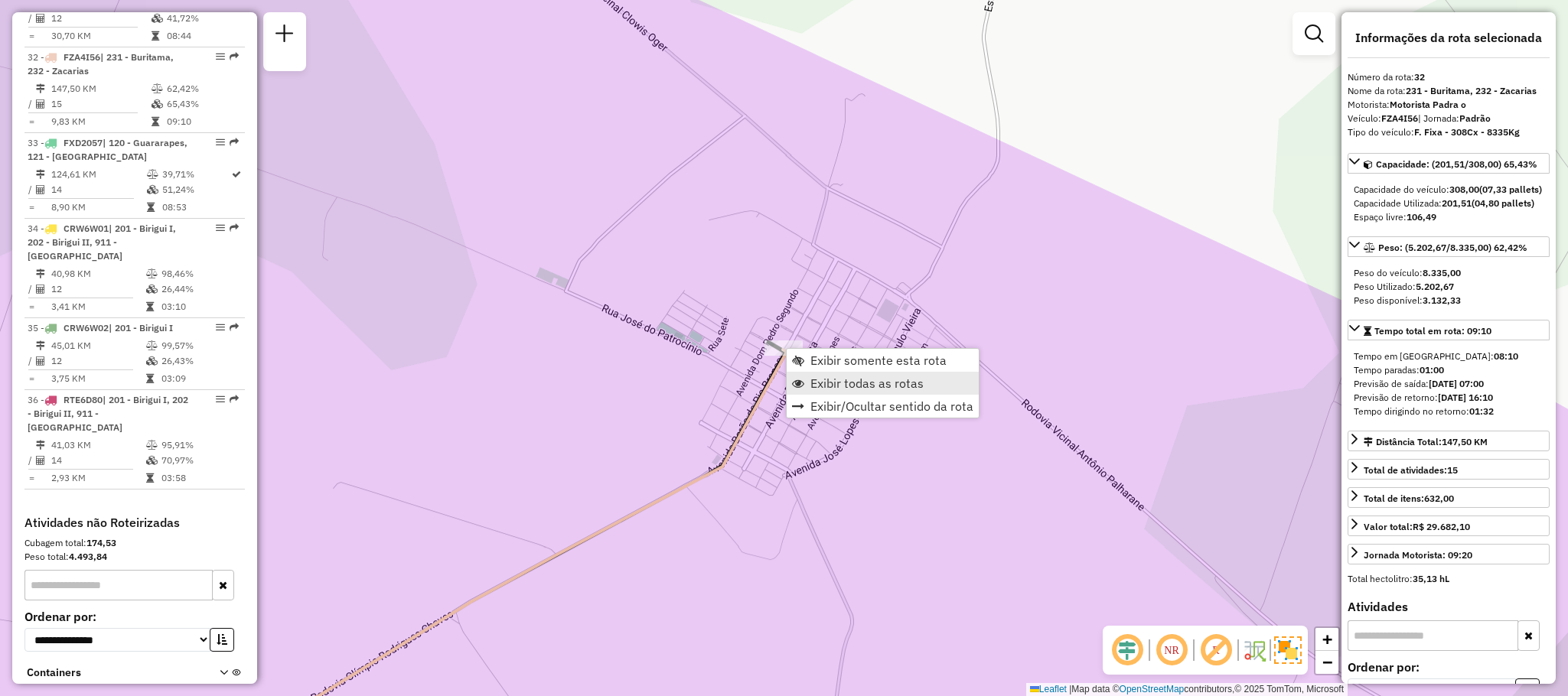
click at [815, 389] on span "Exibir todas as rotas" at bounding box center [867, 383] width 113 height 12
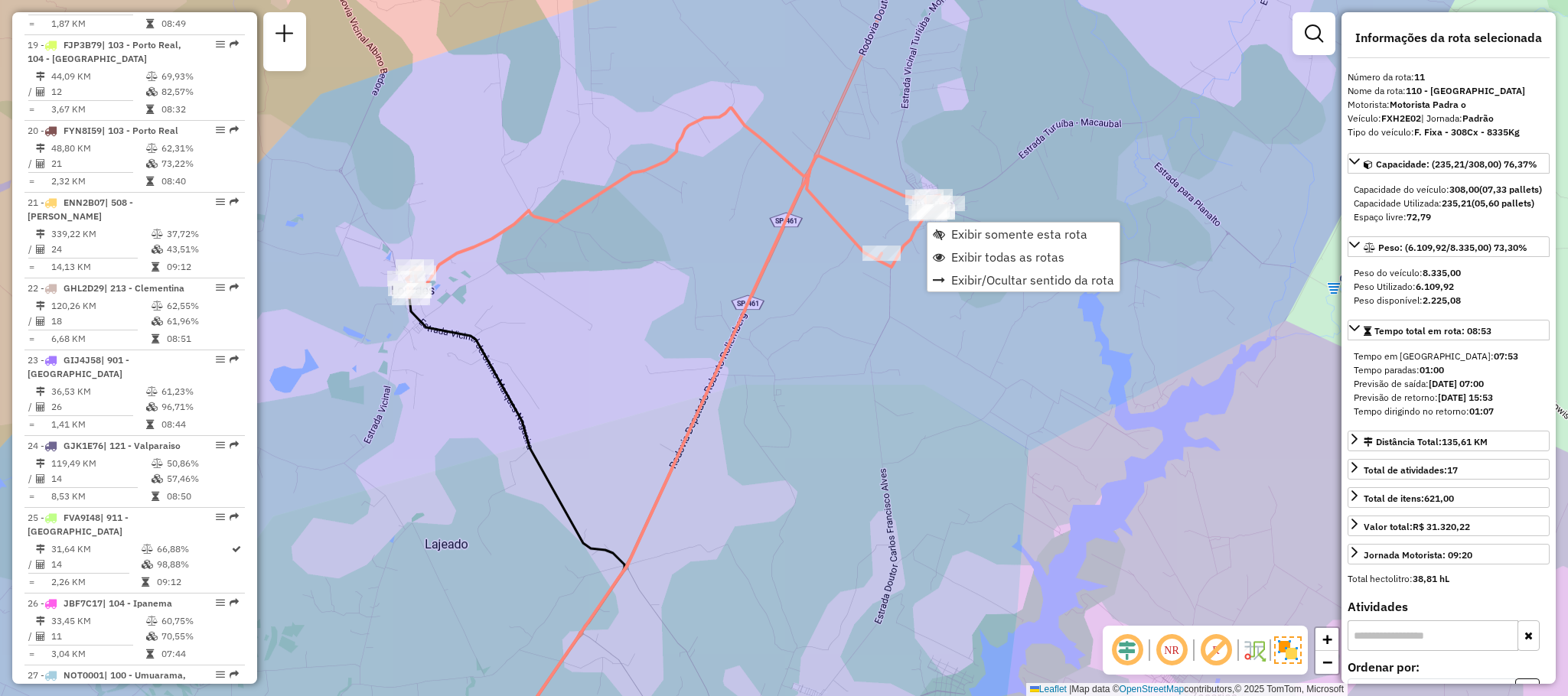
scroll to position [1417, 0]
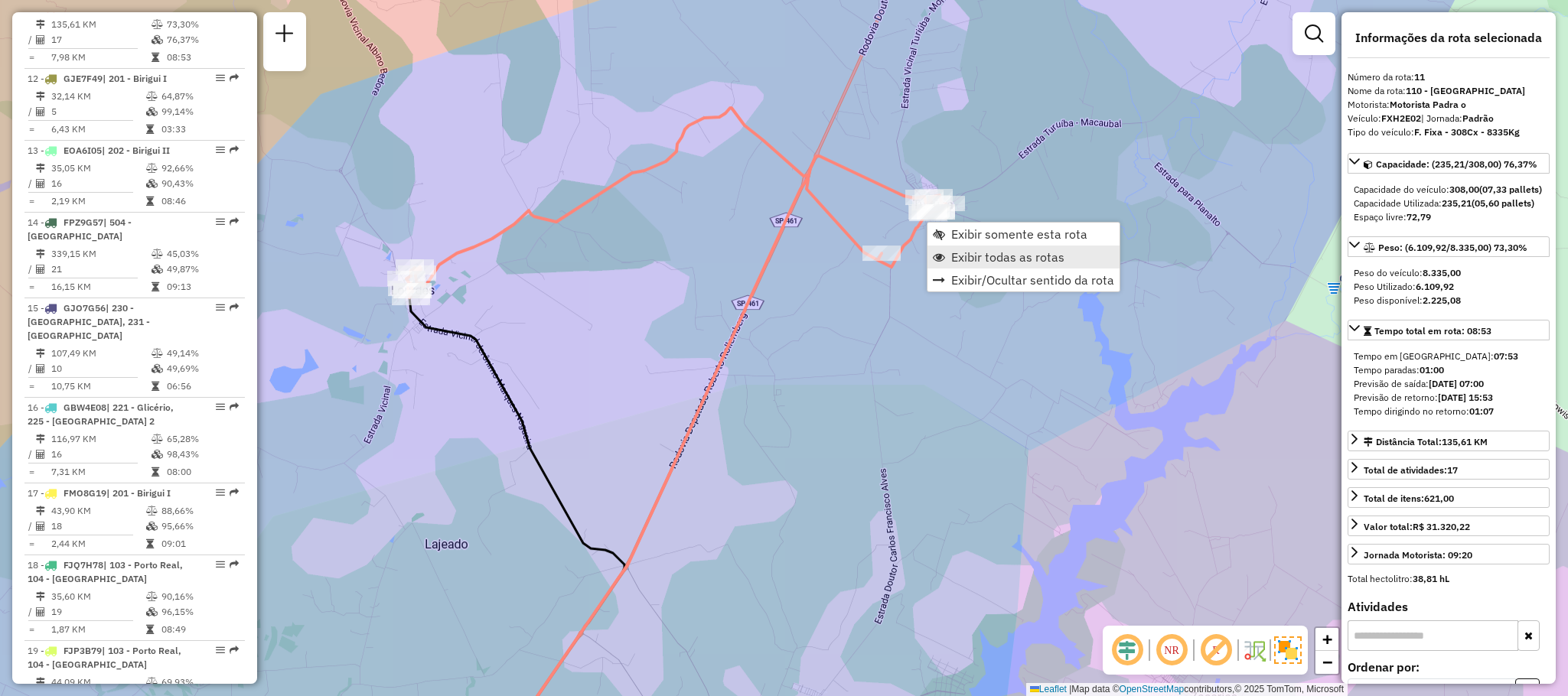
click at [982, 257] on span "Exibir todas as rotas" at bounding box center [1008, 256] width 113 height 12
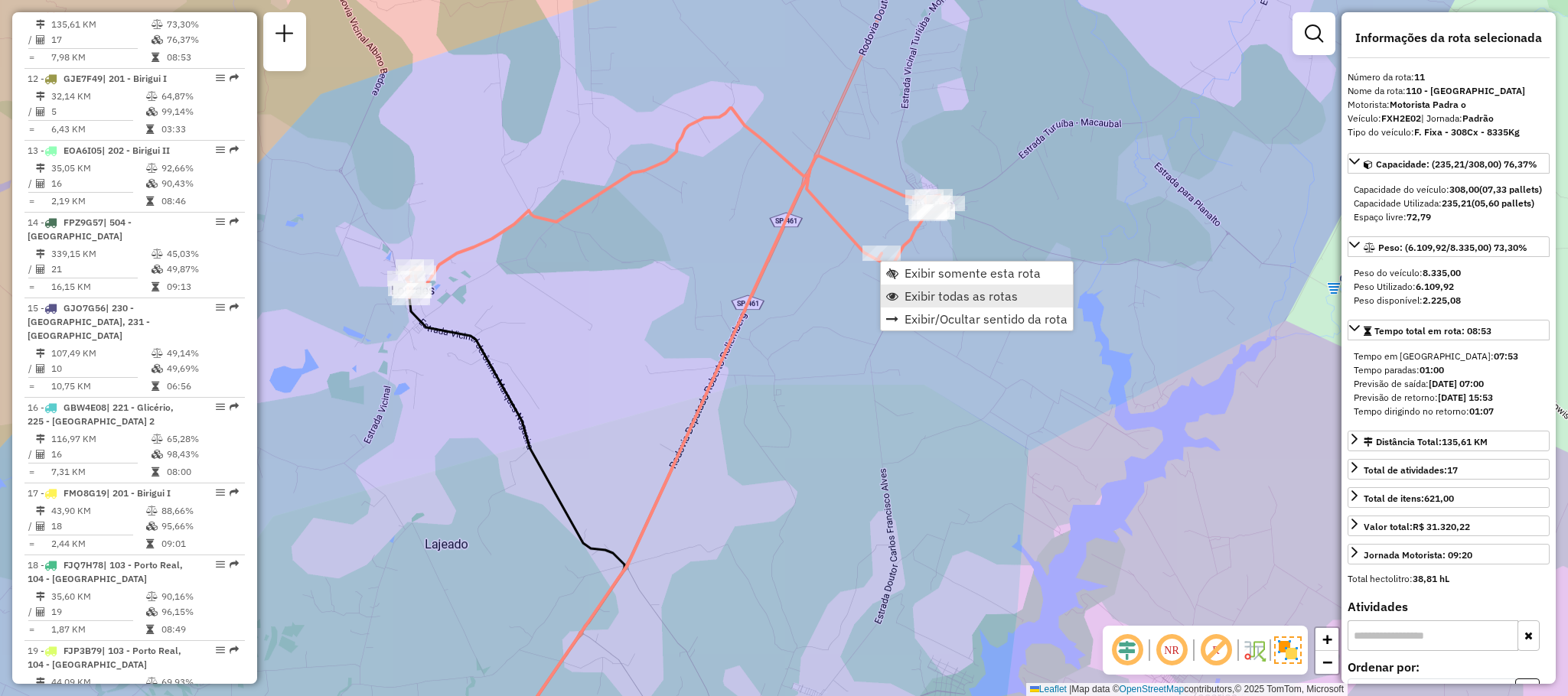
click at [916, 301] on span "Exibir todas as rotas" at bounding box center [961, 295] width 113 height 12
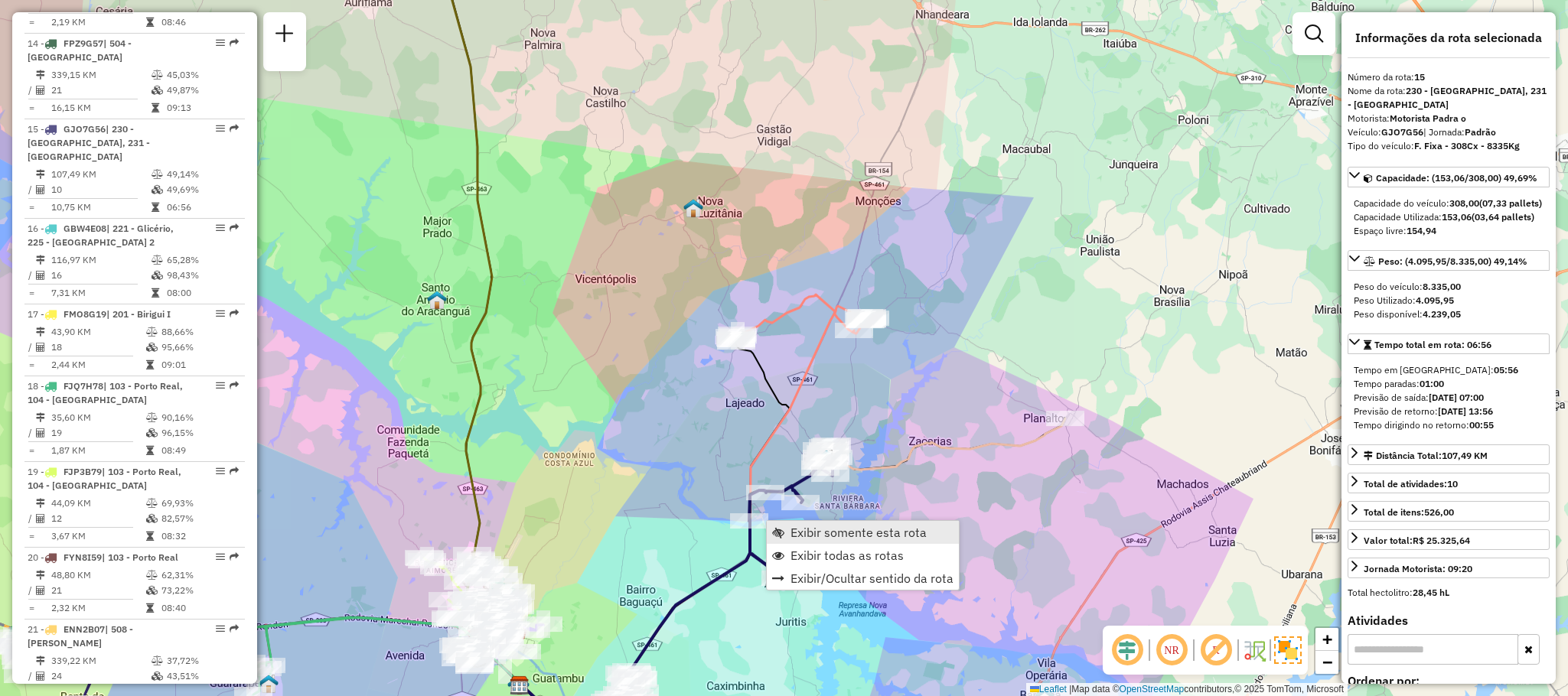
scroll to position [1719, 0]
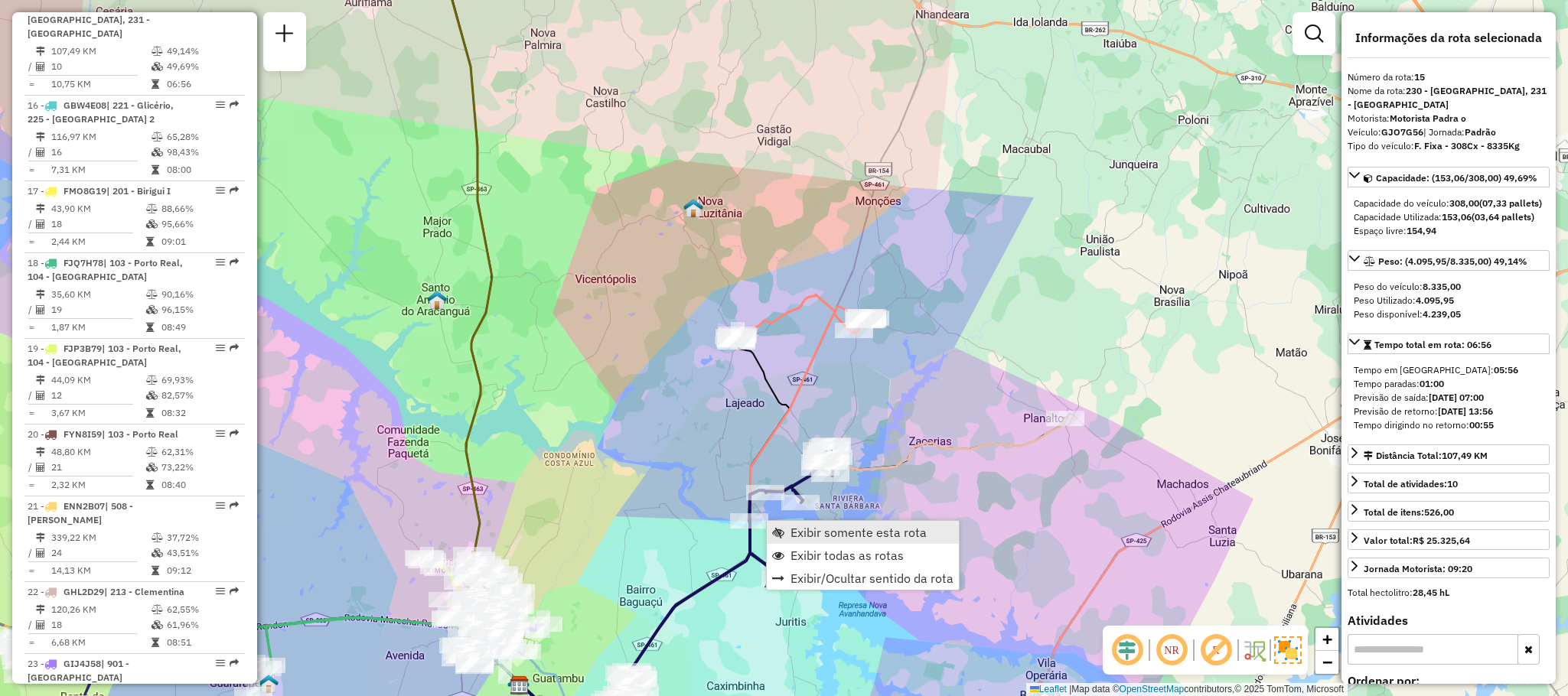
click at [811, 537] on span "Exibir somente esta rota" at bounding box center [858, 532] width 136 height 12
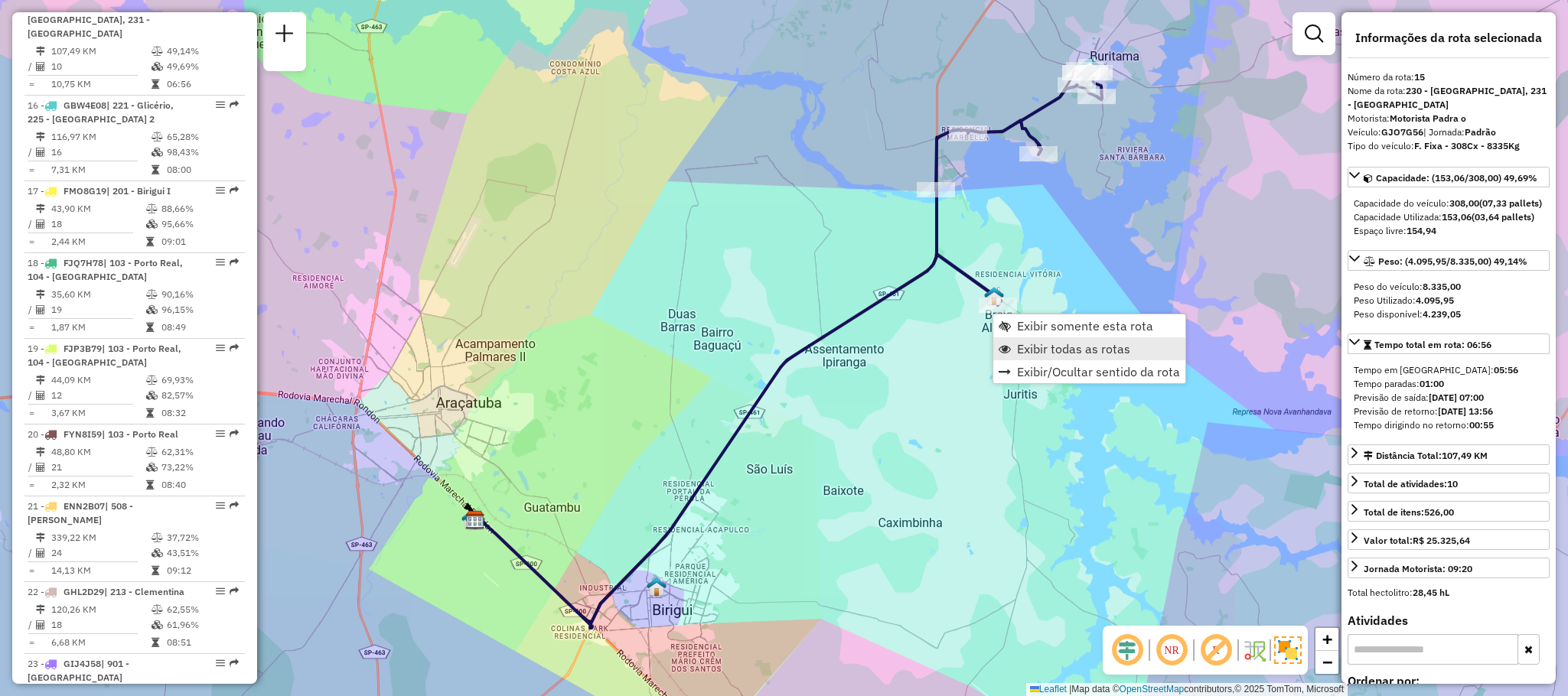
click at [1068, 348] on span "Exibir todas as rotas" at bounding box center [1074, 348] width 113 height 12
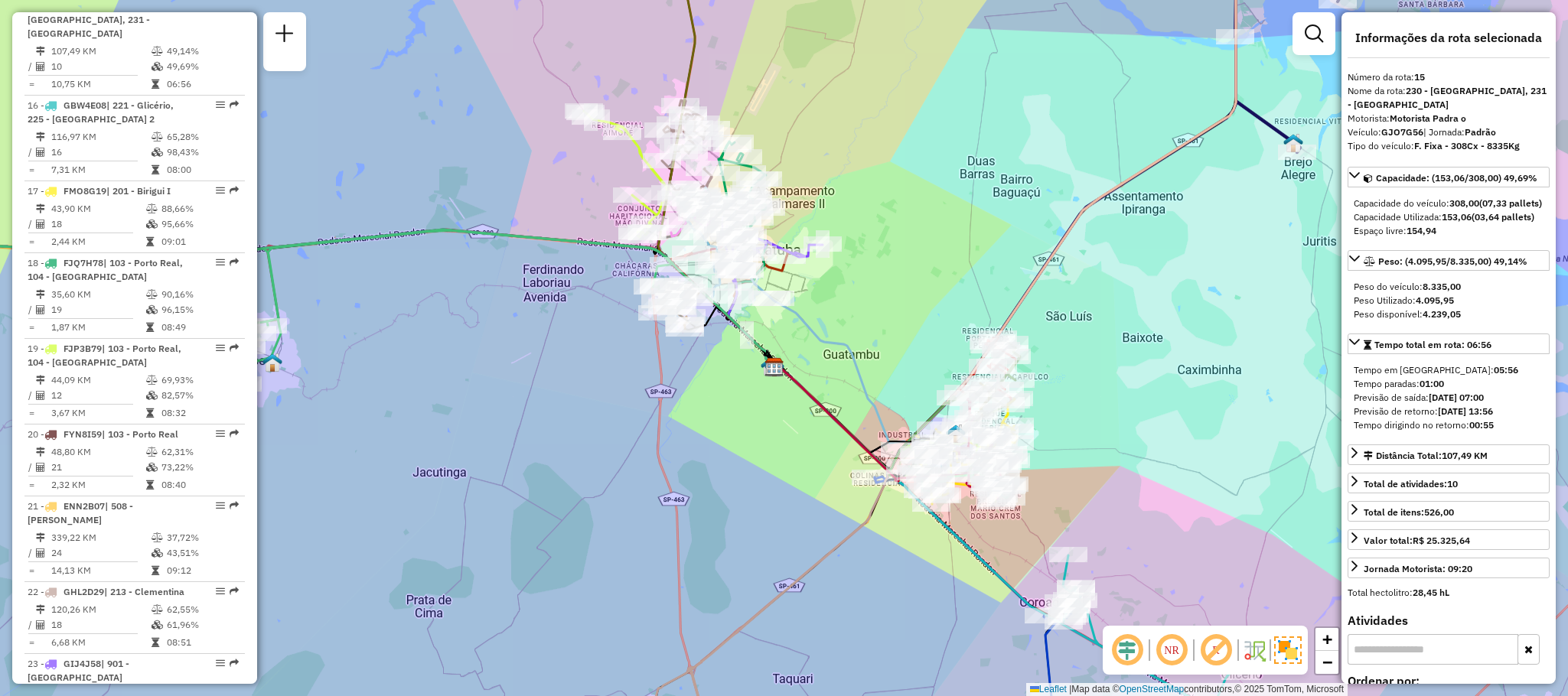
drag, startPoint x: 734, startPoint y: 241, endPoint x: 988, endPoint y: 332, distance: 269.8
click at [988, 332] on div "Janela de atendimento Grade de atendimento Capacidade Transportadoras Veículos …" at bounding box center [784, 348] width 1568 height 696
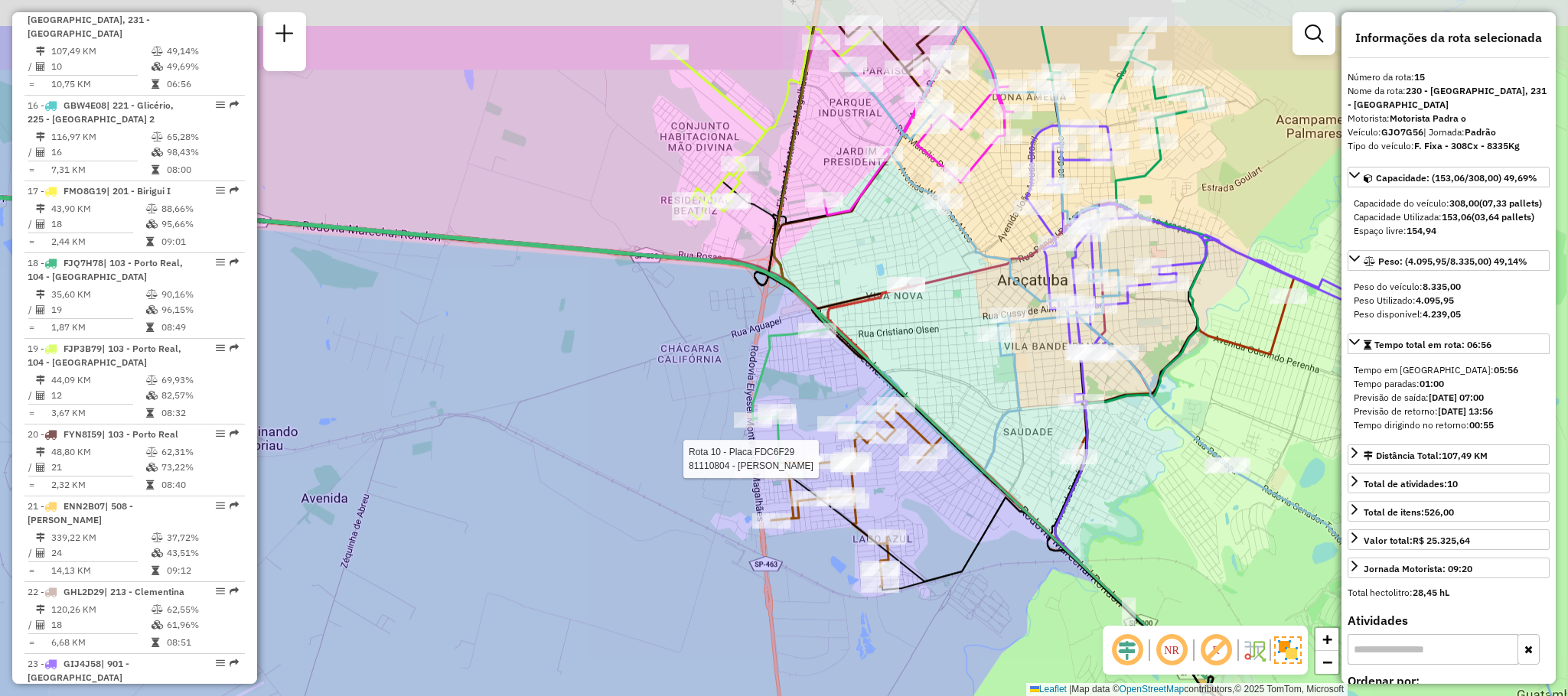
drag, startPoint x: 1006, startPoint y: 381, endPoint x: 864, endPoint y: 473, distance: 169.2
click at [864, 467] on div at bounding box center [853, 460] width 38 height 15
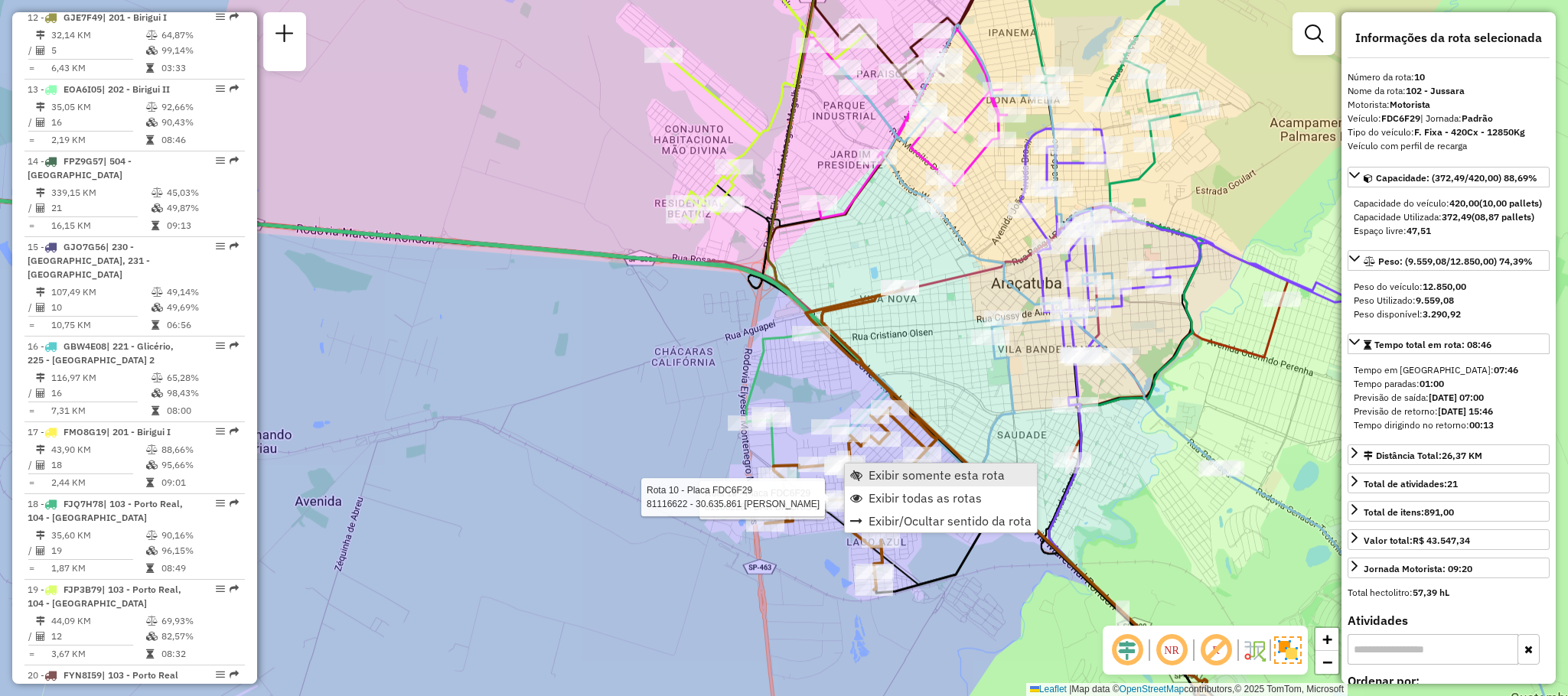
scroll to position [1344, 0]
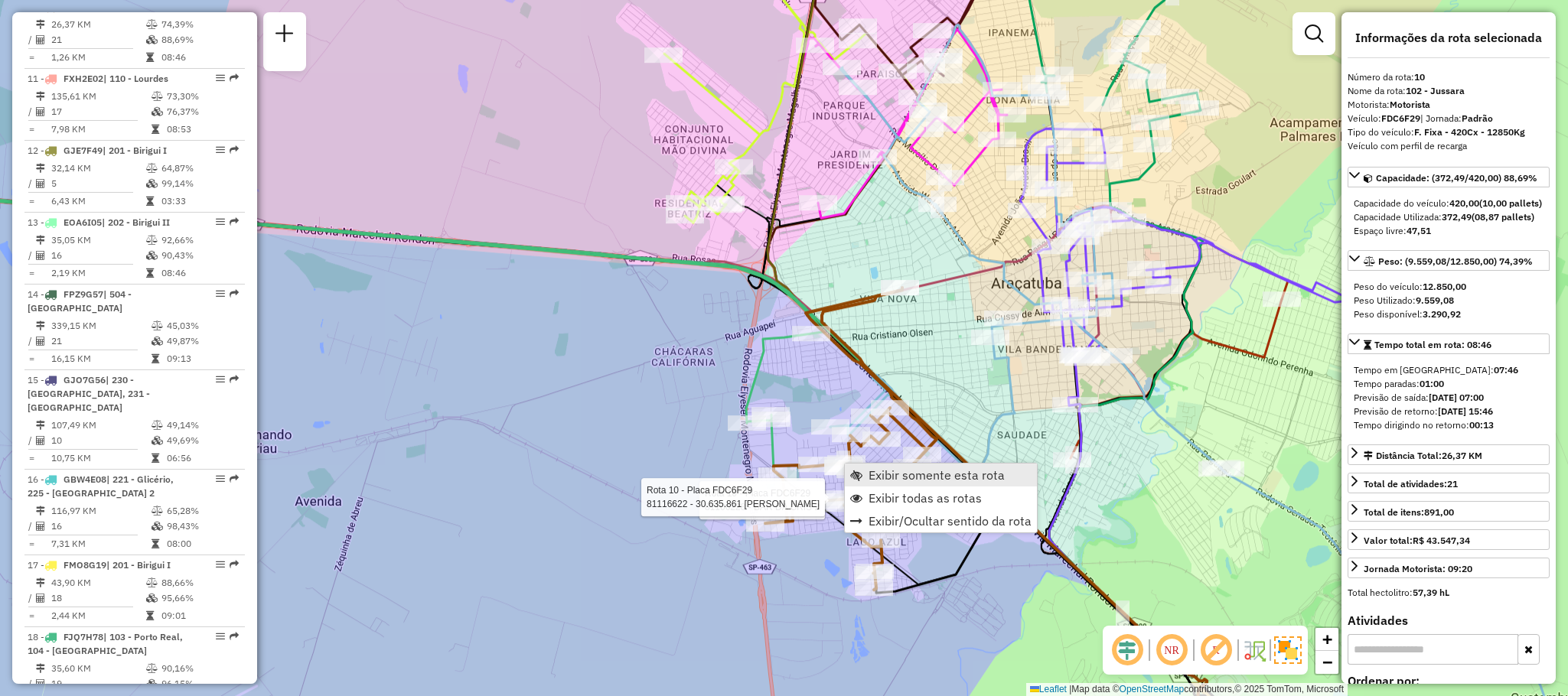
click at [930, 468] on span "Exibir somente esta rota" at bounding box center [936, 474] width 136 height 12
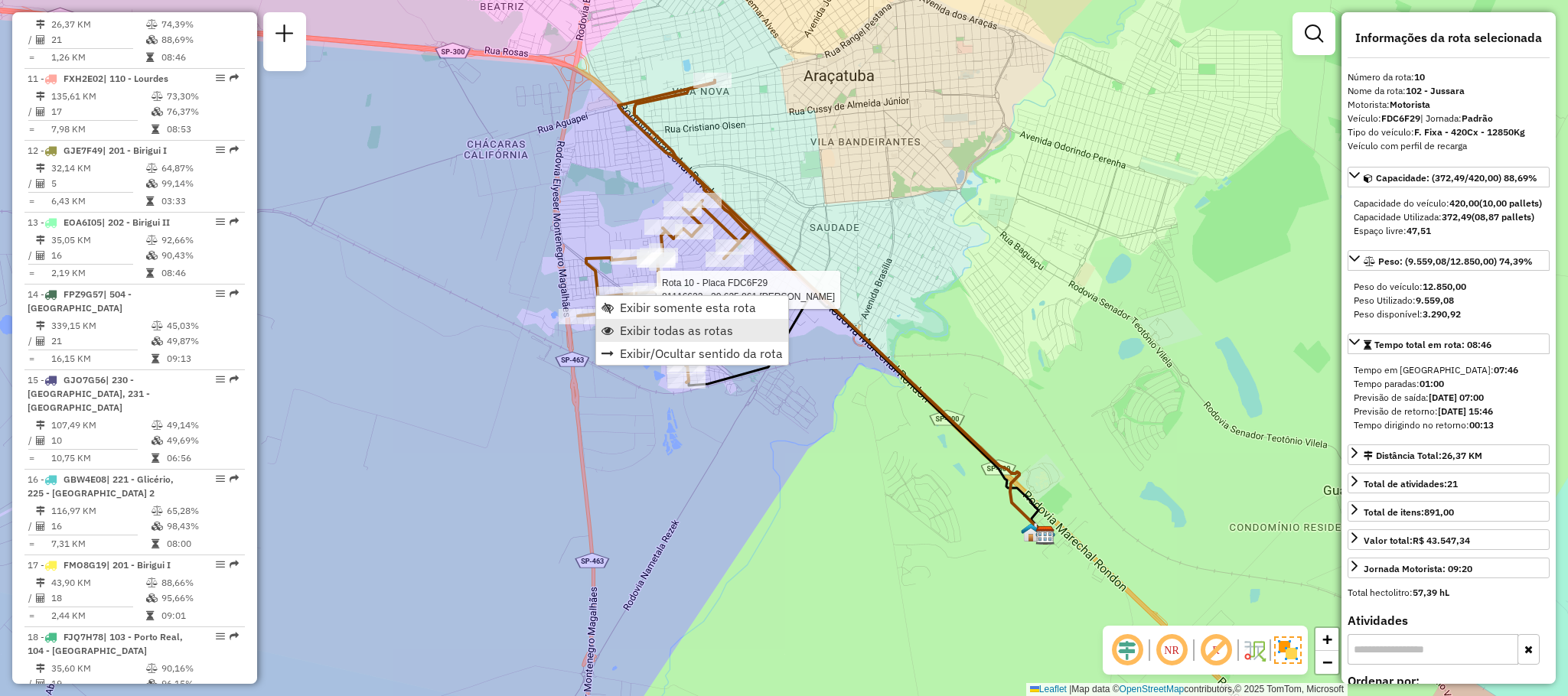
click at [689, 325] on span "Exibir todas as rotas" at bounding box center [676, 330] width 113 height 12
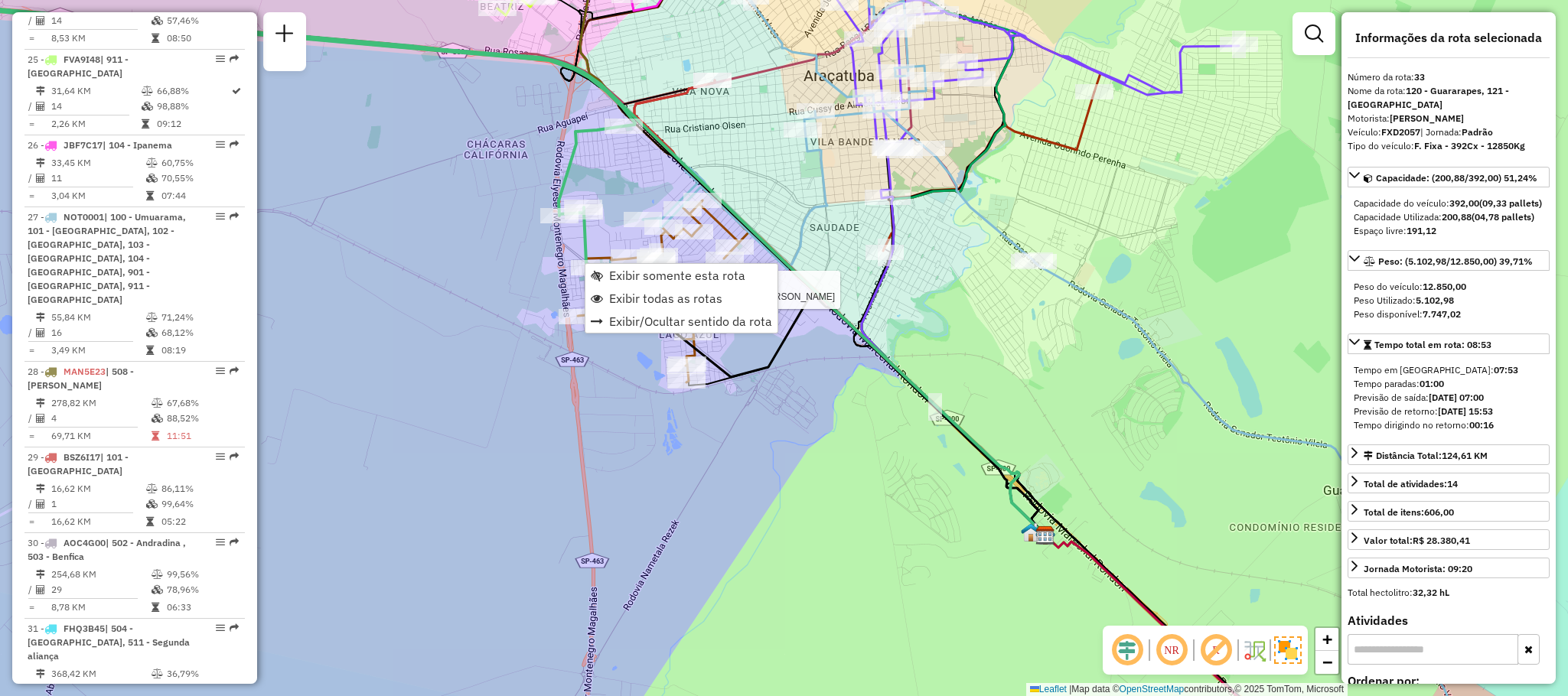
scroll to position [3191, 0]
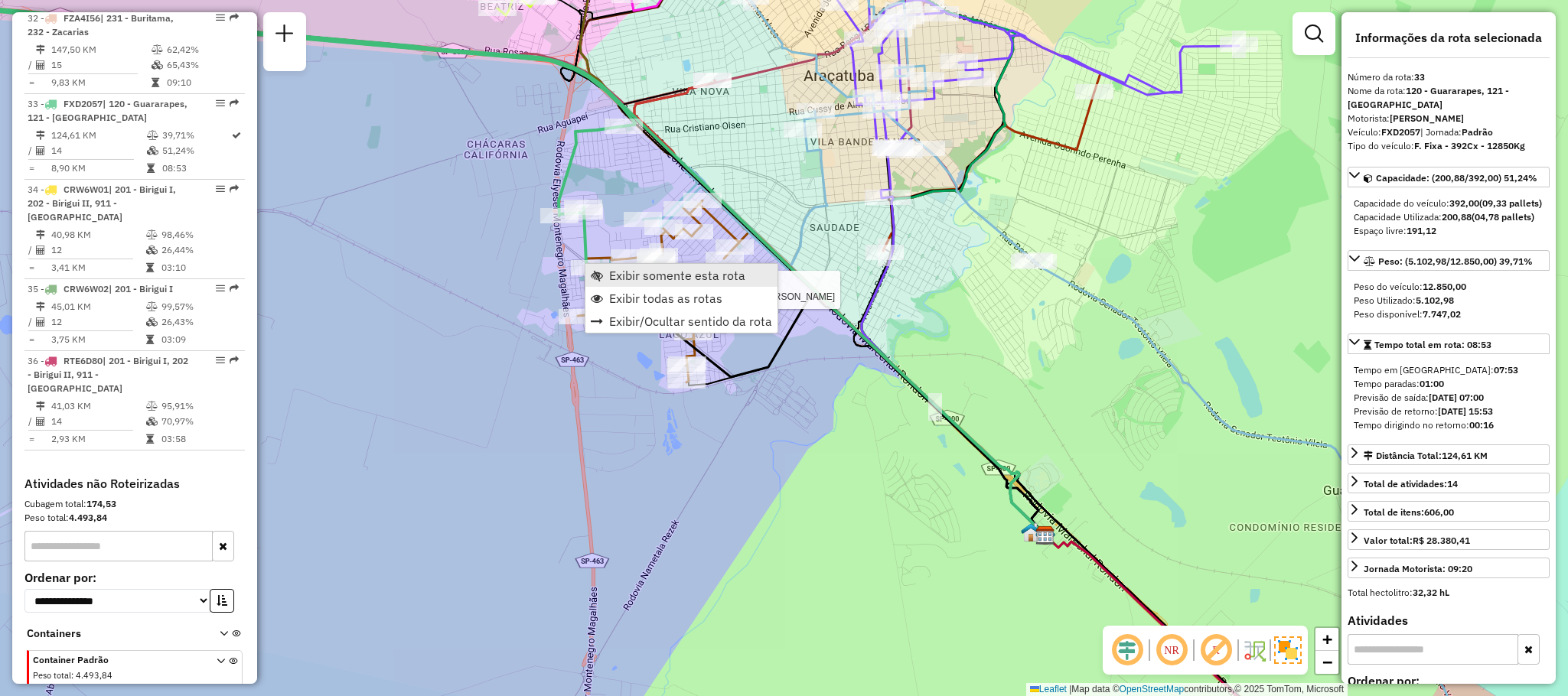
click at [600, 271] on span "Exibir somente esta rota" at bounding box center [596, 275] width 12 height 12
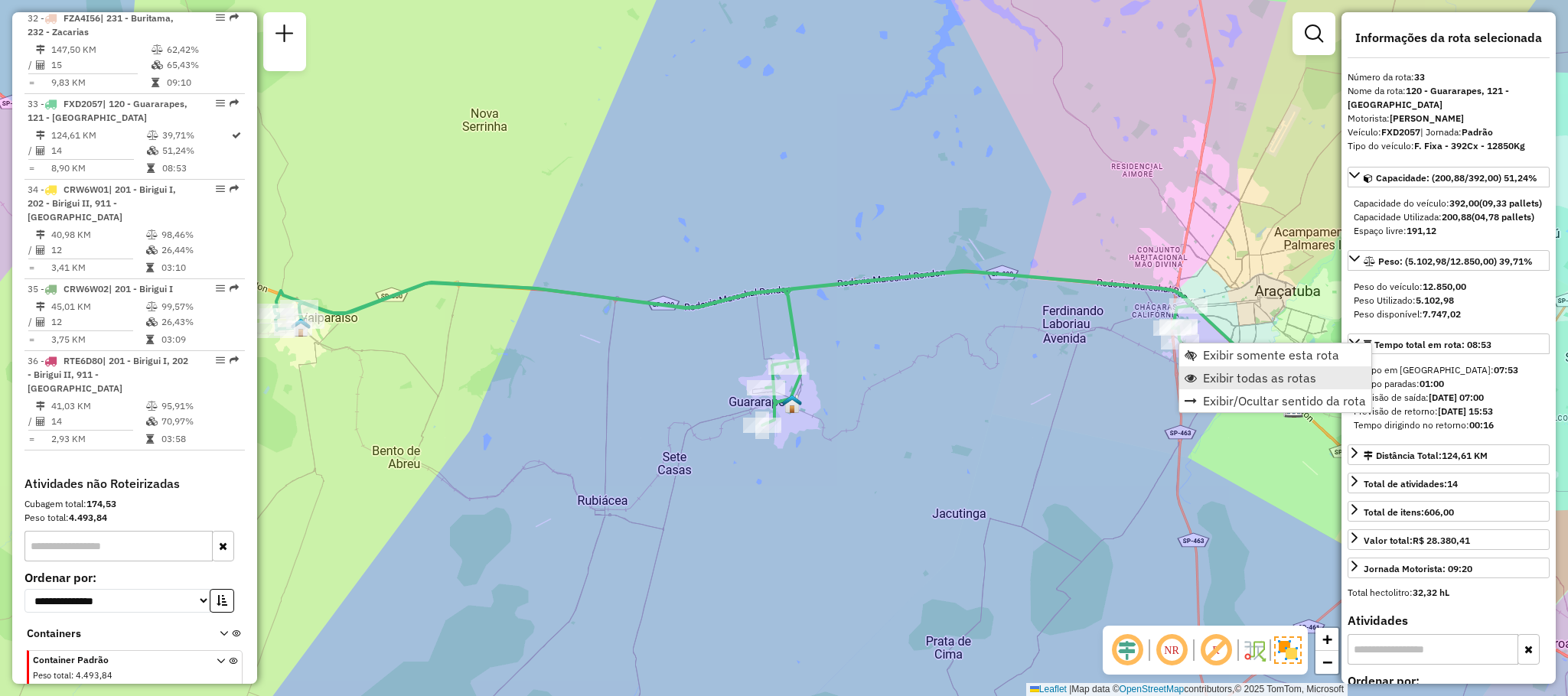
click at [1232, 374] on span "Exibir todas as rotas" at bounding box center [1259, 377] width 113 height 12
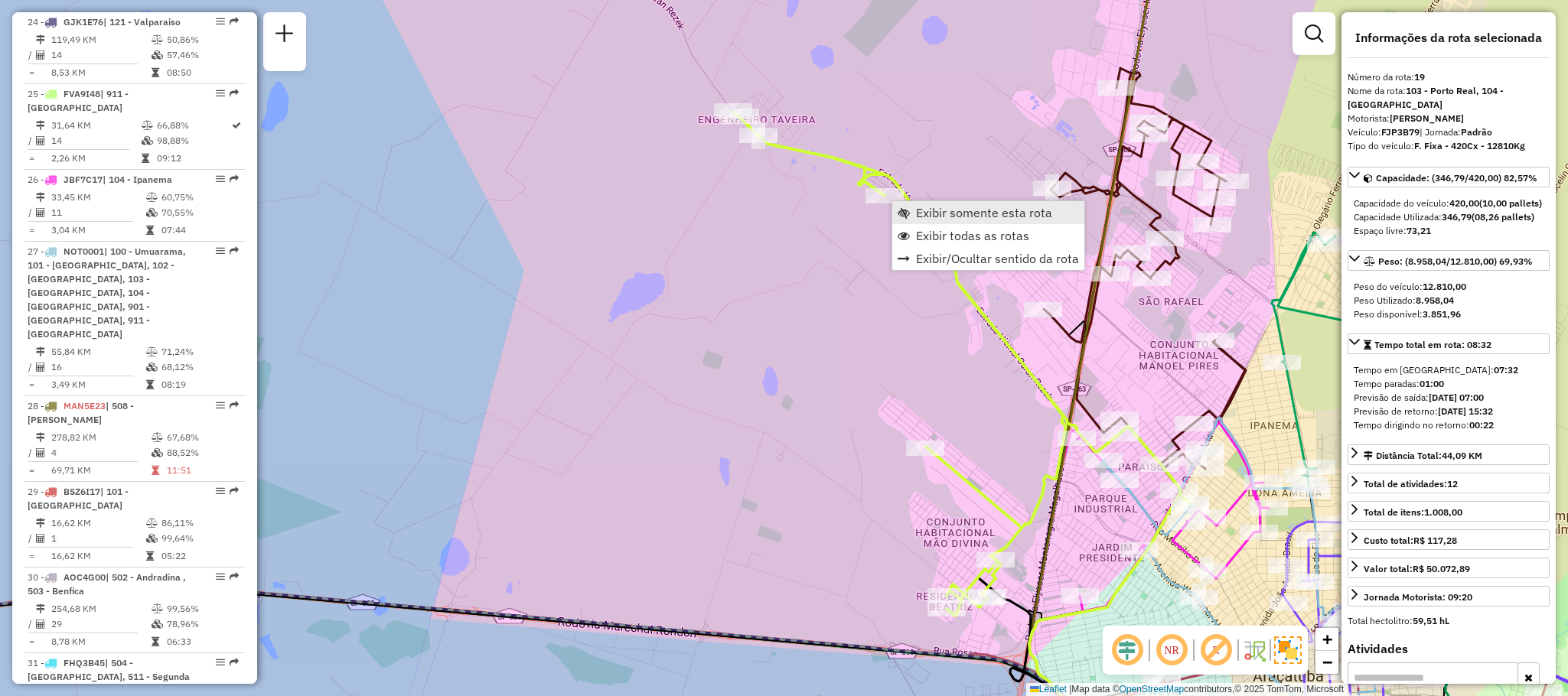
scroll to position [2048, 0]
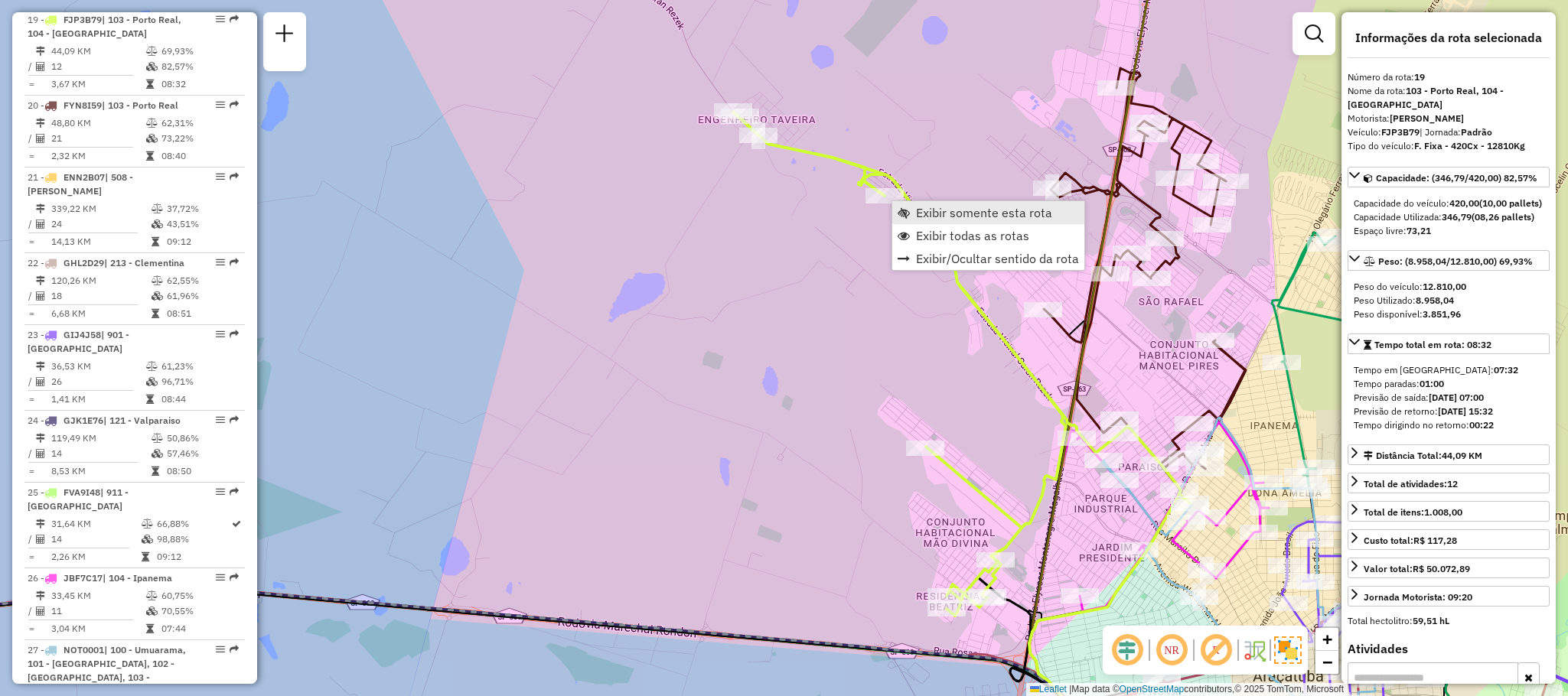
click at [920, 223] on link "Exibir somente esta rota" at bounding box center [989, 212] width 192 height 23
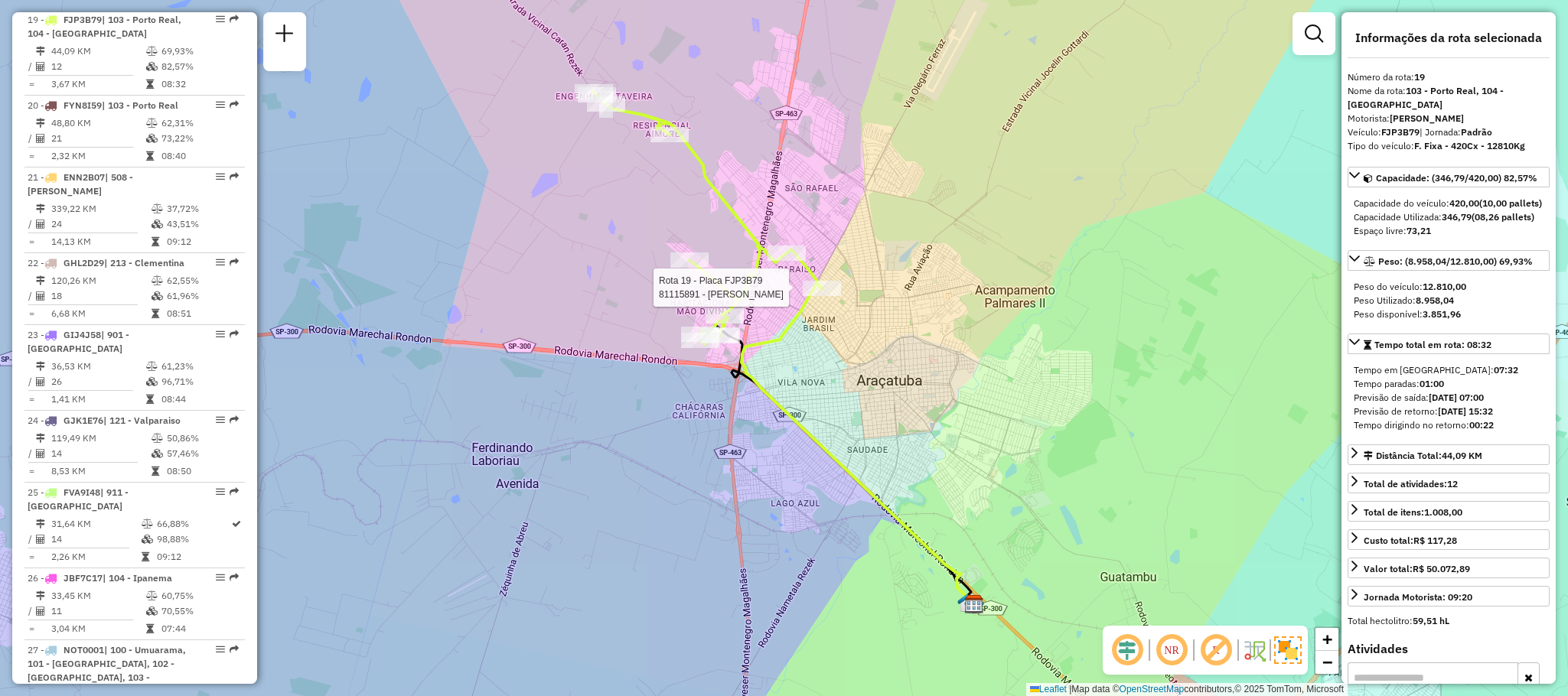
click at [827, 296] on div at bounding box center [822, 288] width 38 height 15
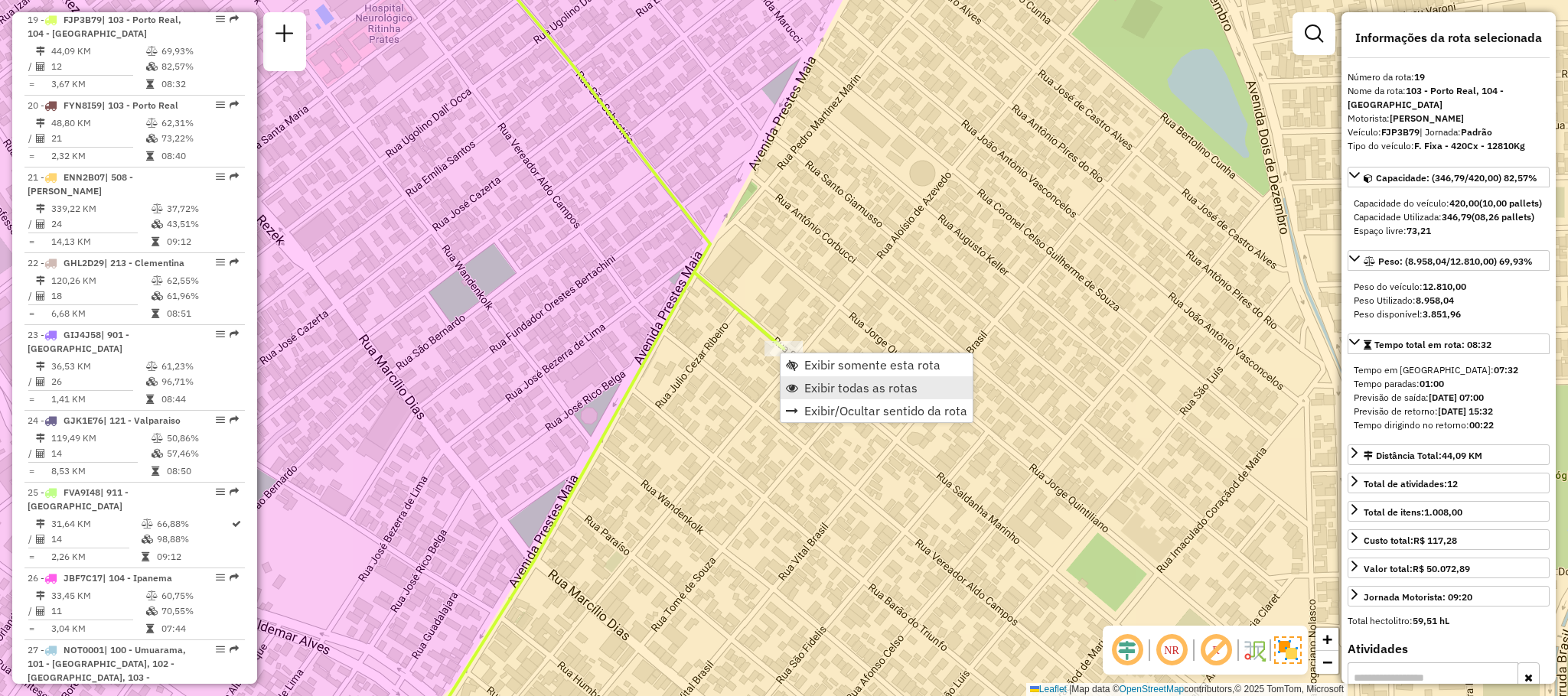
click at [822, 386] on span "Exibir todas as rotas" at bounding box center [860, 388] width 113 height 12
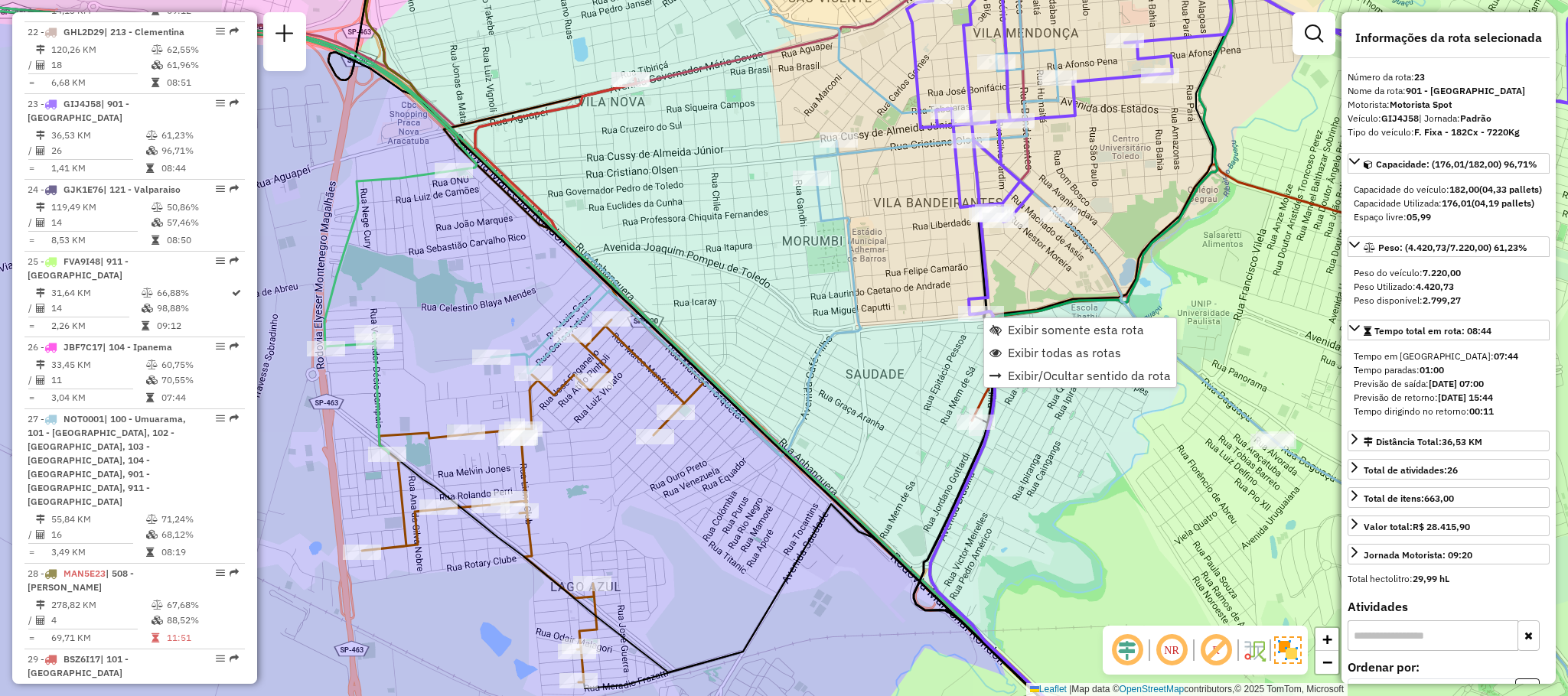
scroll to position [2378, 0]
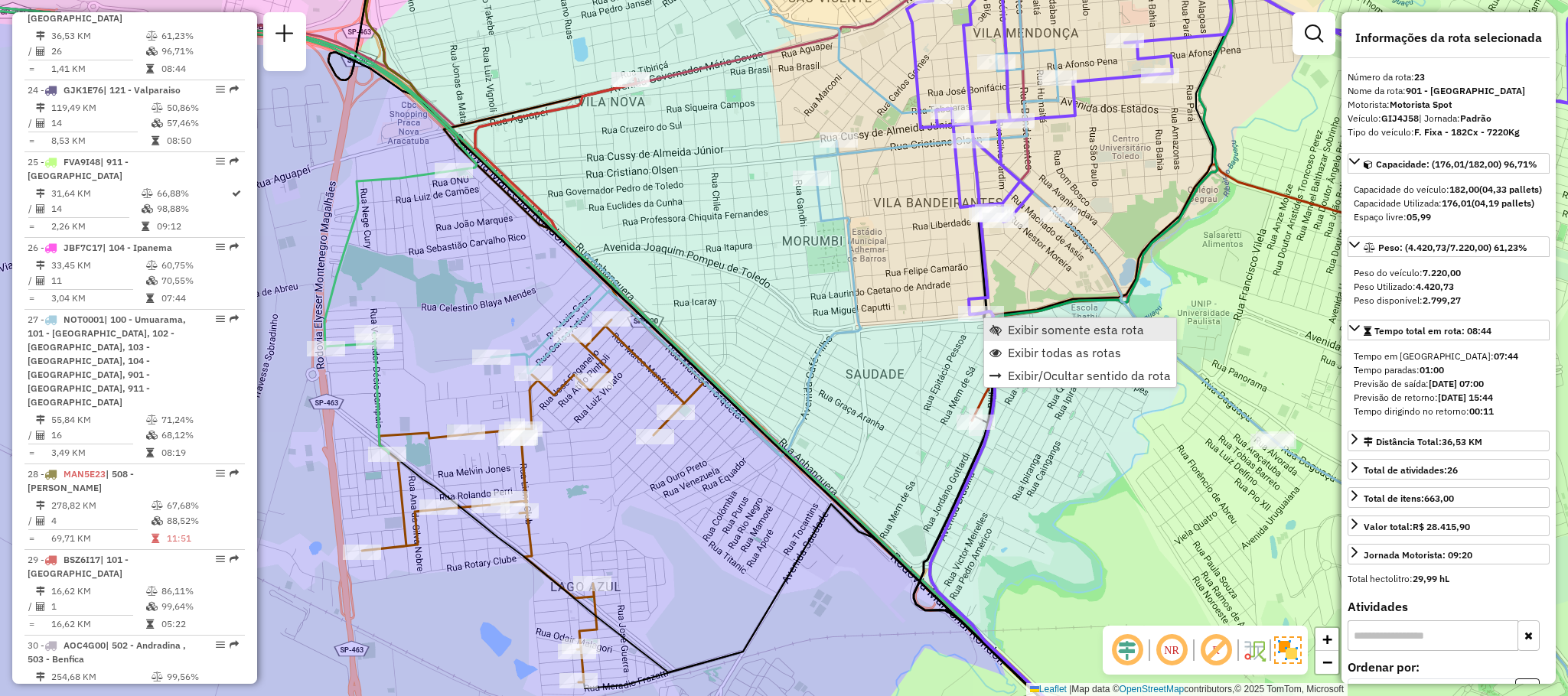
click at [1009, 333] on span "Exibir somente esta rota" at bounding box center [1075, 329] width 136 height 12
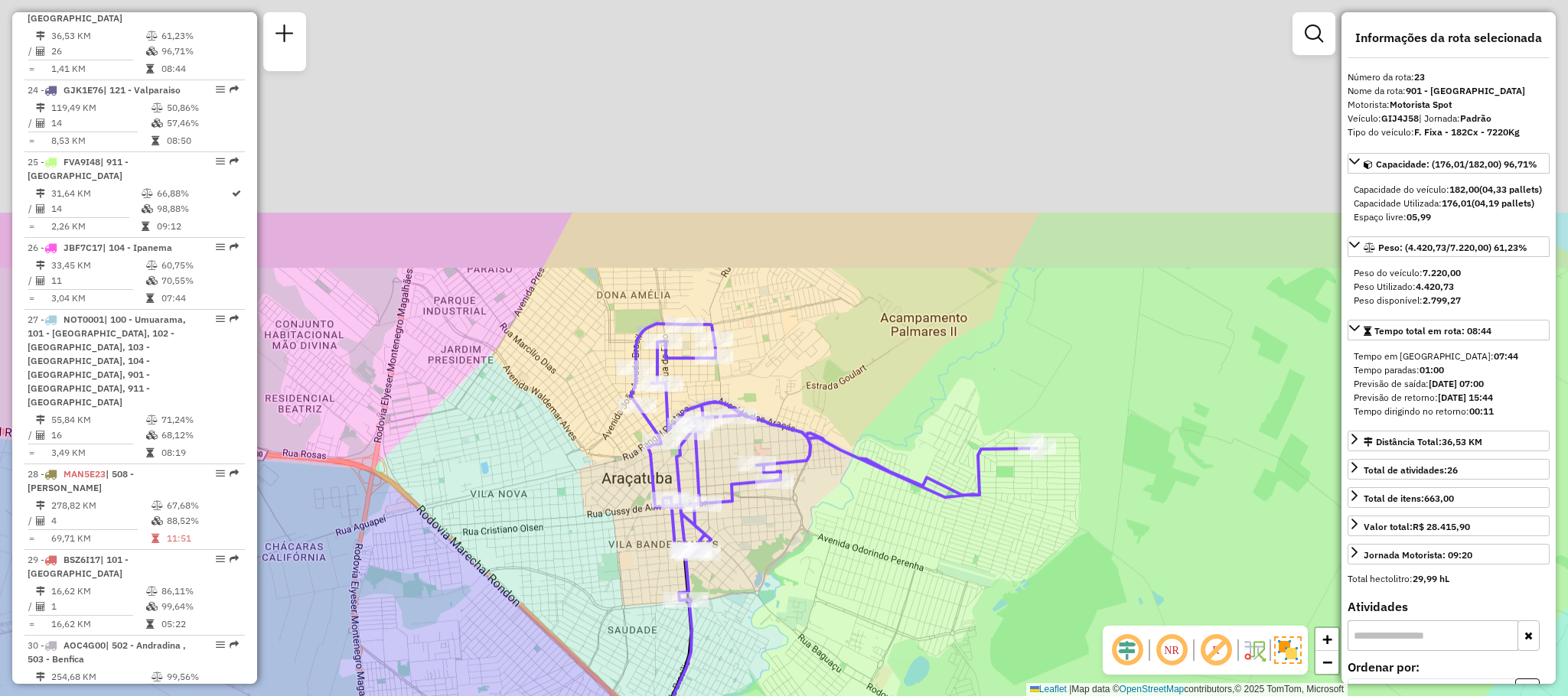
drag, startPoint x: 765, startPoint y: 95, endPoint x: 815, endPoint y: 381, distance: 290.3
click at [815, 381] on div "Janela de atendimento Grade de atendimento Capacidade Transportadoras Veículos …" at bounding box center [784, 348] width 1568 height 696
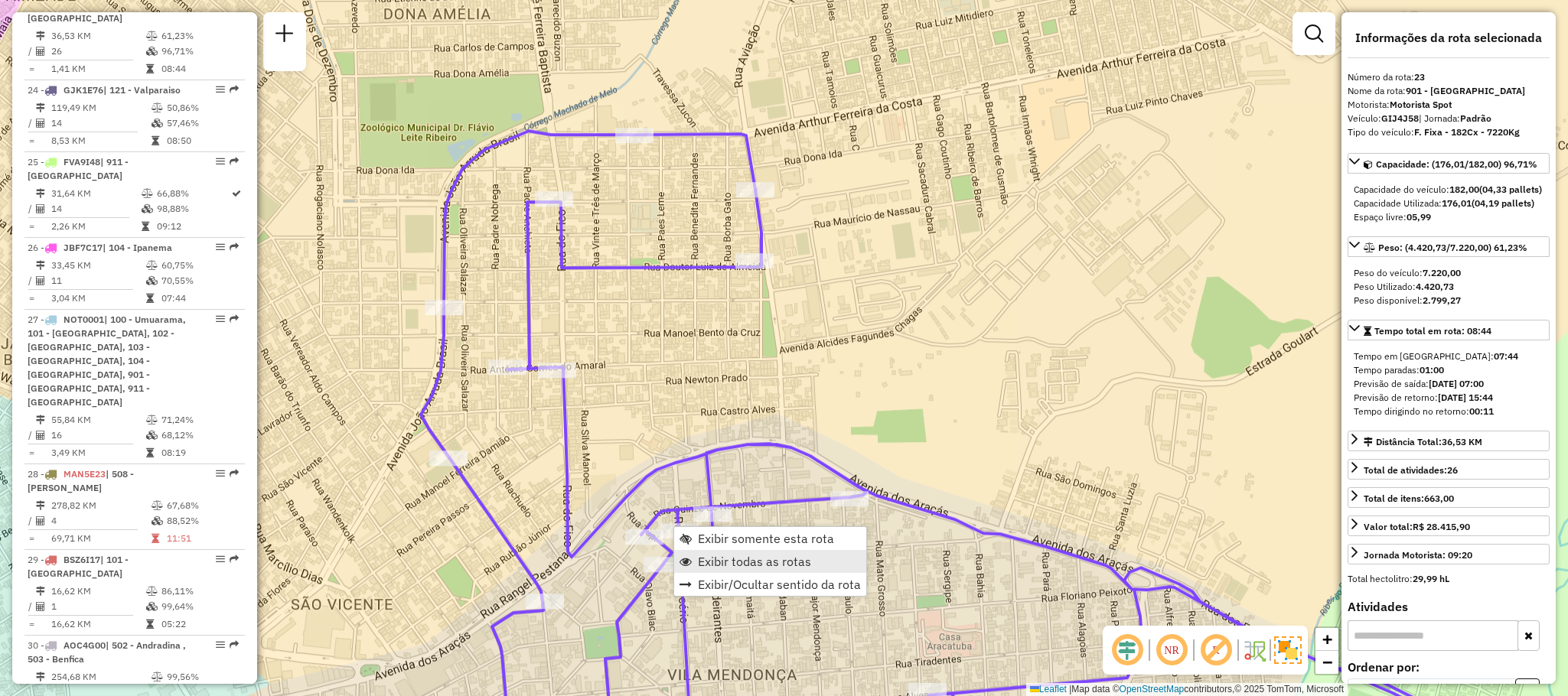
click at [719, 555] on span "Exibir todas as rotas" at bounding box center [754, 561] width 113 height 12
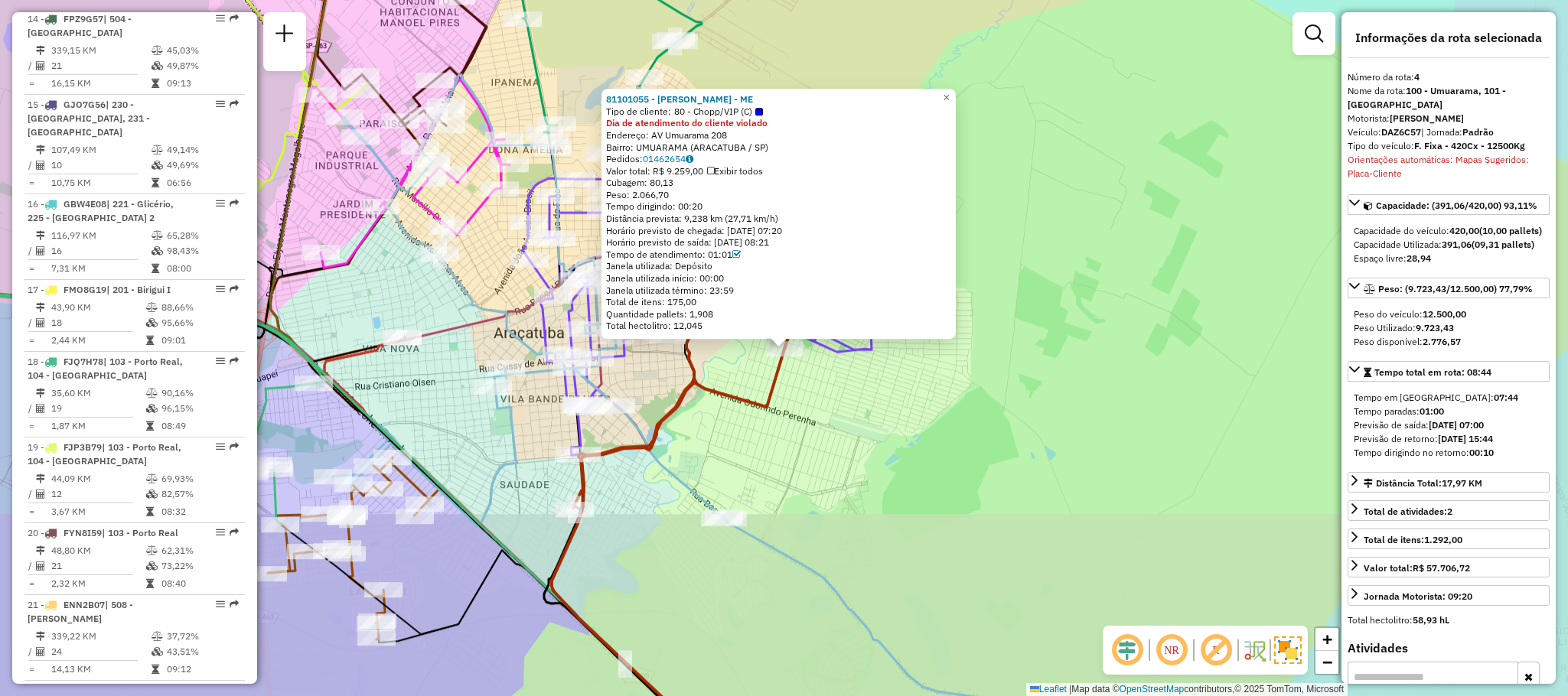
scroll to position [857, 0]
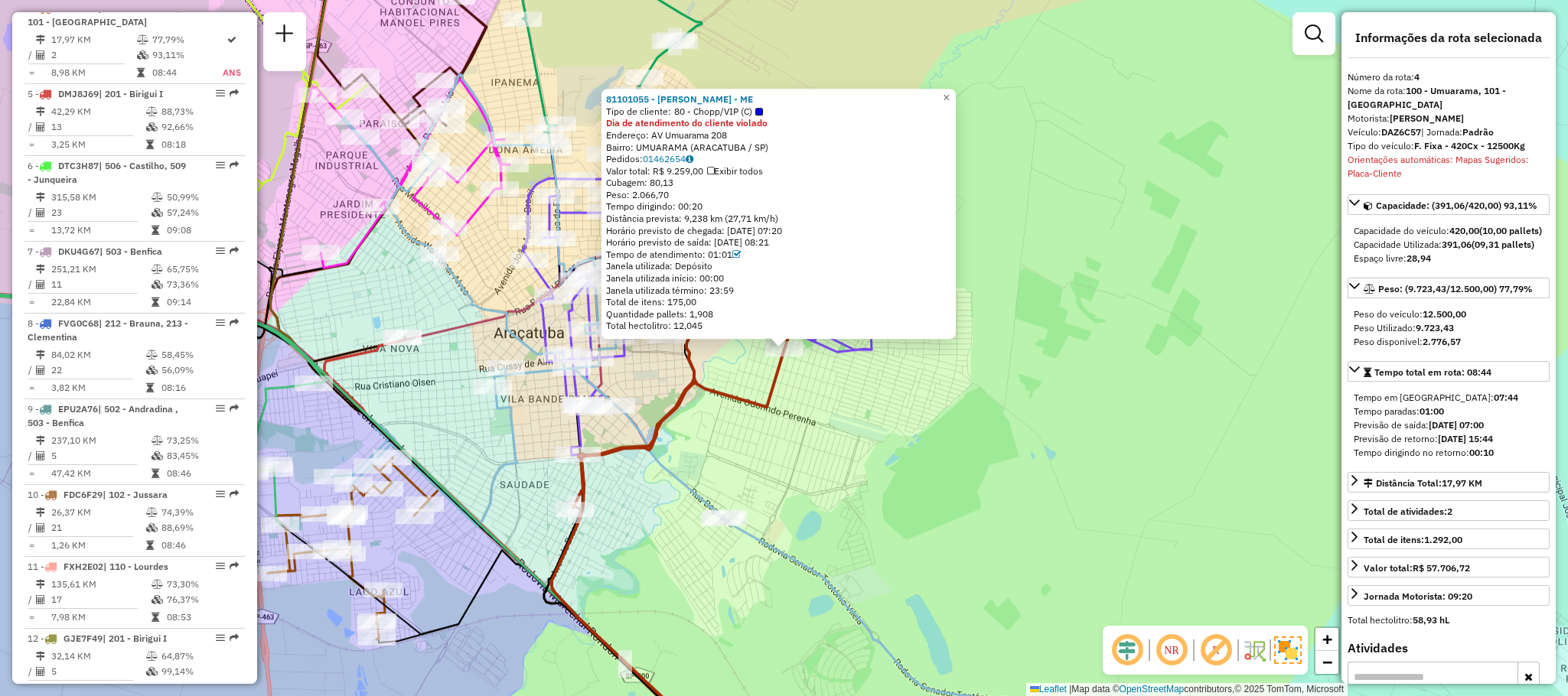
click at [960, 527] on div "81101055 - [PERSON_NAME] - ME Tipo de cliente: 80 - Chopp/VIP (C) Dia de atendi…" at bounding box center [784, 348] width 1568 height 696
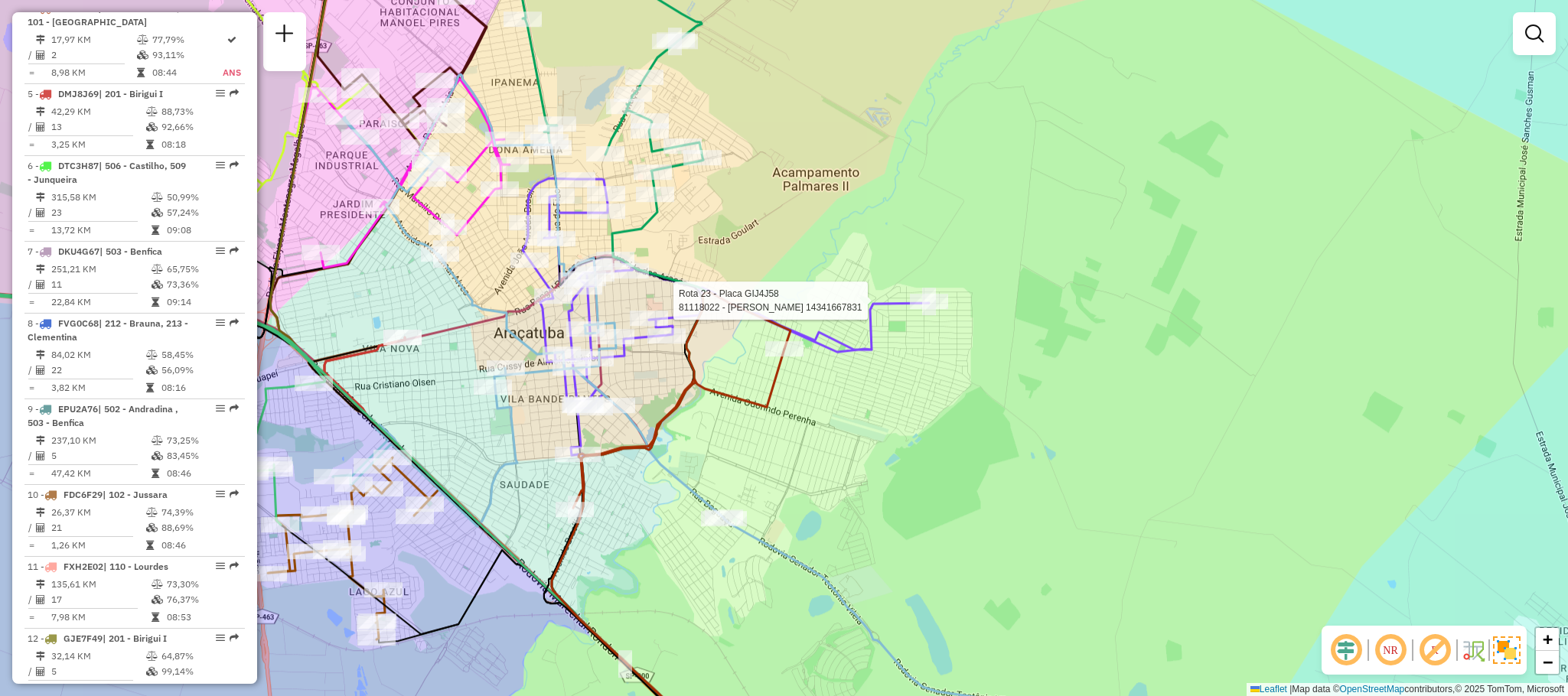
select select "**********"
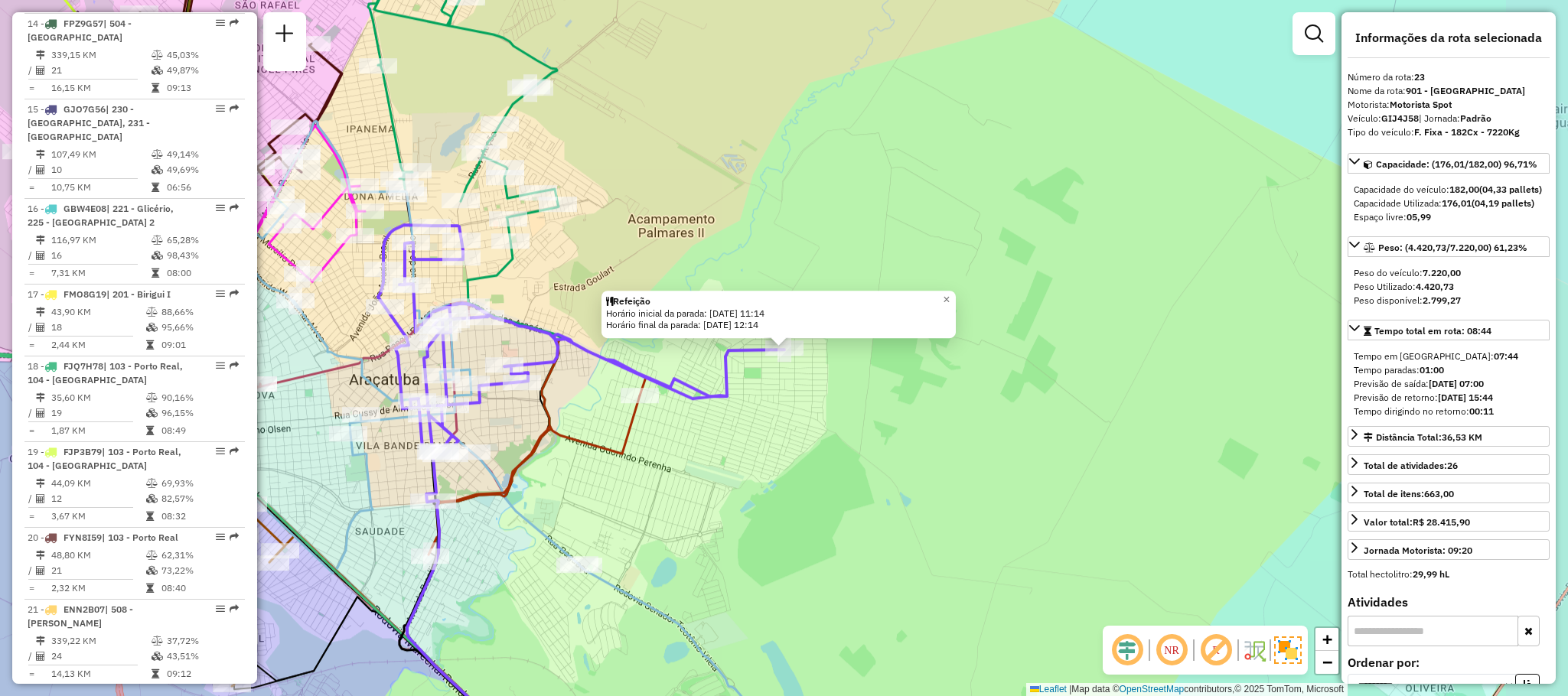
scroll to position [2378, 0]
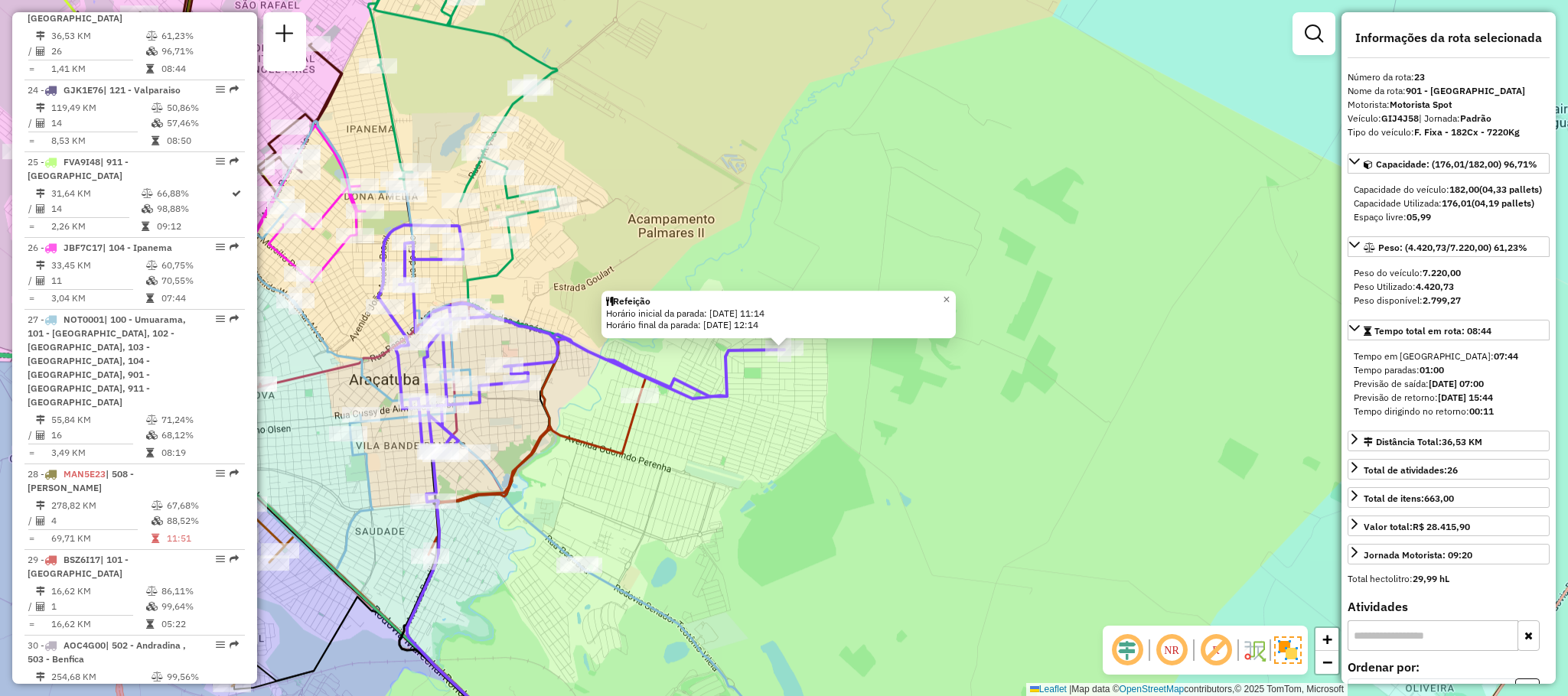
click at [754, 416] on div "Refeição Horário inicial da parada: [DATE] 11:14 Horário final da parada: [DATE…" at bounding box center [784, 348] width 1568 height 696
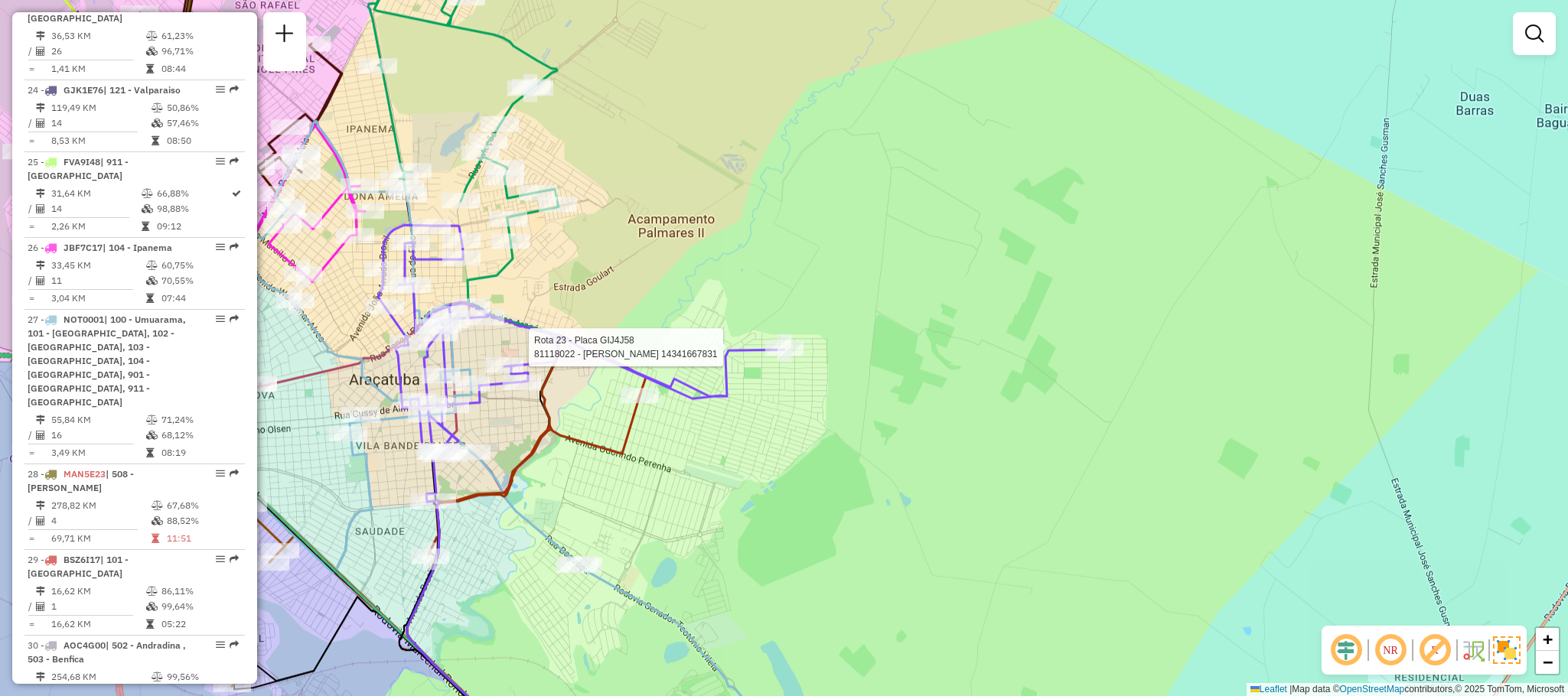
select select "**********"
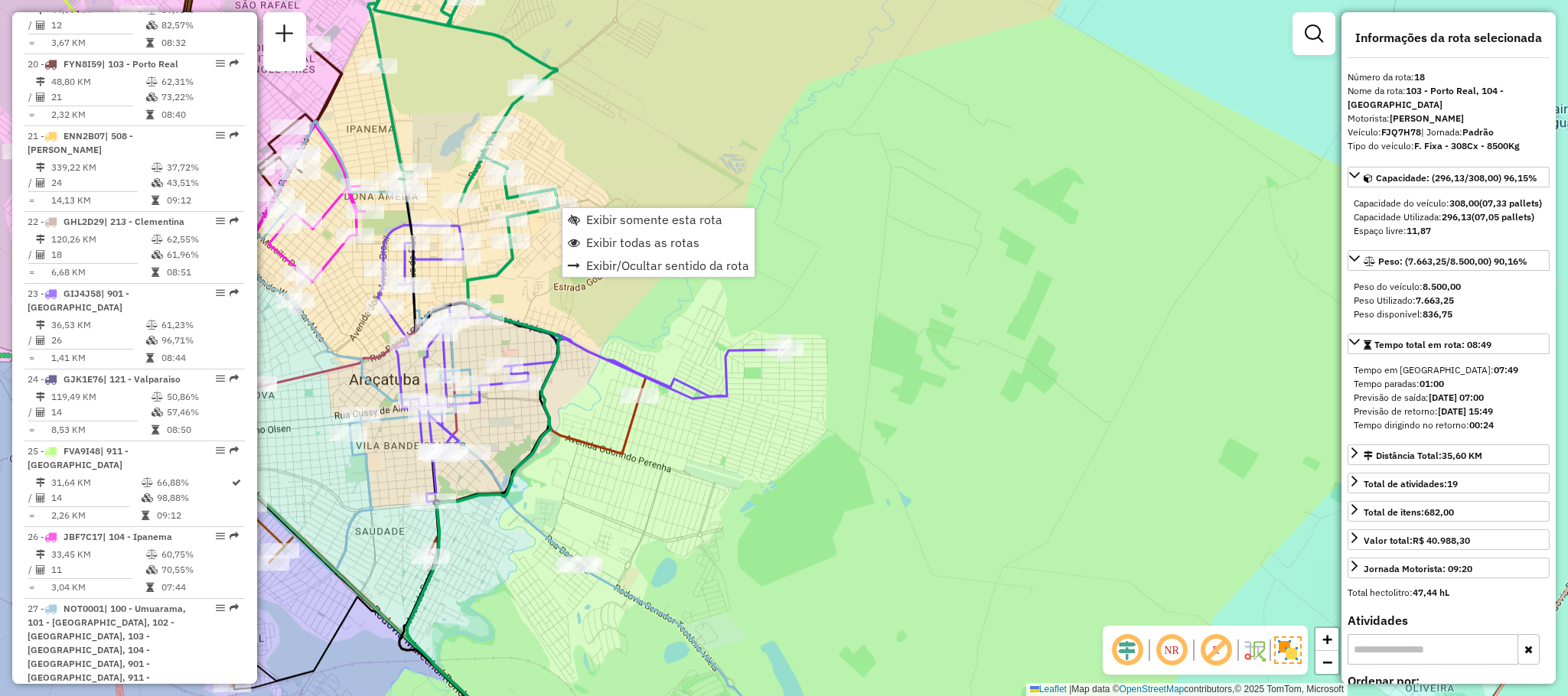
scroll to position [1962, 0]
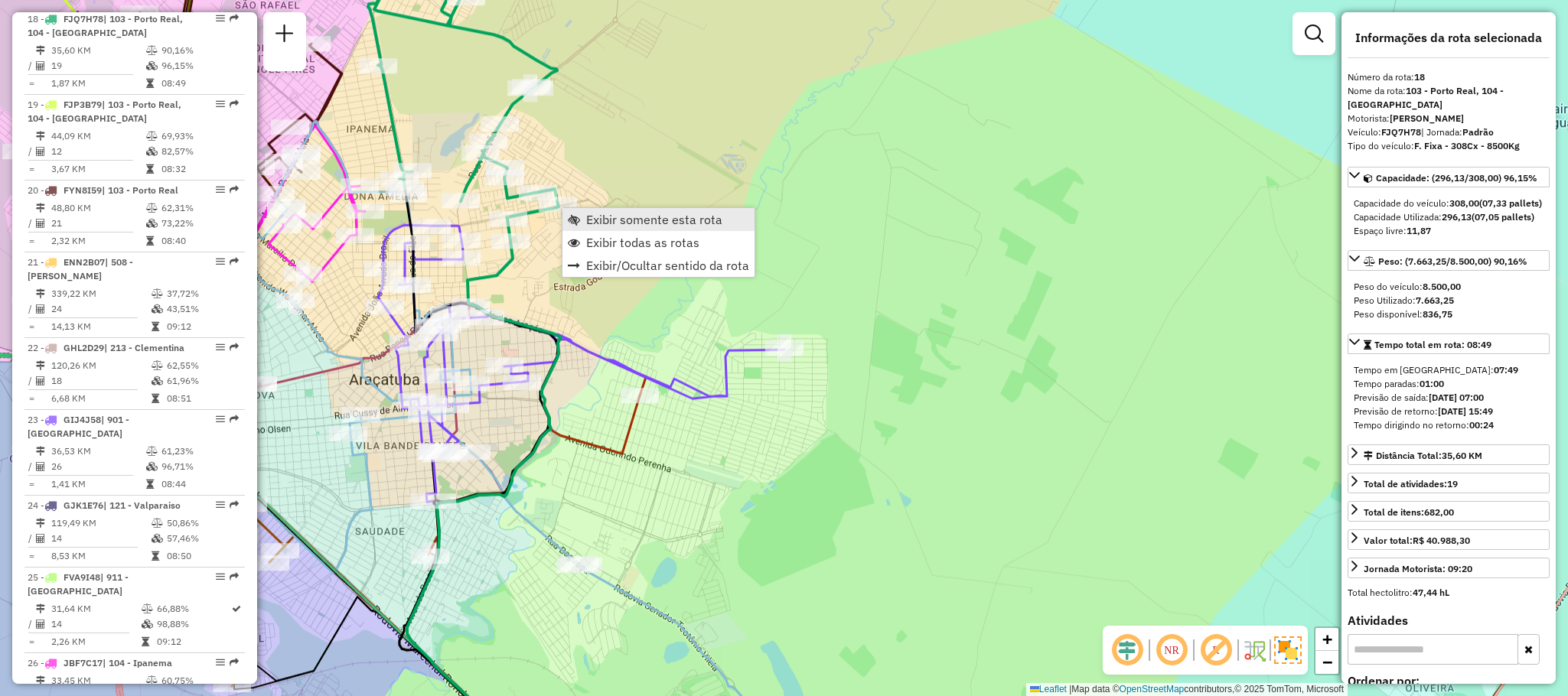
click at [628, 213] on span "Exibir somente esta rota" at bounding box center [653, 219] width 136 height 12
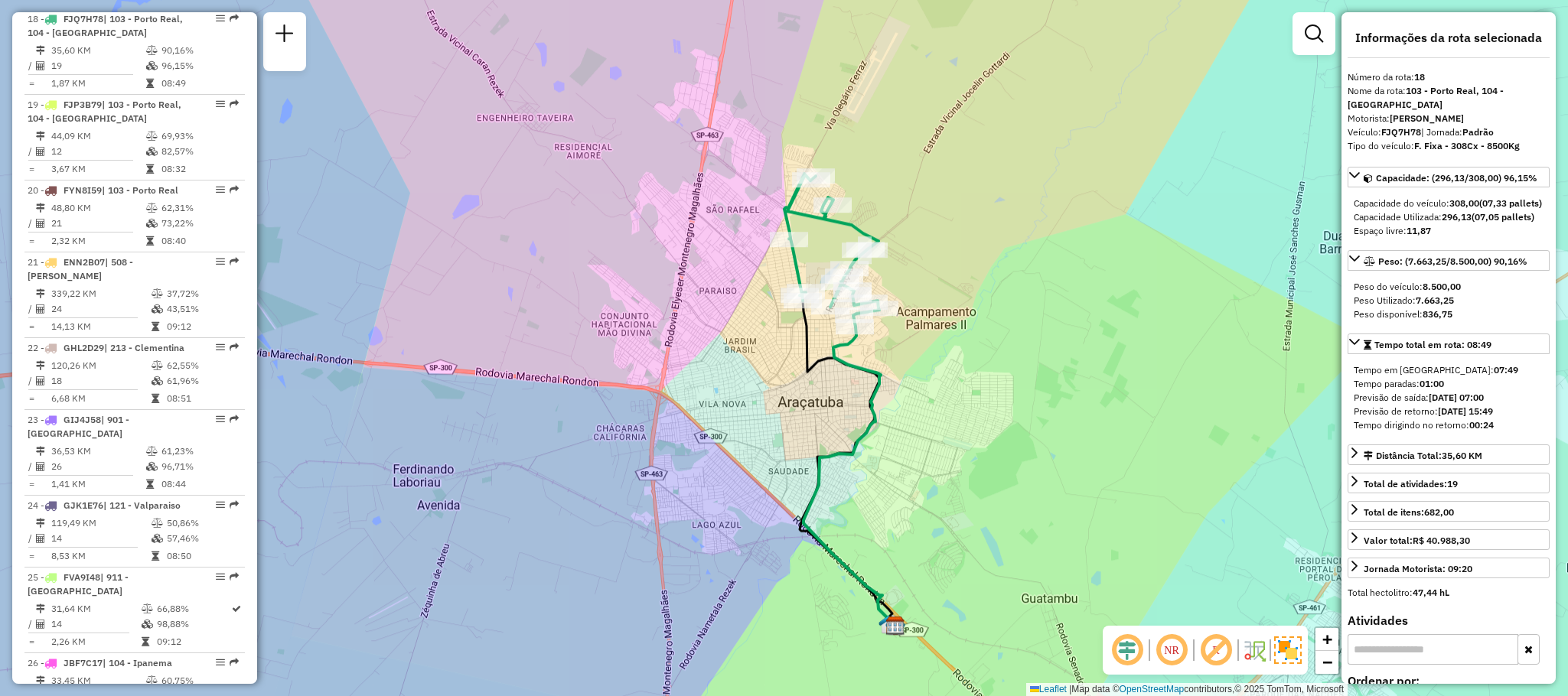
drag, startPoint x: 668, startPoint y: 181, endPoint x: 745, endPoint y: 274, distance: 120.7
click at [745, 274] on div "Janela de atendimento Grade de atendimento Capacidade Transportadoras Veículos …" at bounding box center [784, 348] width 1568 height 696
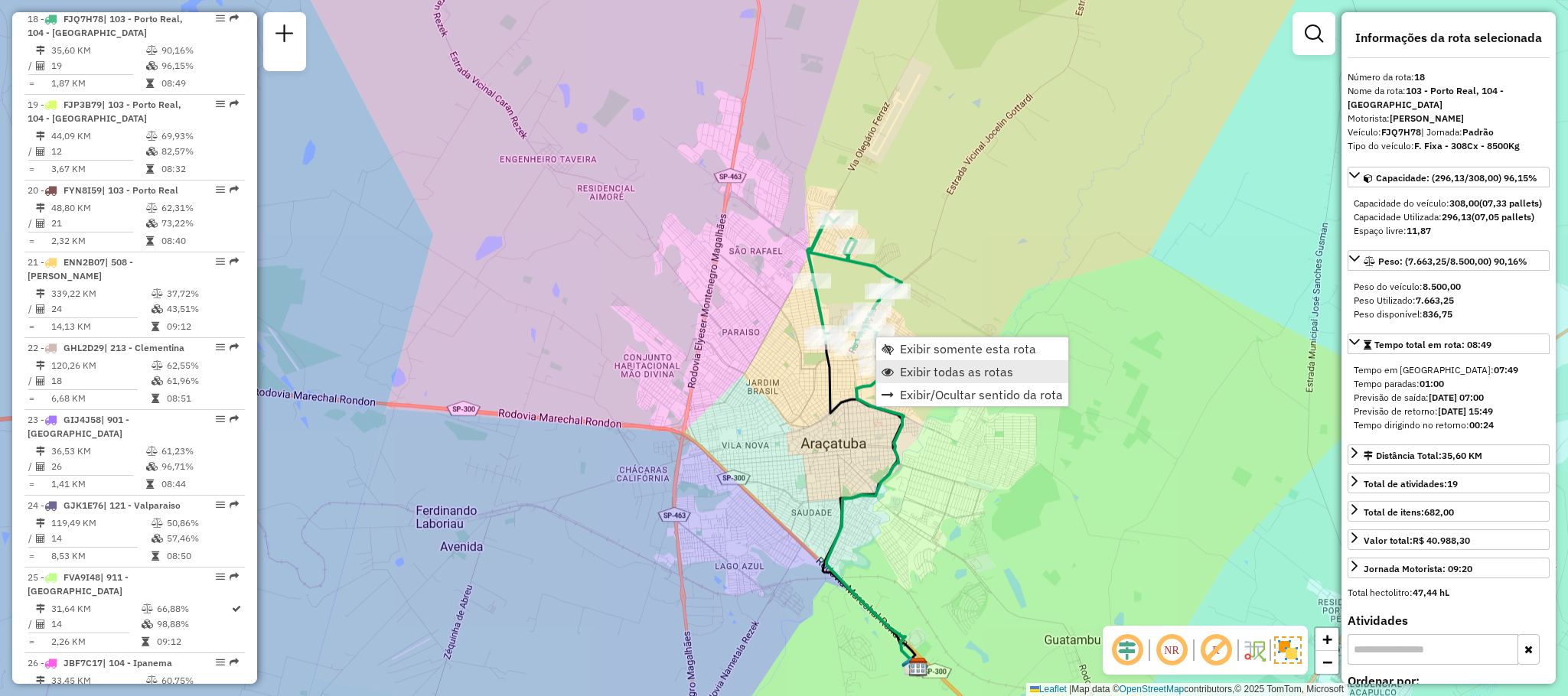
click at [916, 368] on span "Exibir todas as rotas" at bounding box center [956, 371] width 113 height 12
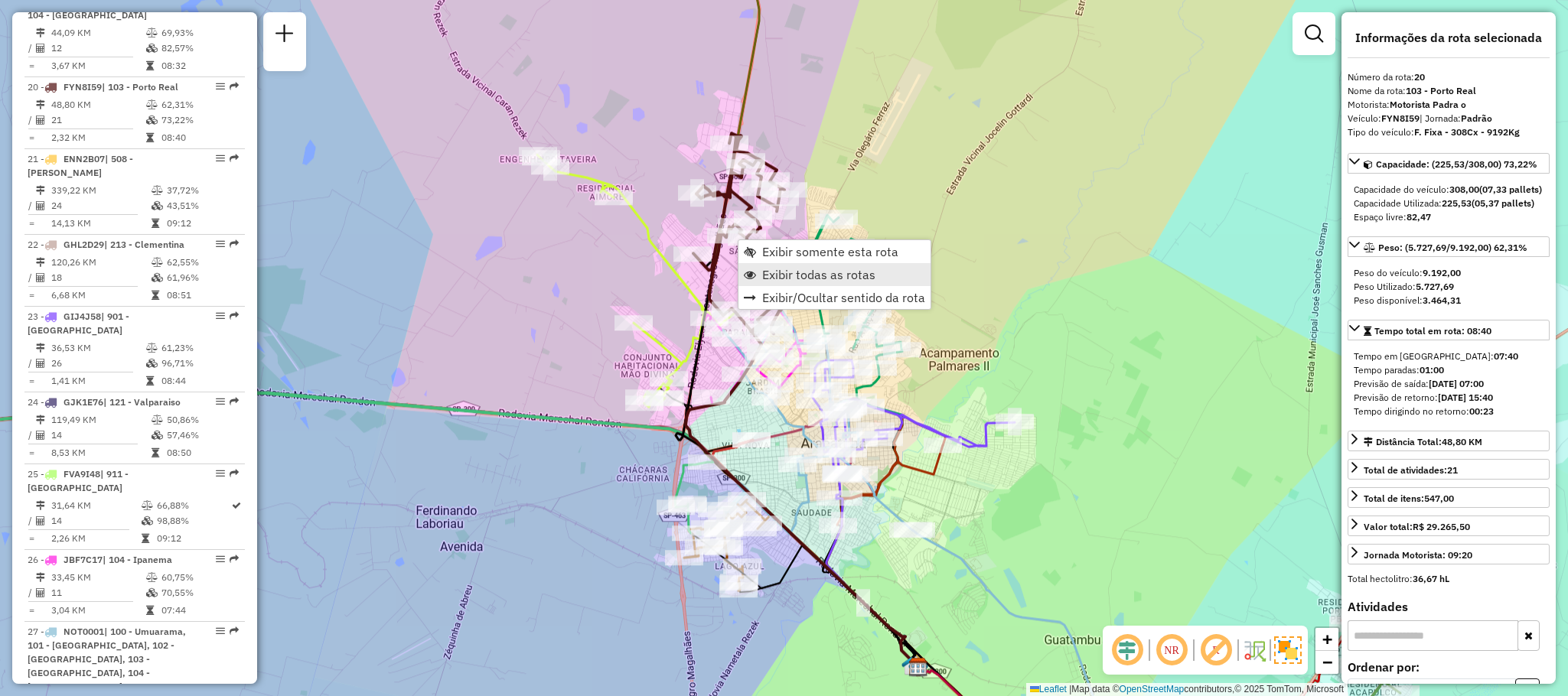
scroll to position [2135, 0]
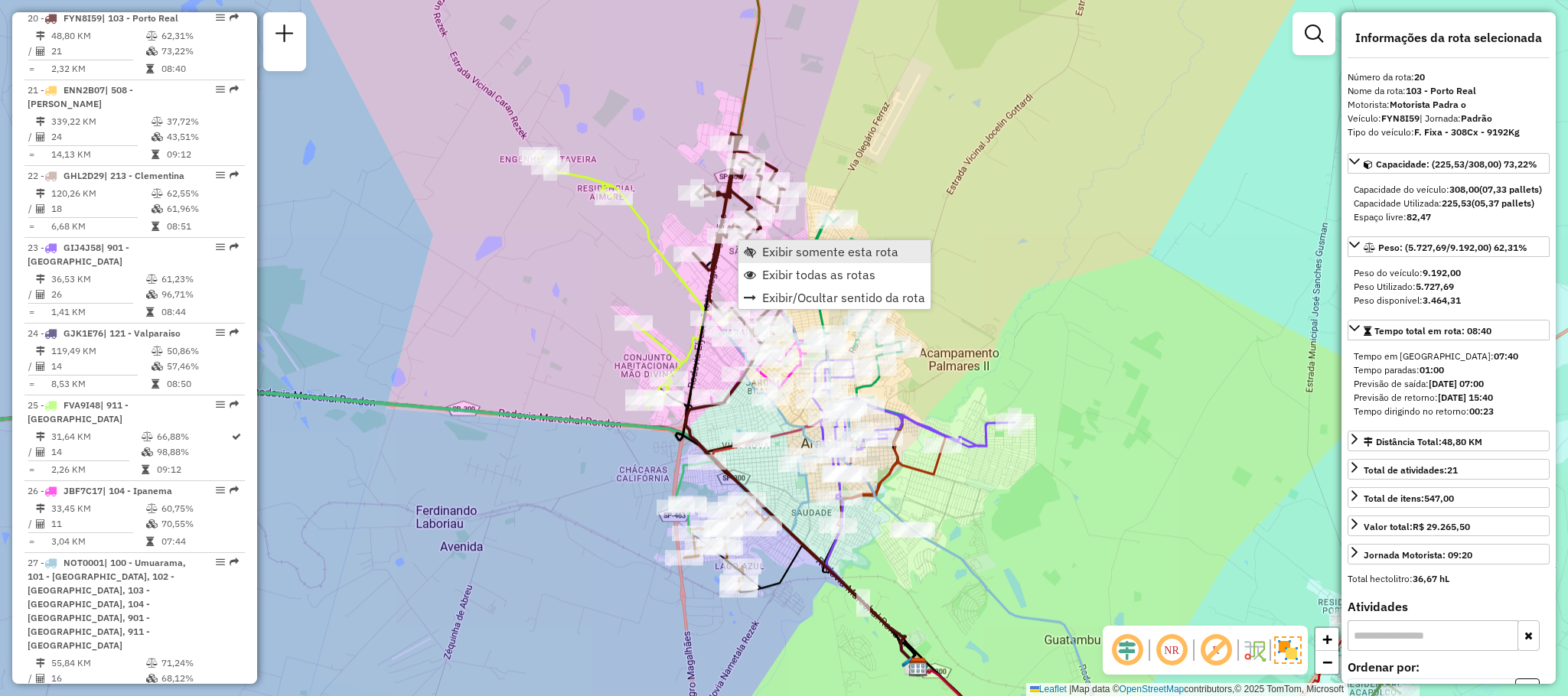
click at [795, 253] on span "Exibir somente esta rota" at bounding box center [830, 251] width 136 height 12
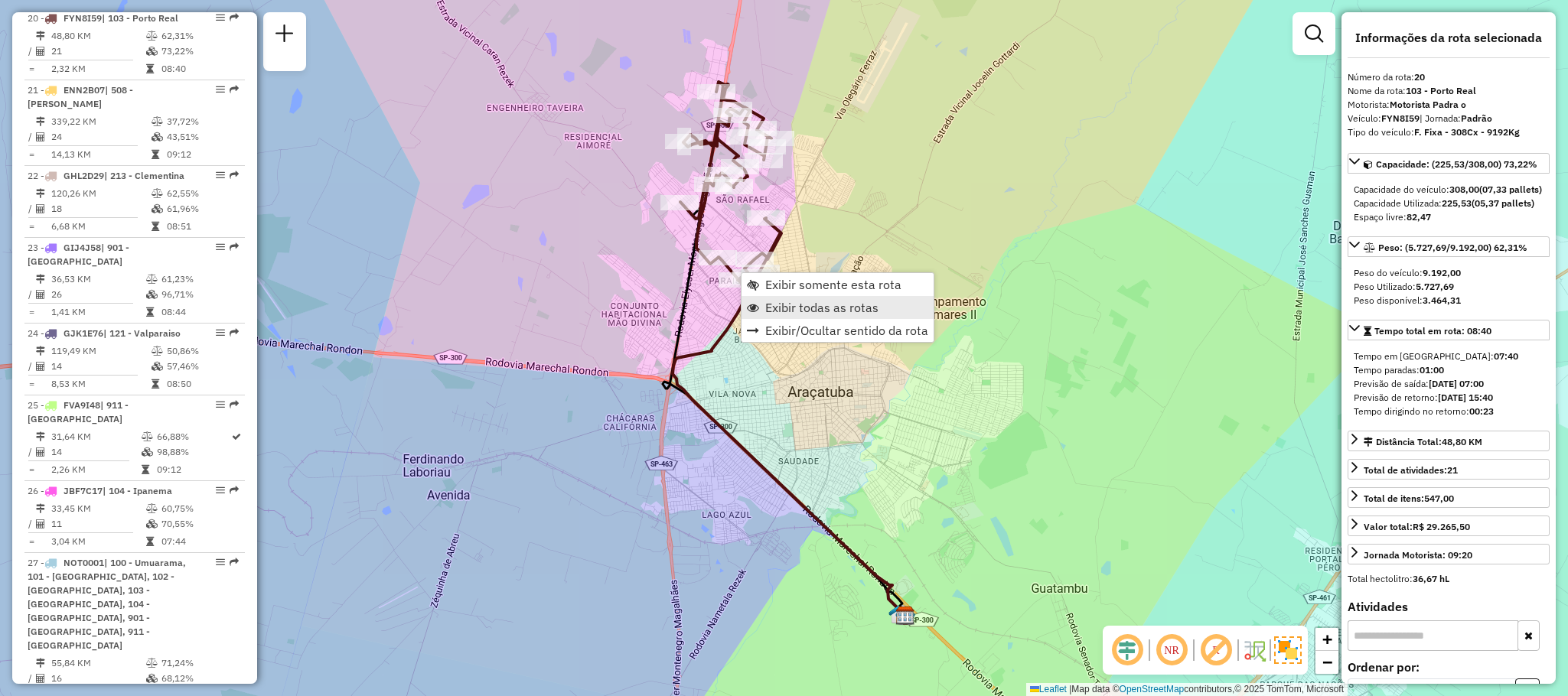
click at [815, 302] on span "Exibir todas as rotas" at bounding box center [821, 308] width 113 height 12
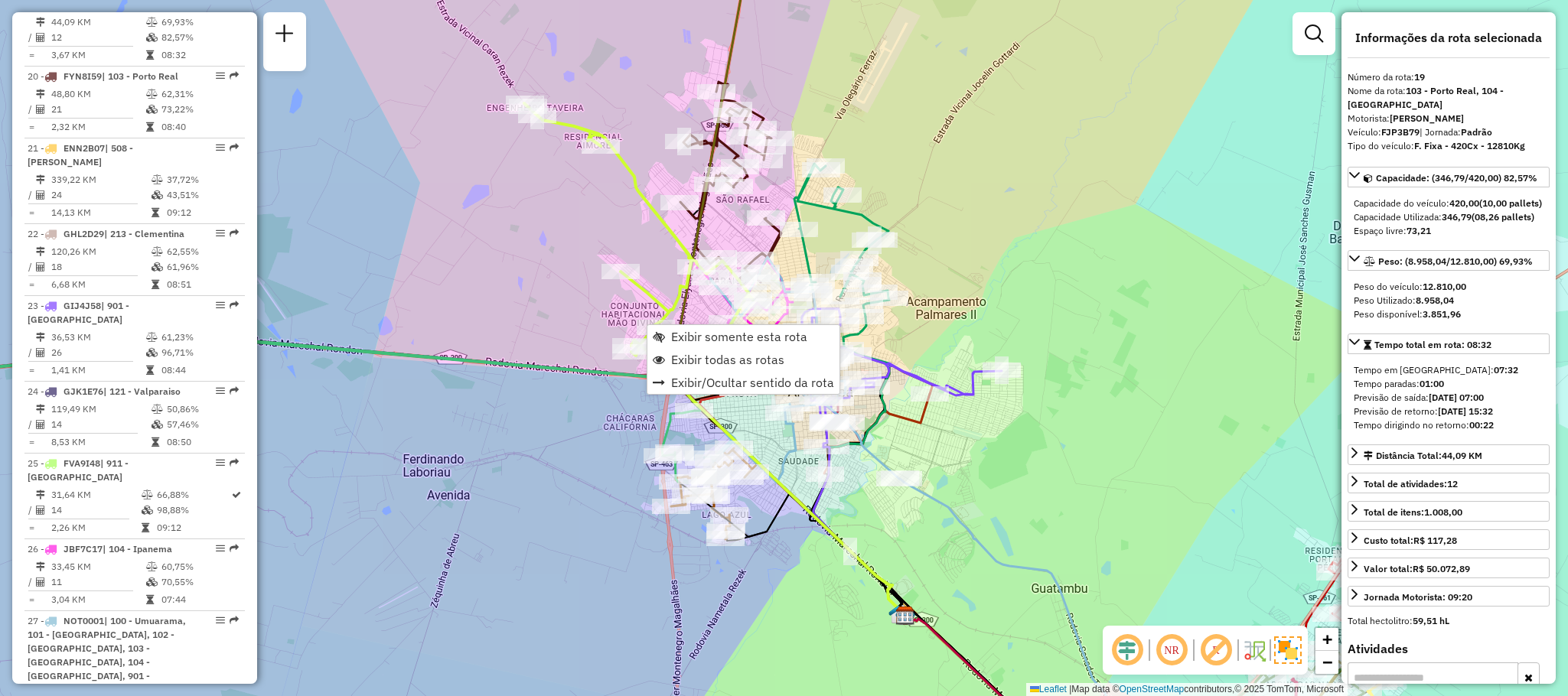
scroll to position [2048, 0]
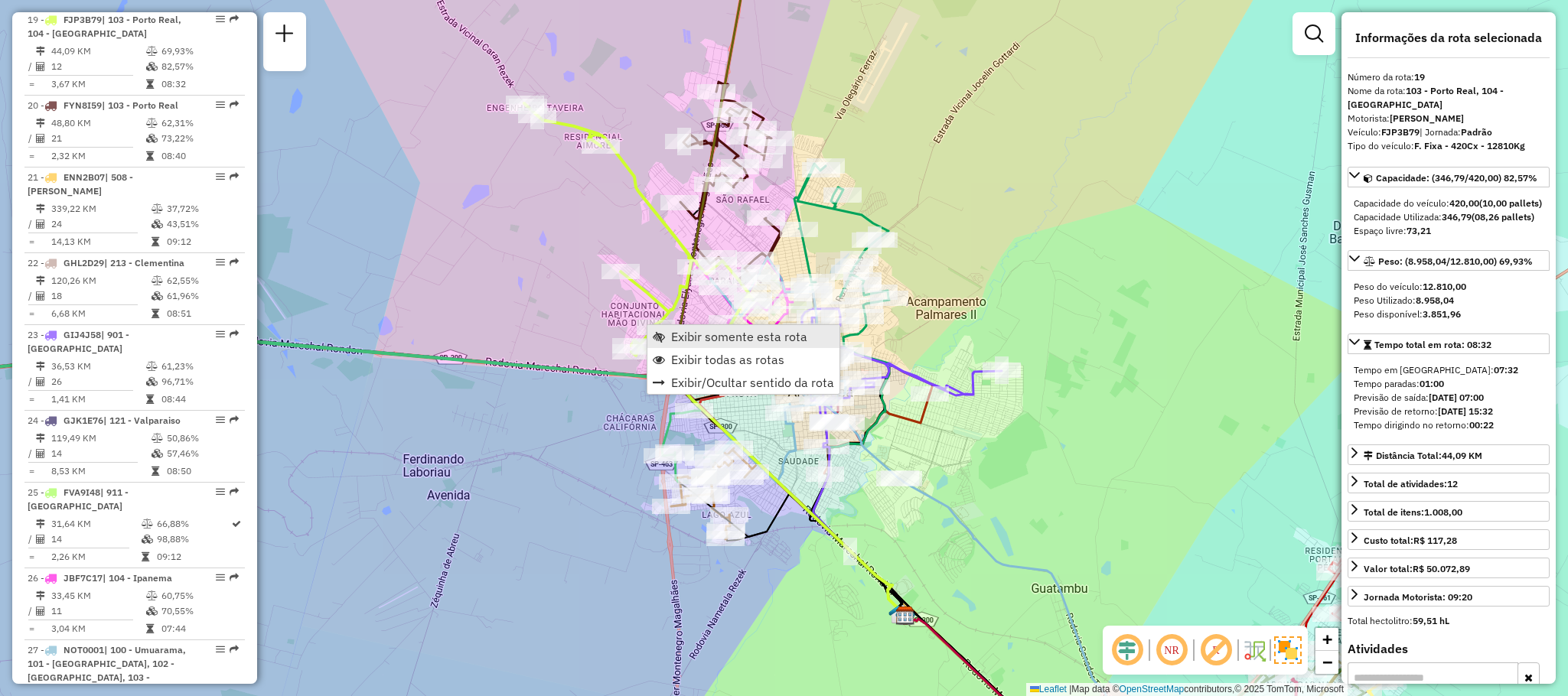
click at [757, 331] on span "Exibir somente esta rota" at bounding box center [739, 336] width 136 height 12
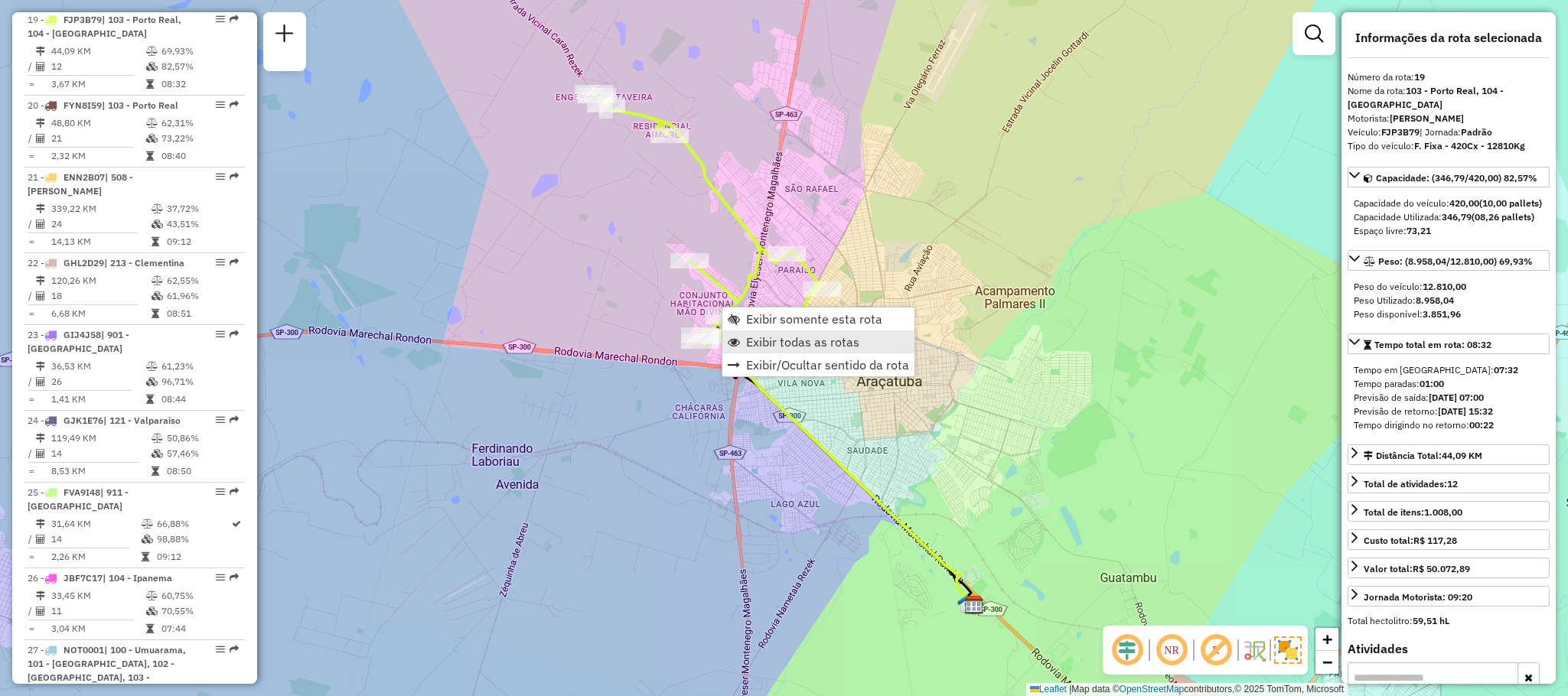
click at [751, 345] on span "Exibir todas as rotas" at bounding box center [802, 342] width 113 height 12
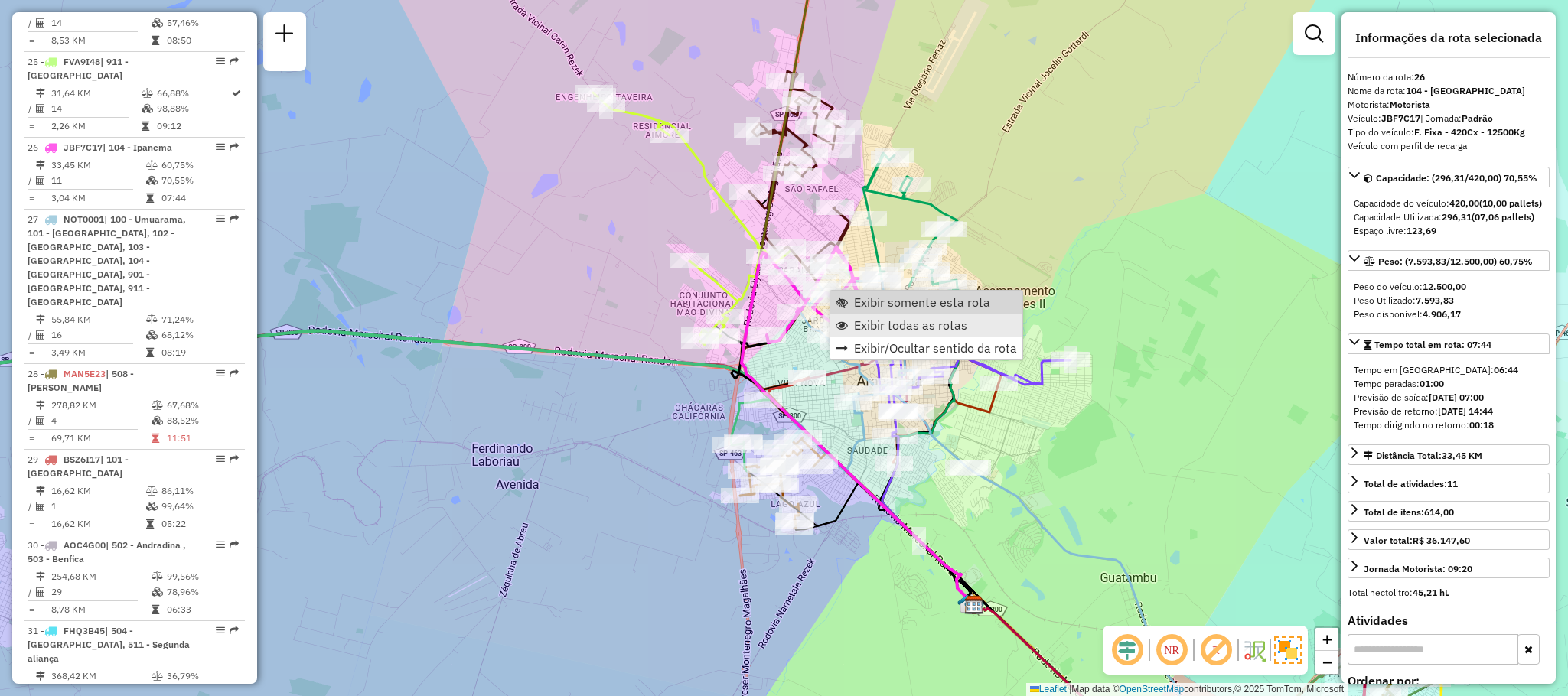
scroll to position [2623, 0]
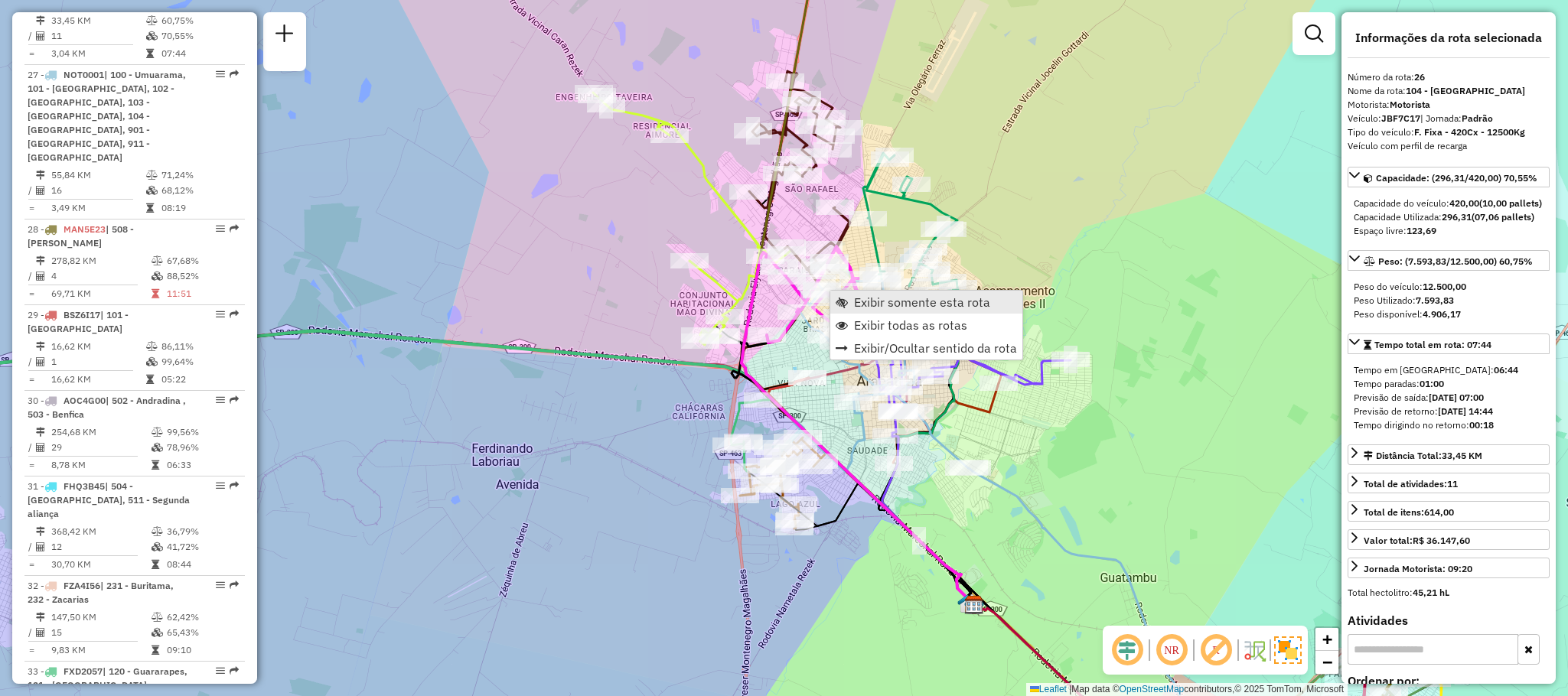
click at [894, 296] on span "Exibir somente esta rota" at bounding box center [922, 302] width 136 height 12
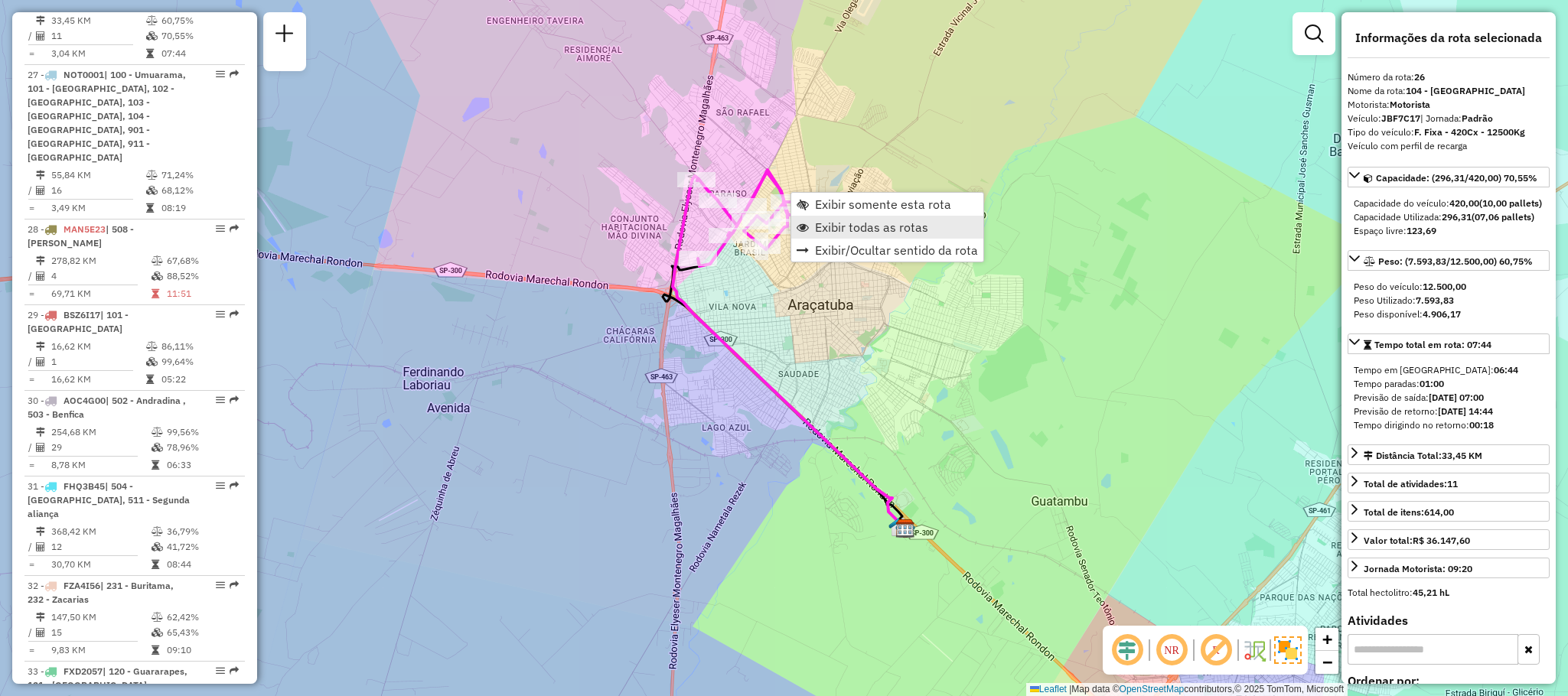
click at [835, 237] on link "Exibir todas as rotas" at bounding box center [888, 228] width 192 height 23
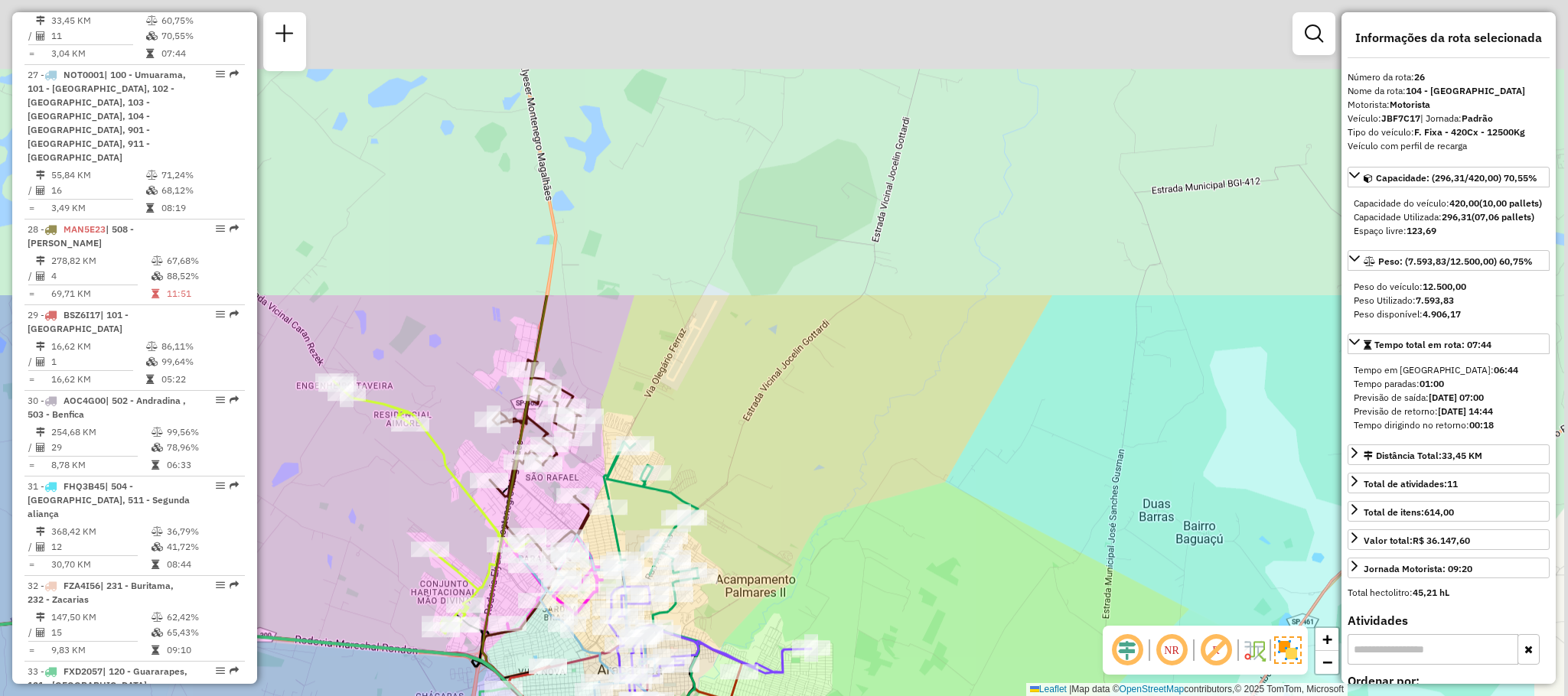
drag, startPoint x: 946, startPoint y: 123, endPoint x: 700, endPoint y: 537, distance: 481.6
click at [726, 523] on div "Janela de atendimento Grade de atendimento Capacidade Transportadoras Veículos …" at bounding box center [784, 348] width 1568 height 696
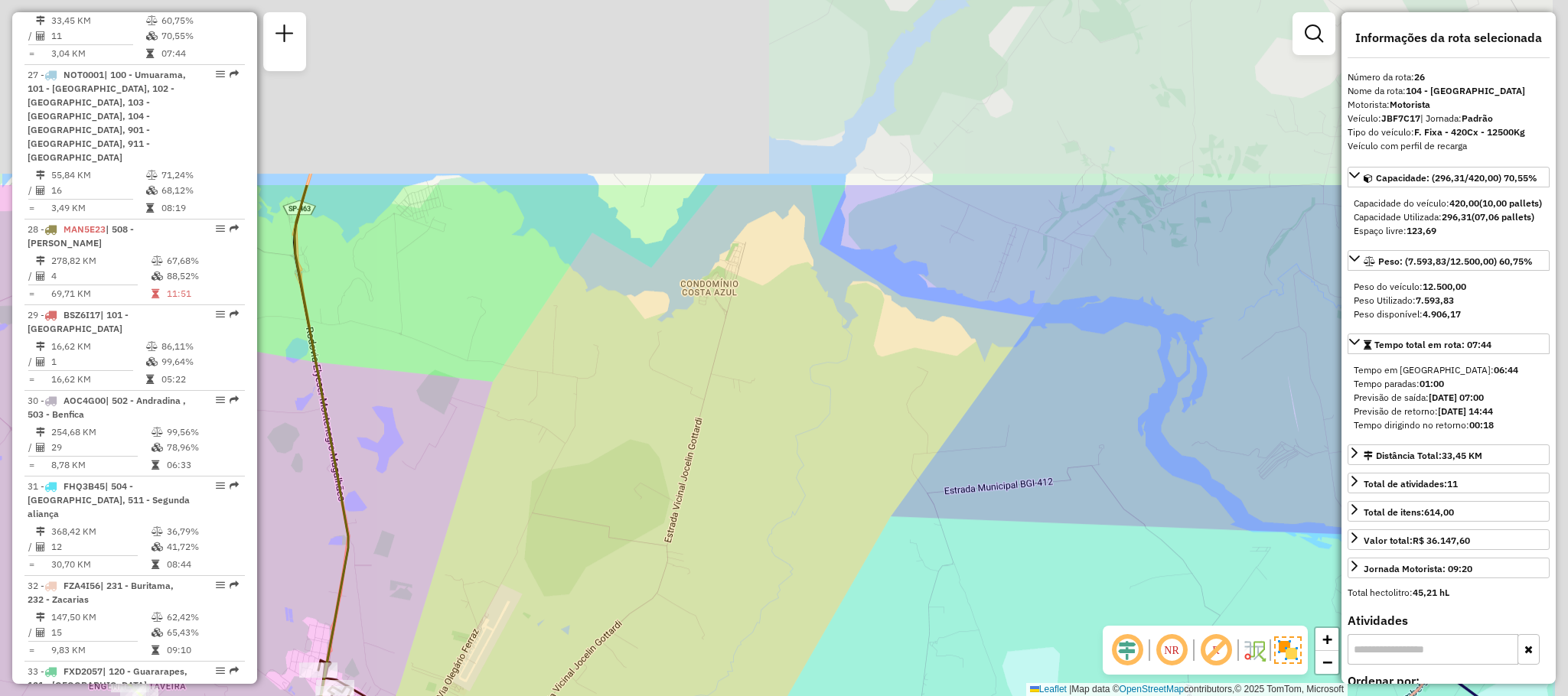
drag, startPoint x: 944, startPoint y: 184, endPoint x: 774, endPoint y: 438, distance: 305.6
click at [774, 438] on div "Rota 18 - Placa FJQ7H78 81109472 - [PERSON_NAME] [PERSON_NAME] de atendimento G…" at bounding box center [784, 348] width 1568 height 696
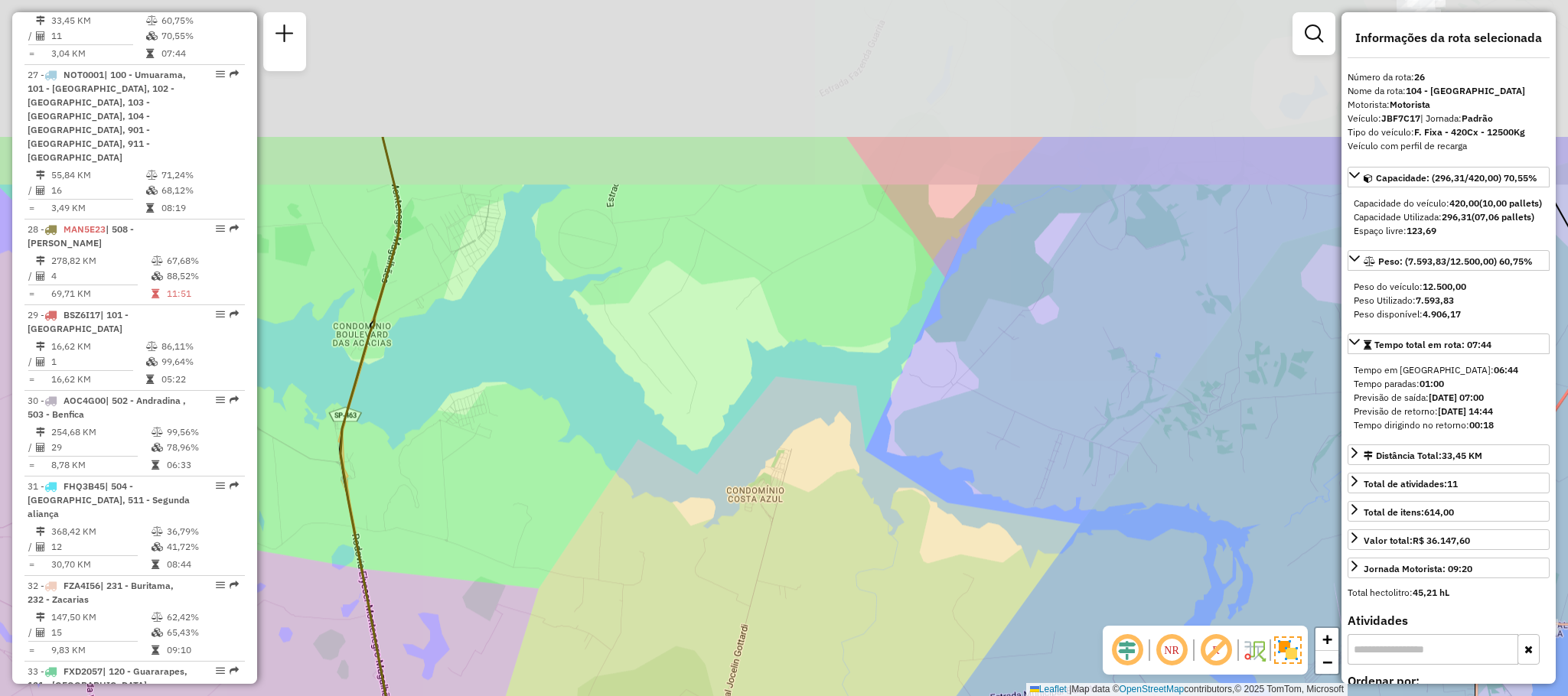
drag, startPoint x: 744, startPoint y: 298, endPoint x: 834, endPoint y: 640, distance: 353.6
click at [834, 640] on div "Rota 18 - Placa FJQ7H78 81109472 - [PERSON_NAME] [PERSON_NAME] de atendimento G…" at bounding box center [784, 348] width 1568 height 696
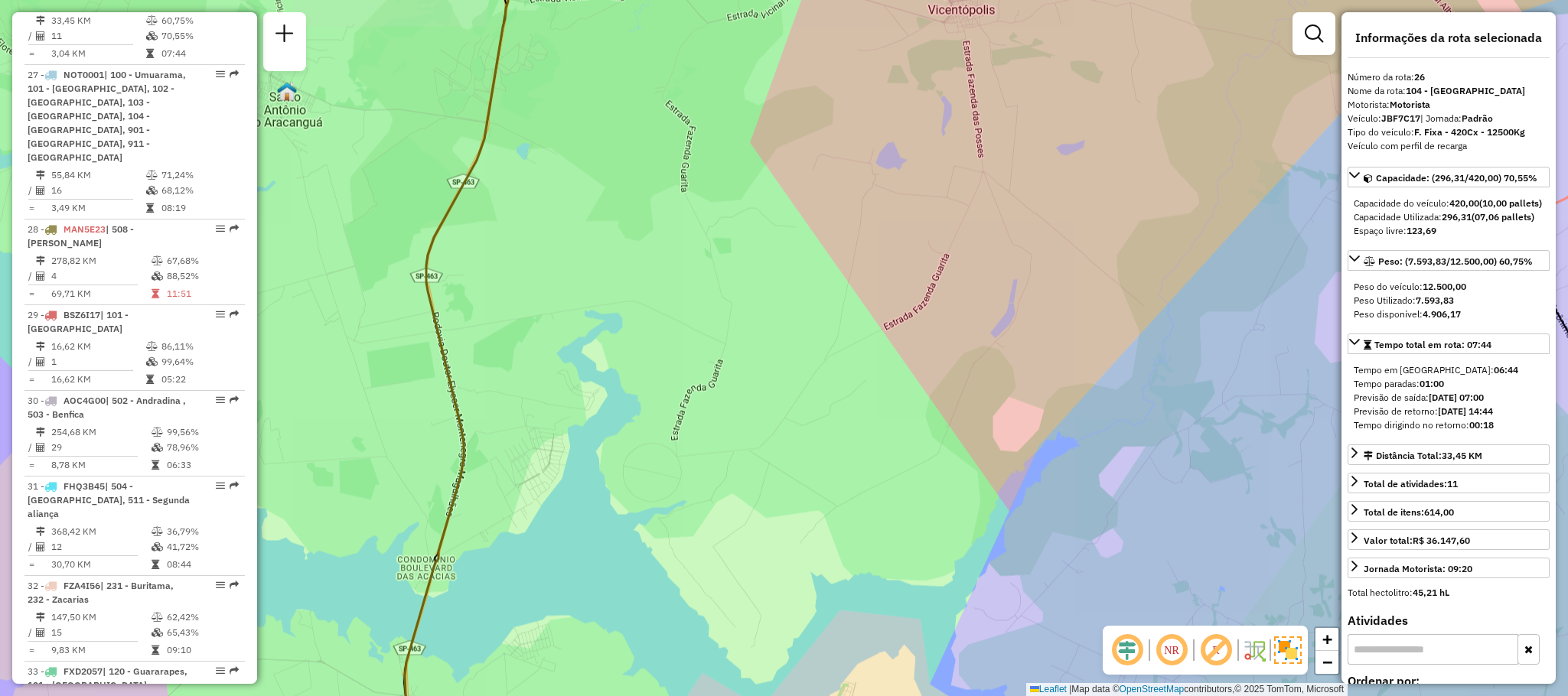
drag, startPoint x: 622, startPoint y: 231, endPoint x: 623, endPoint y: 530, distance: 299.0
click at [623, 530] on div "Rota 18 - Placa FJQ7H78 81109472 - [PERSON_NAME] [PERSON_NAME] de atendimento G…" at bounding box center [784, 348] width 1568 height 696
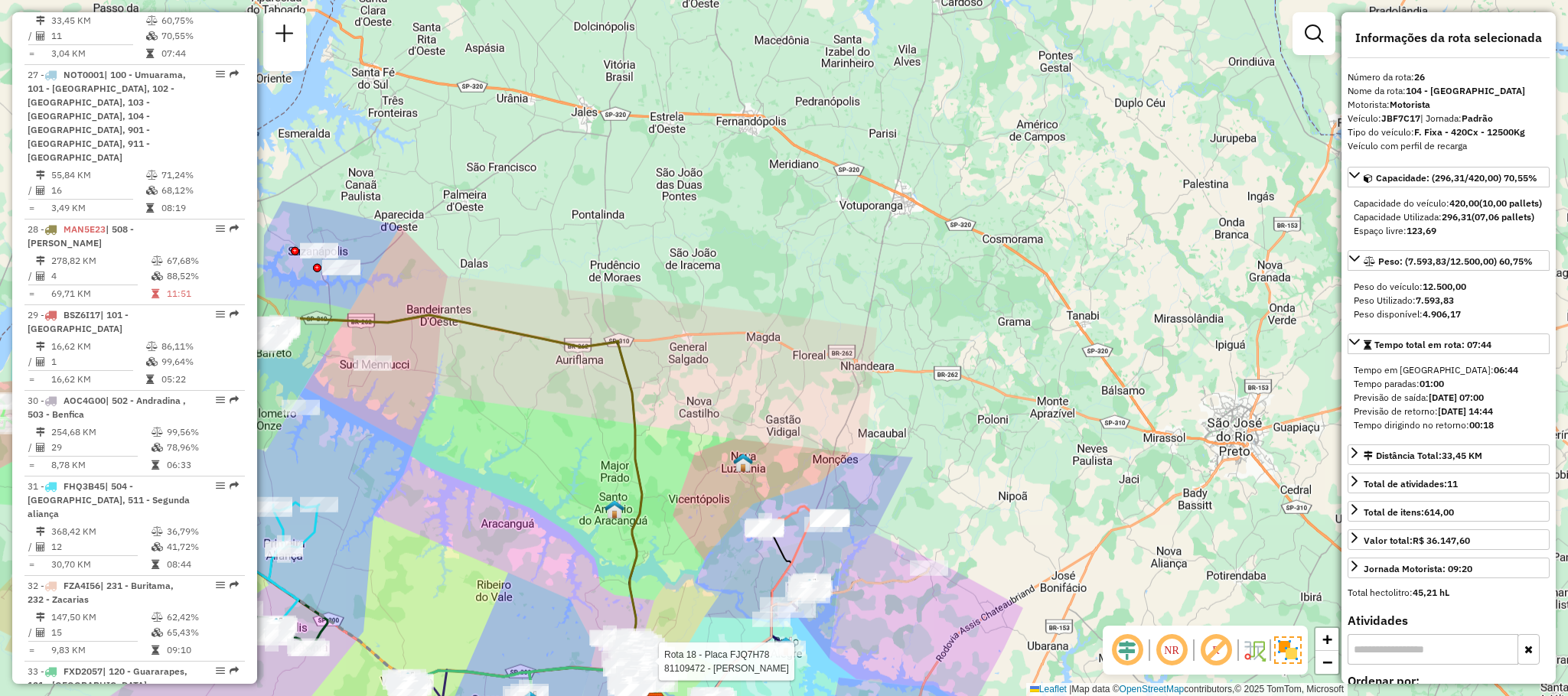
drag, startPoint x: 734, startPoint y: 507, endPoint x: 634, endPoint y: 386, distance: 157.0
click at [634, 386] on div "Rota 18 - Placa FJQ7H78 81109472 - [PERSON_NAME] [PERSON_NAME] de atendimento G…" at bounding box center [784, 348] width 1568 height 696
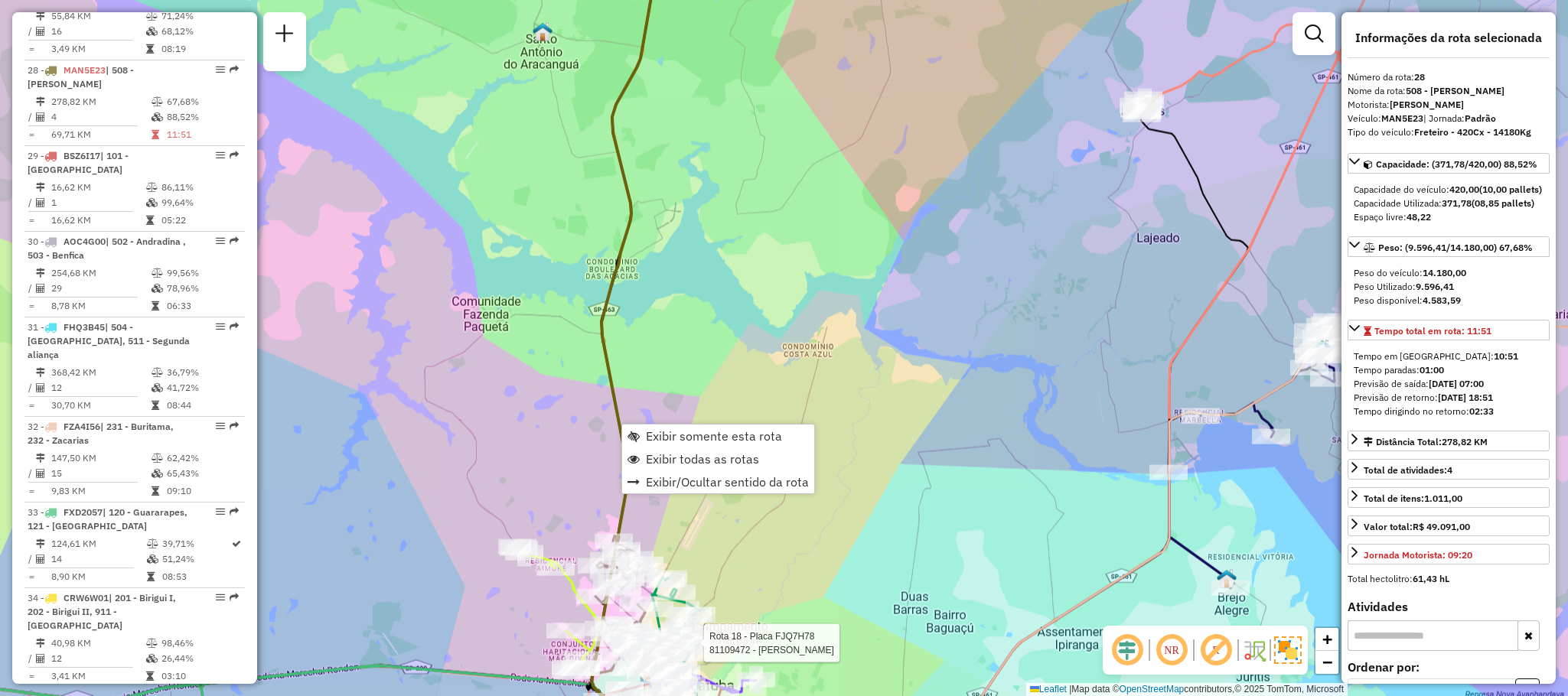
scroll to position [2821, 0]
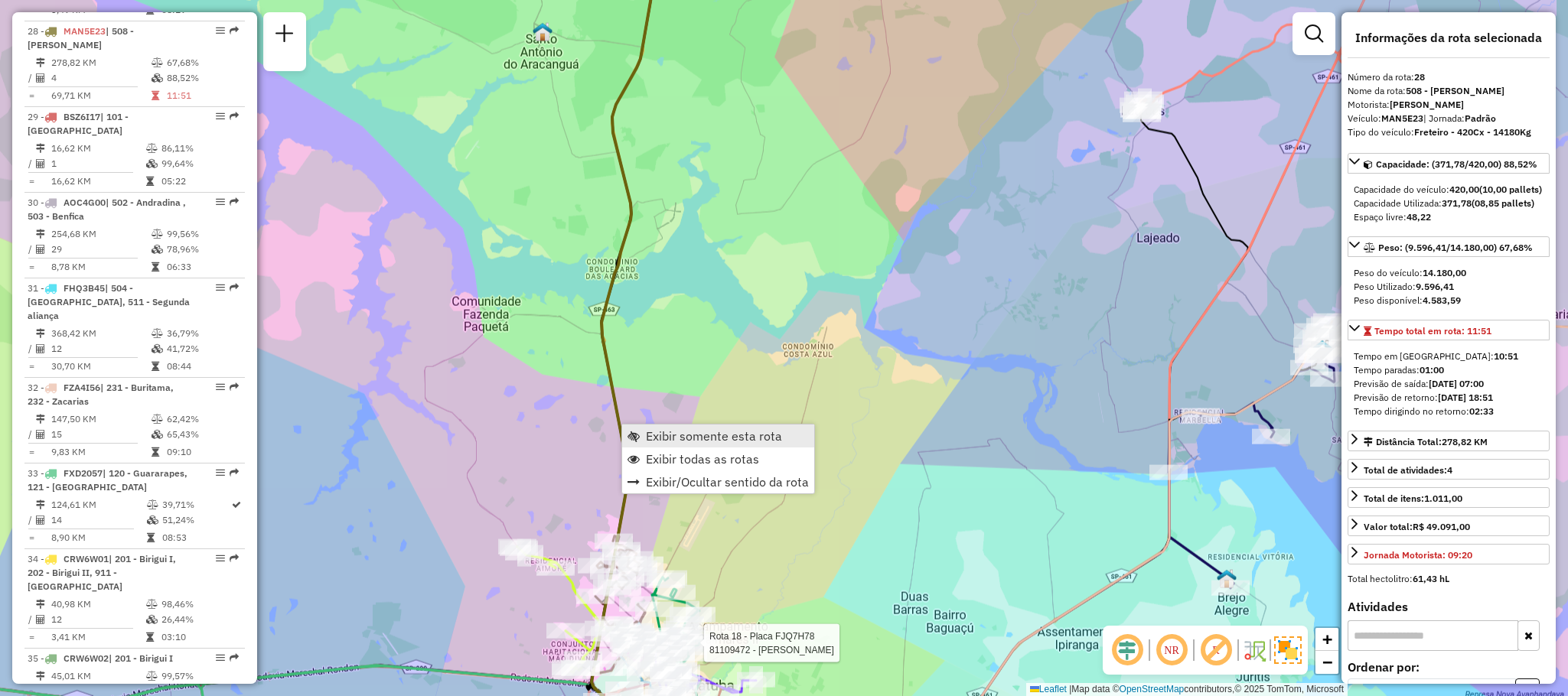
click at [678, 446] on link "Exibir somente esta rota" at bounding box center [718, 436] width 192 height 23
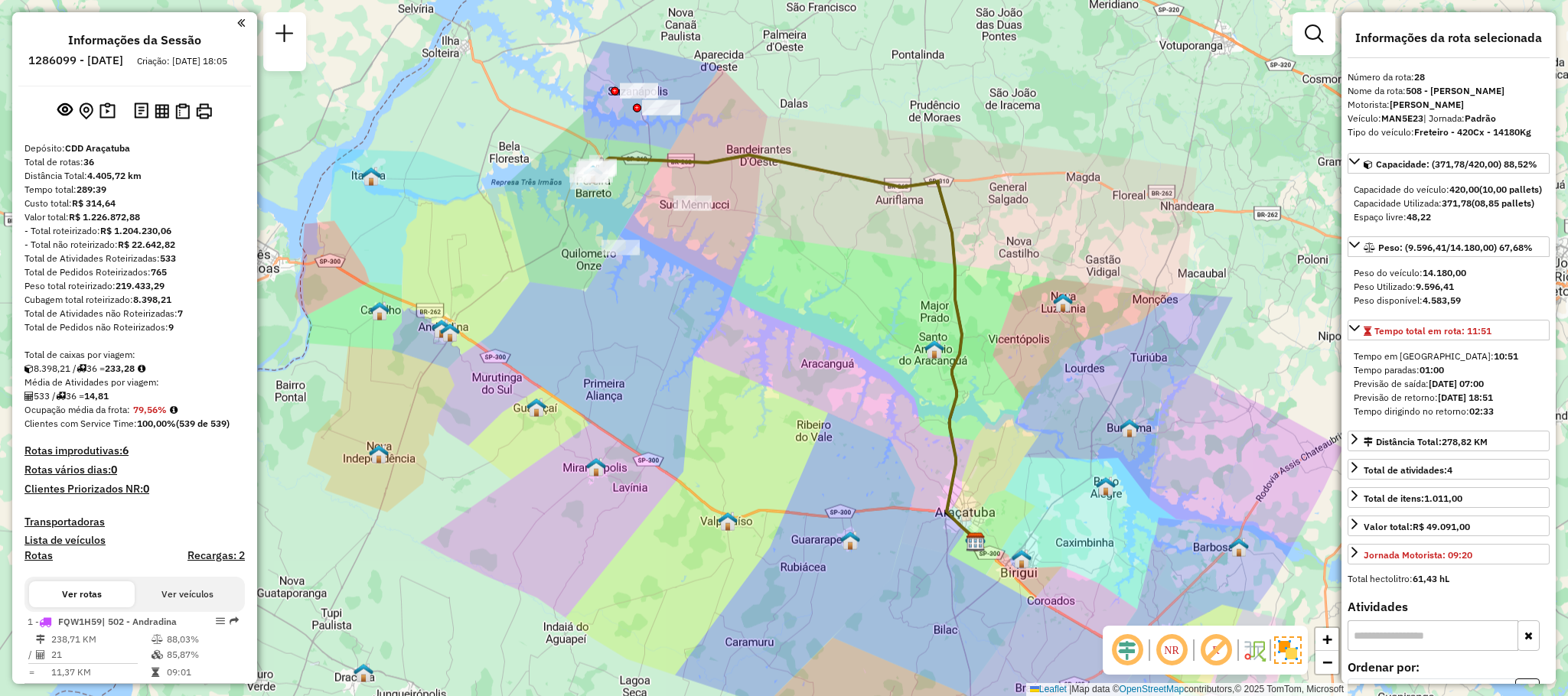
select select "**********"
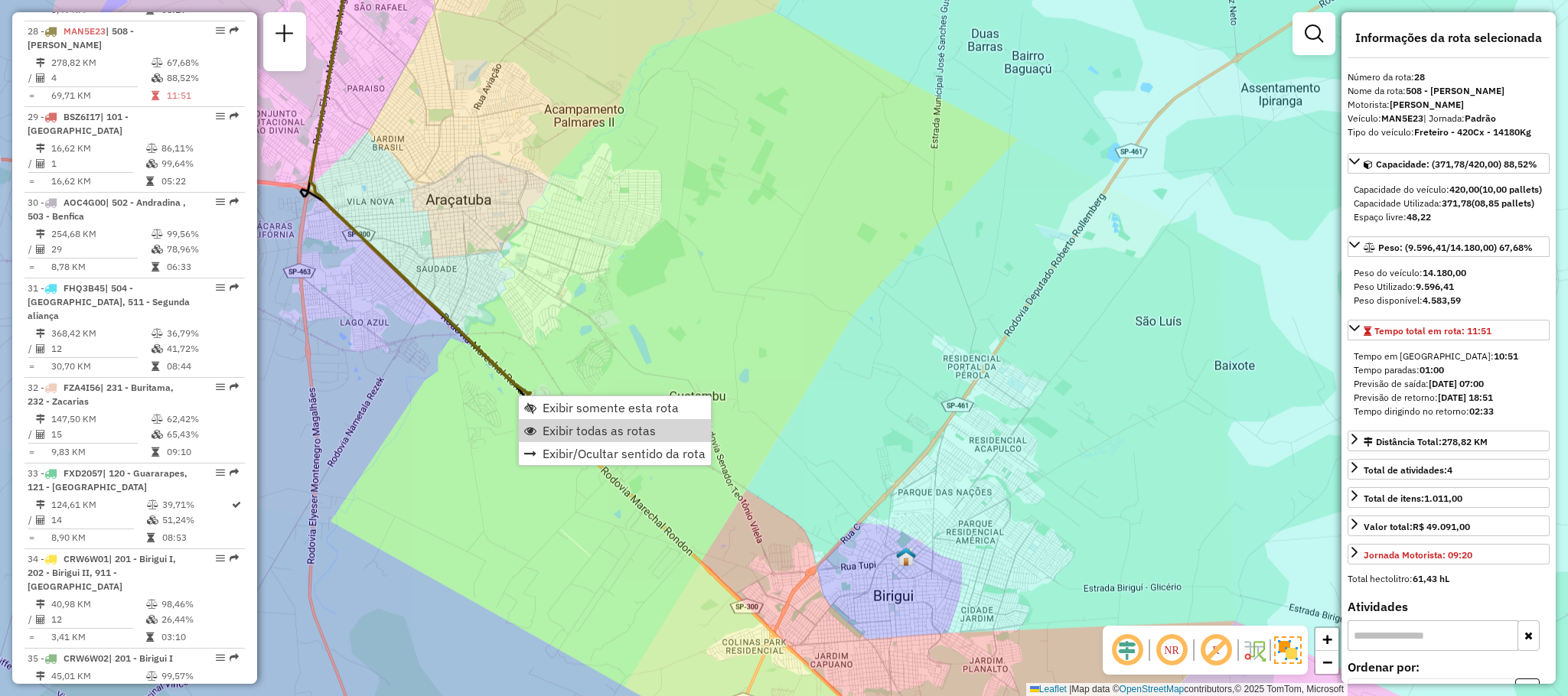
drag, startPoint x: 588, startPoint y: 427, endPoint x: 864, endPoint y: 328, distance: 293.2
click at [589, 427] on span "Exibir todas as rotas" at bounding box center [599, 430] width 113 height 12
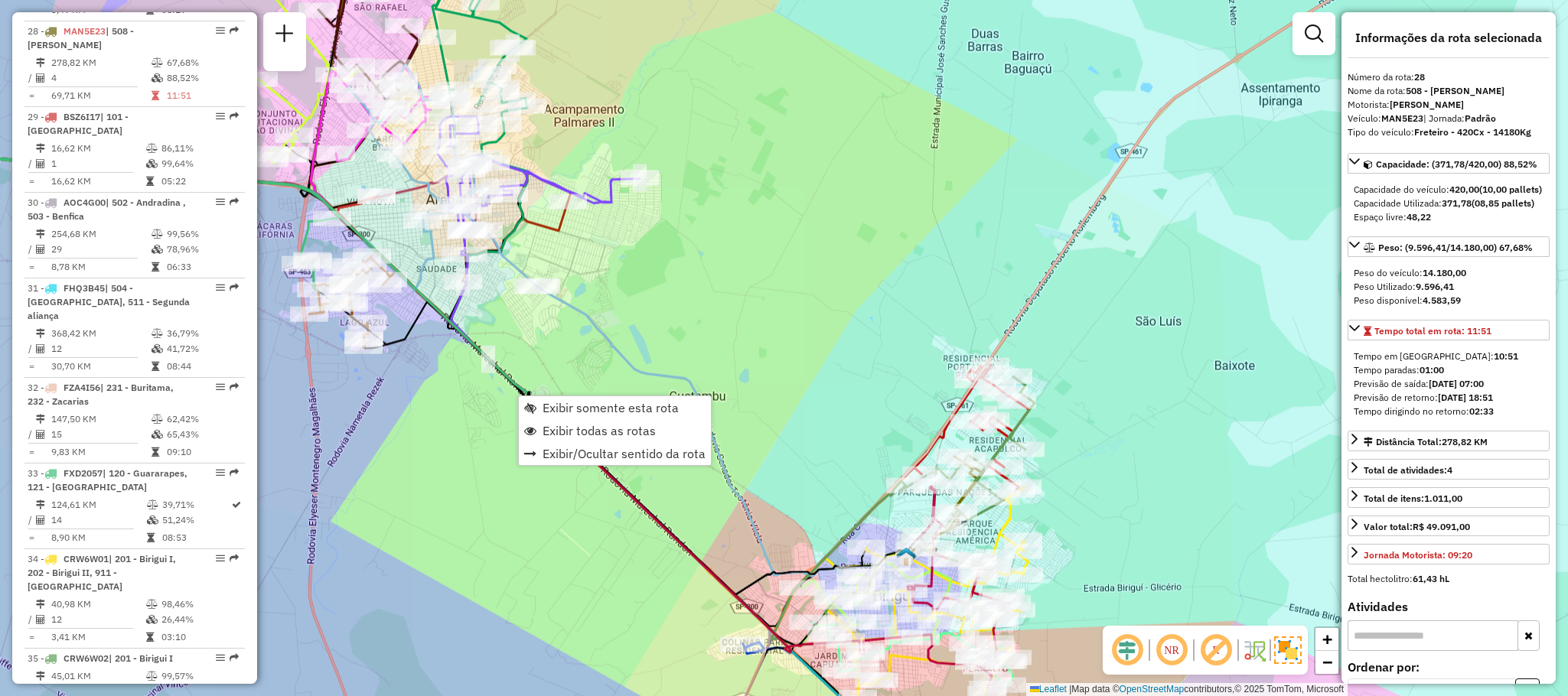
drag, startPoint x: 928, startPoint y: 292, endPoint x: 751, endPoint y: 622, distance: 374.5
click at [753, 620] on div "Janela de atendimento Grade de atendimento Capacidade Transportadoras Veículos …" at bounding box center [784, 348] width 1568 height 696
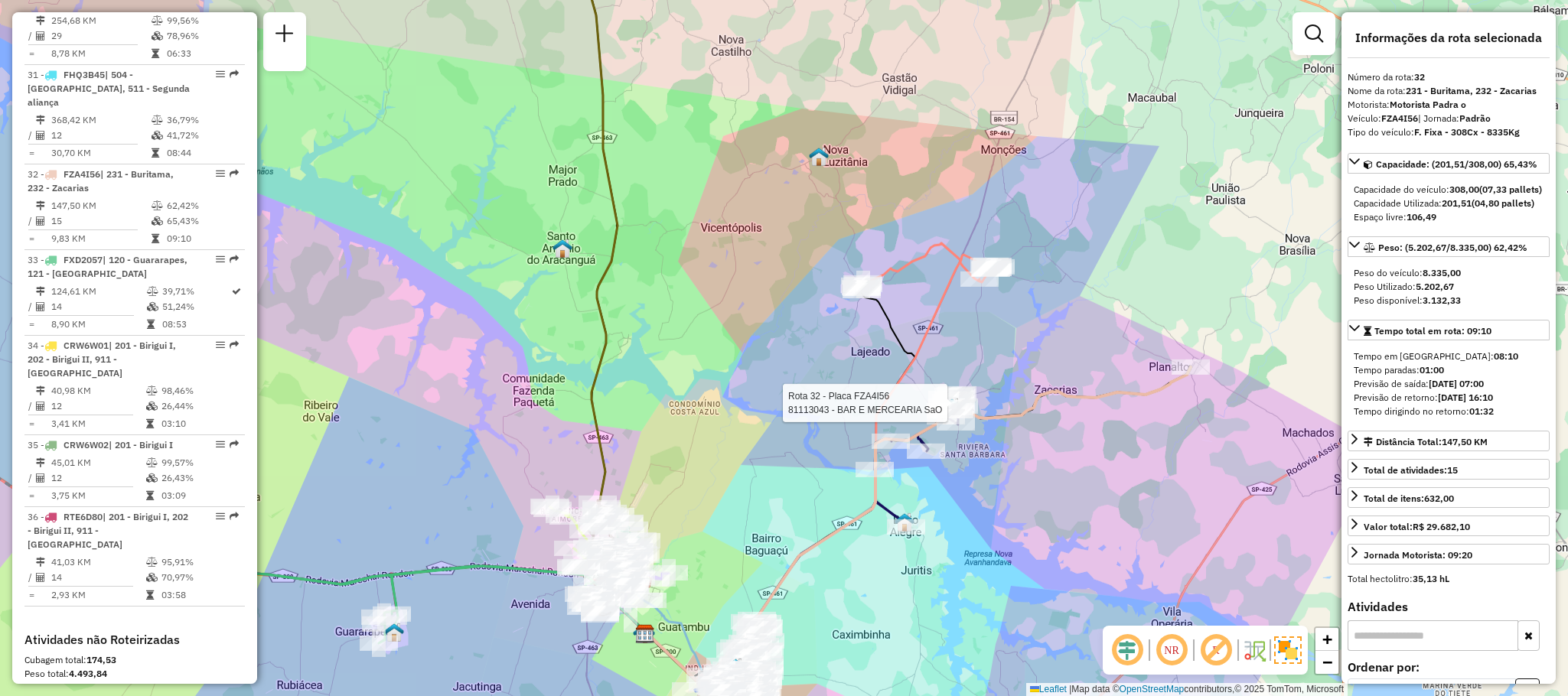
scroll to position [3152, 0]
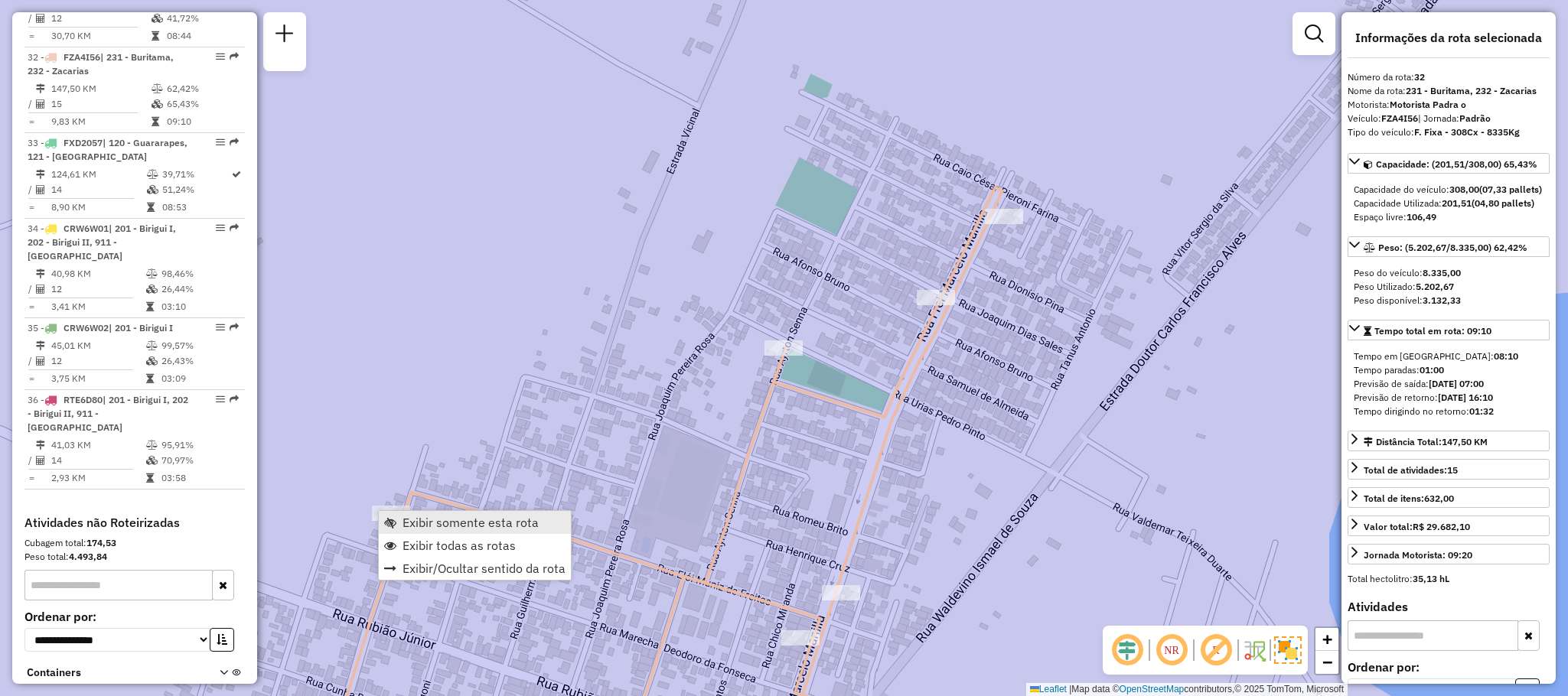
click at [430, 516] on span "Exibir somente esta rota" at bounding box center [471, 522] width 136 height 12
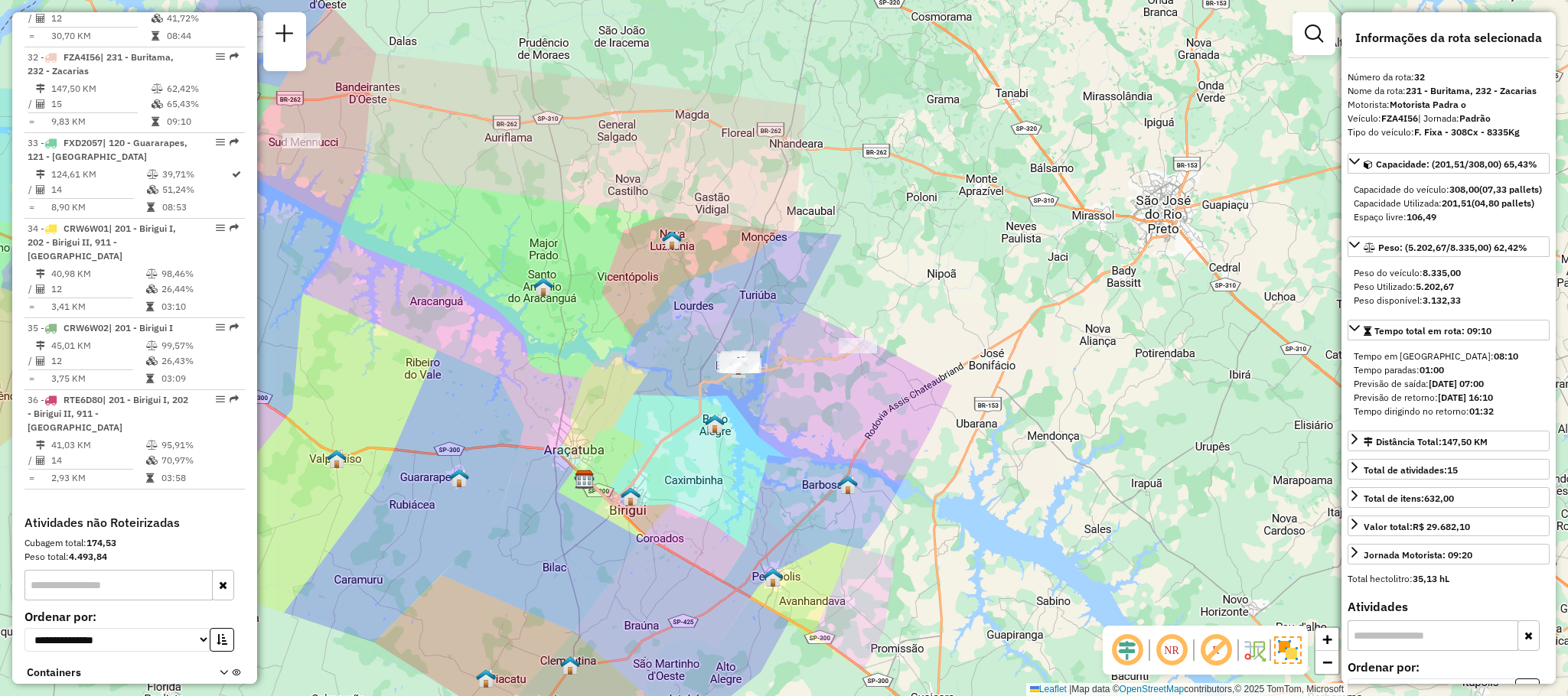
drag, startPoint x: 895, startPoint y: 288, endPoint x: 797, endPoint y: 405, distance: 152.6
click at [797, 405] on div "Janela de atendimento Grade de atendimento Capacidade Transportadoras Veículos …" at bounding box center [784, 348] width 1568 height 696
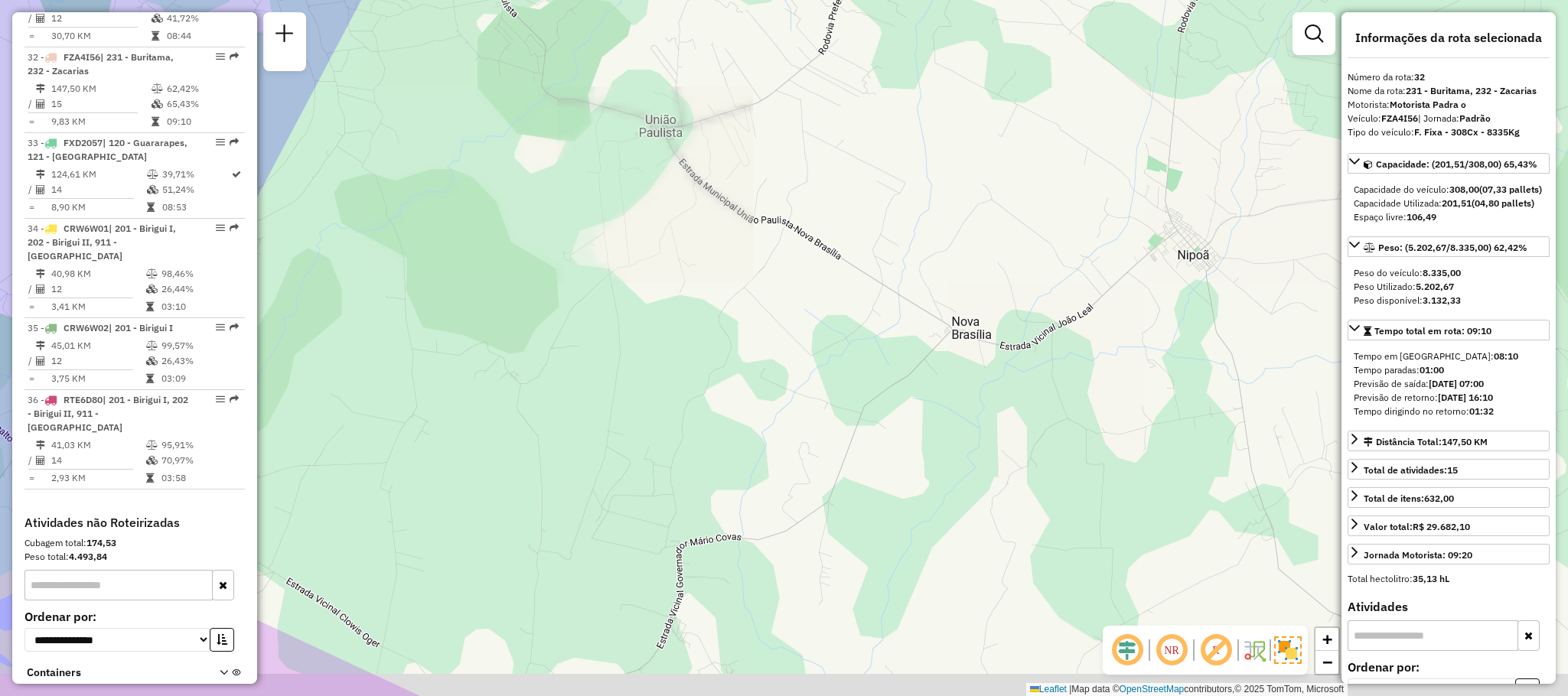
drag, startPoint x: 698, startPoint y: 563, endPoint x: 915, endPoint y: 125, distance: 488.8
click at [915, 125] on div "Janela de atendimento Grade de atendimento Capacidade Transportadoras Veículos …" at bounding box center [784, 348] width 1568 height 696
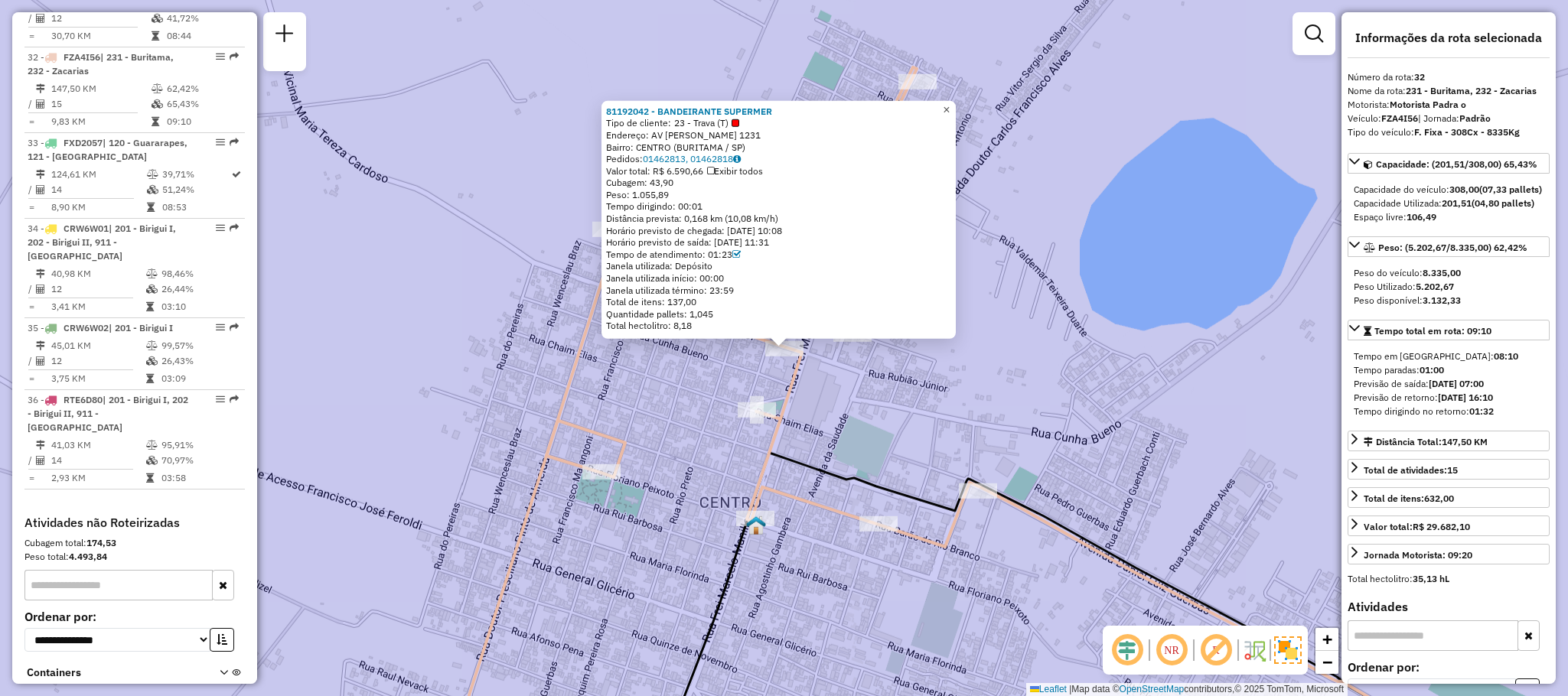
click at [950, 106] on span "×" at bounding box center [946, 109] width 7 height 13
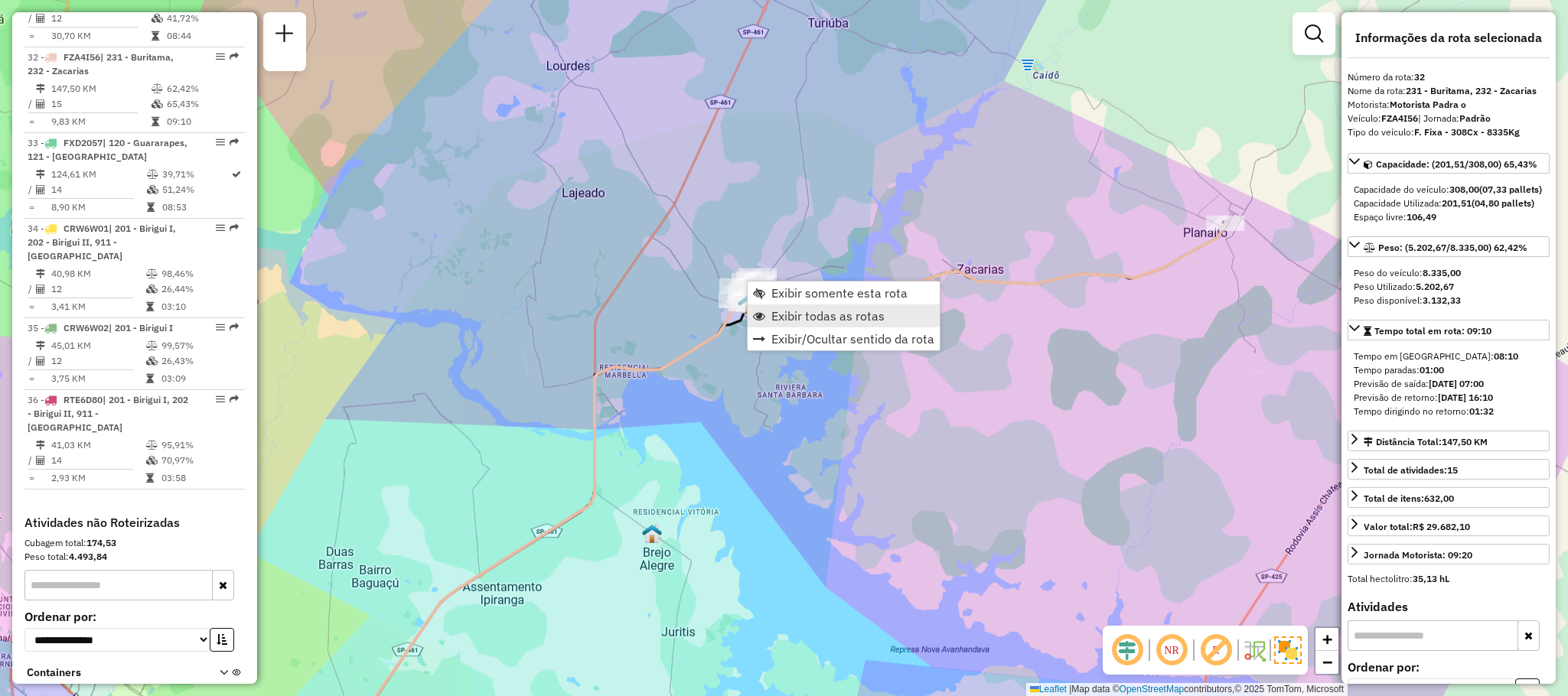
click at [780, 306] on link "Exibir todas as rotas" at bounding box center [844, 316] width 192 height 23
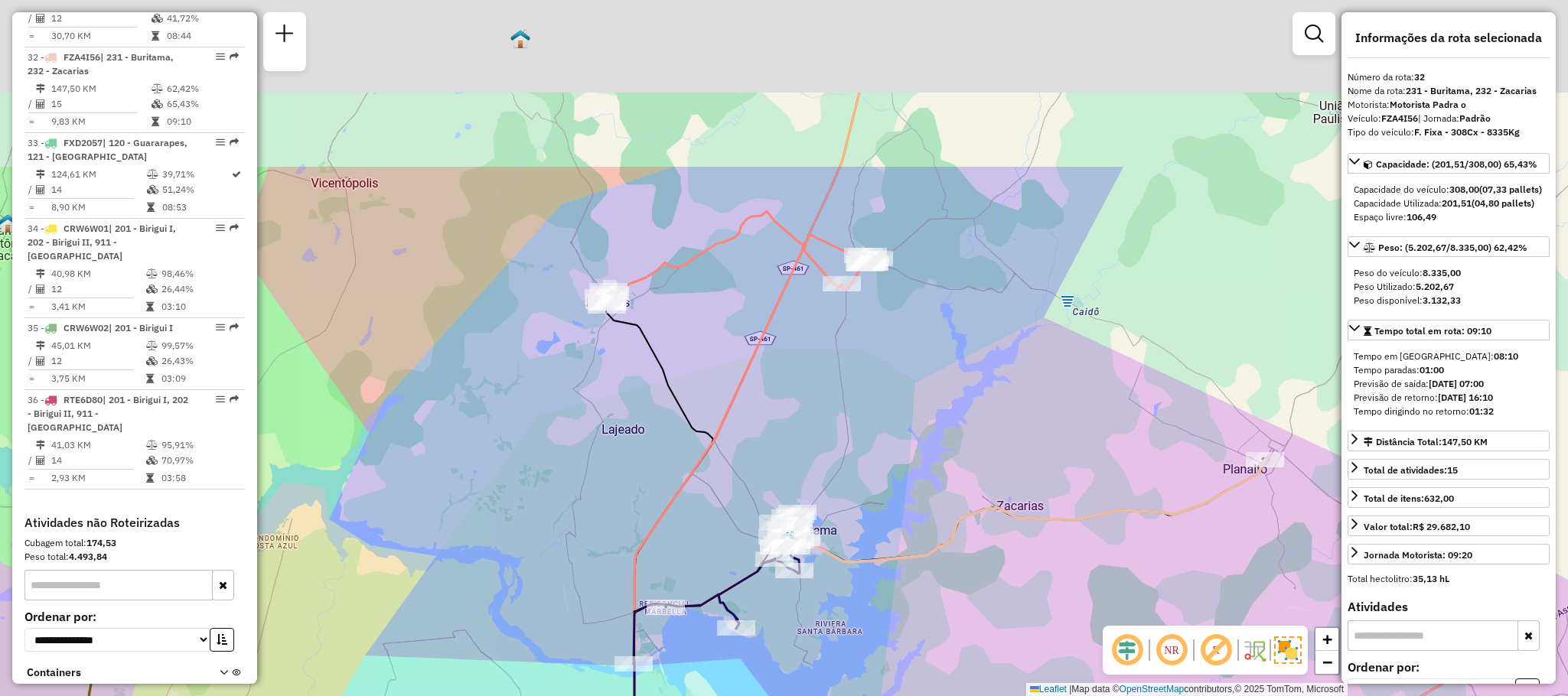
drag, startPoint x: 679, startPoint y: 189, endPoint x: 722, endPoint y: 437, distance: 251.7
click at [722, 437] on icon at bounding box center [518, 619] width 691 height 768
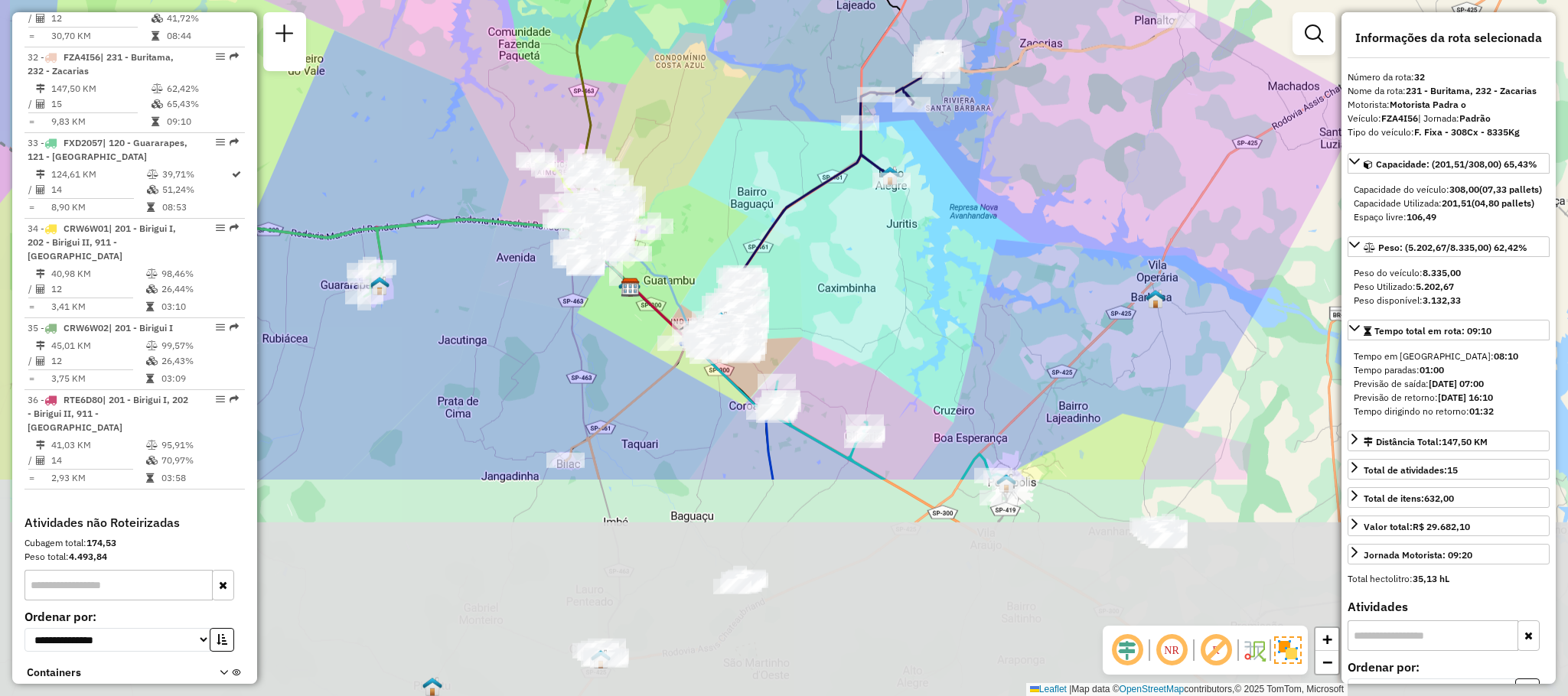
drag, startPoint x: 605, startPoint y: 470, endPoint x: 659, endPoint y: 185, distance: 290.1
click at [659, 185] on div "Janela de atendimento Grade de atendimento Capacidade Transportadoras Veículos …" at bounding box center [784, 348] width 1568 height 696
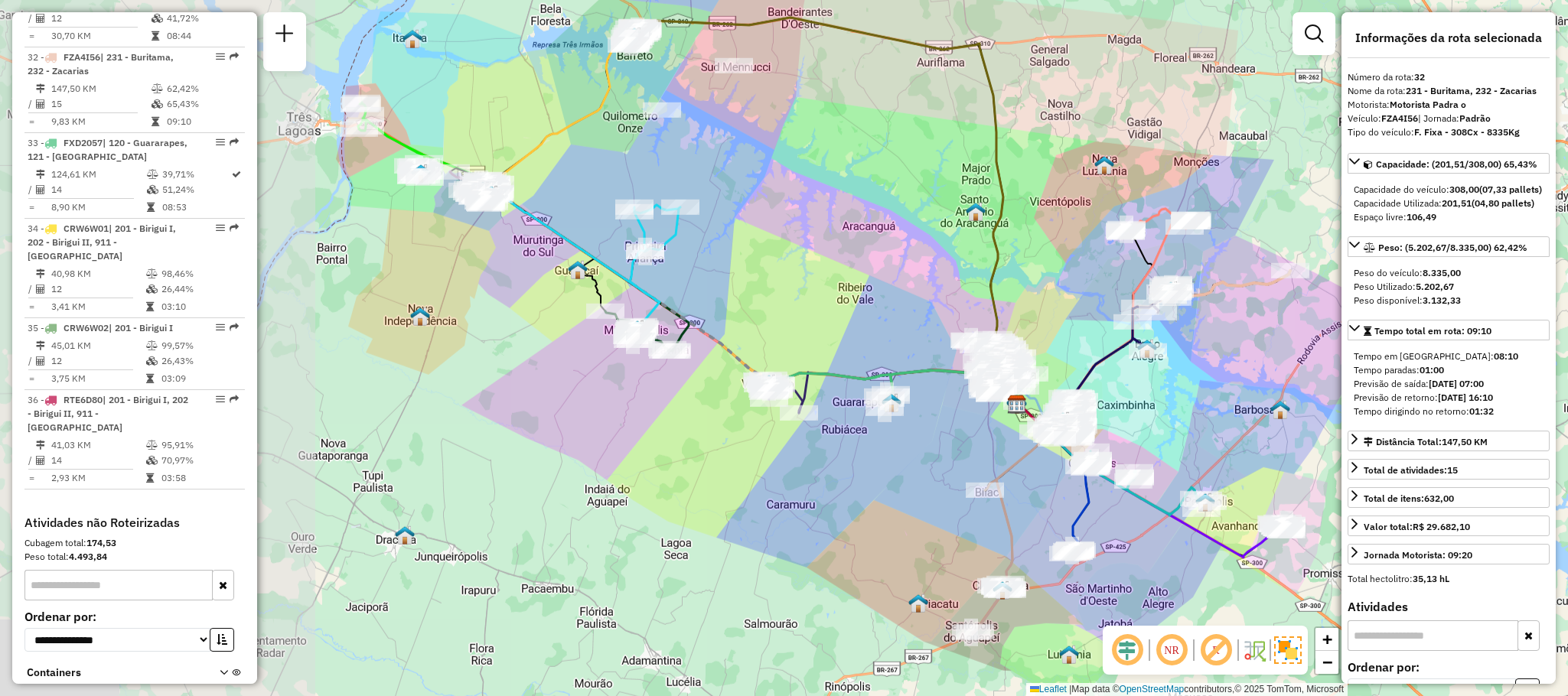
drag, startPoint x: 505, startPoint y: 405, endPoint x: 928, endPoint y: 432, distance: 423.9
click at [928, 432] on div "Janela de atendimento Grade de atendimento Capacidade Transportadoras Veículos …" at bounding box center [784, 348] width 1568 height 696
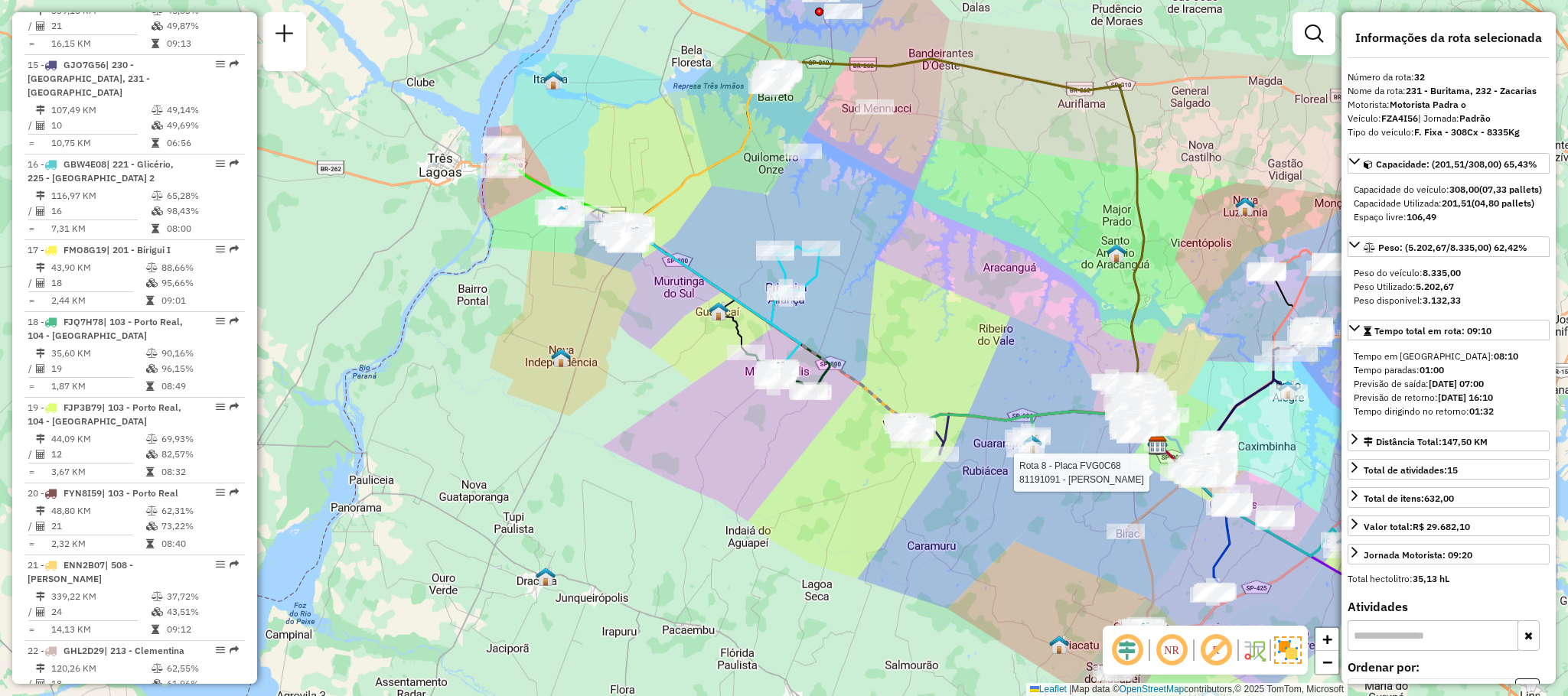
scroll to position [1316, 0]
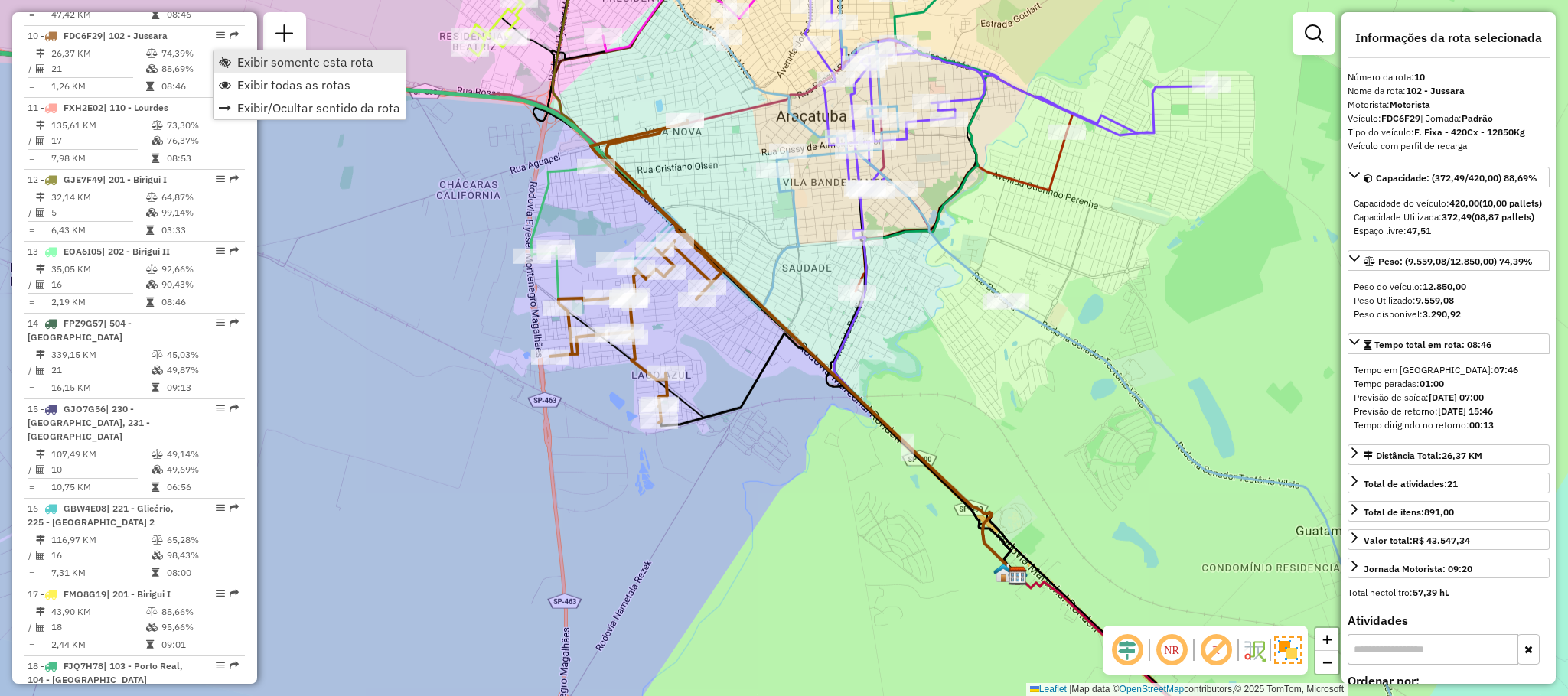
click at [290, 63] on span "Exibir somente esta rota" at bounding box center [305, 62] width 136 height 12
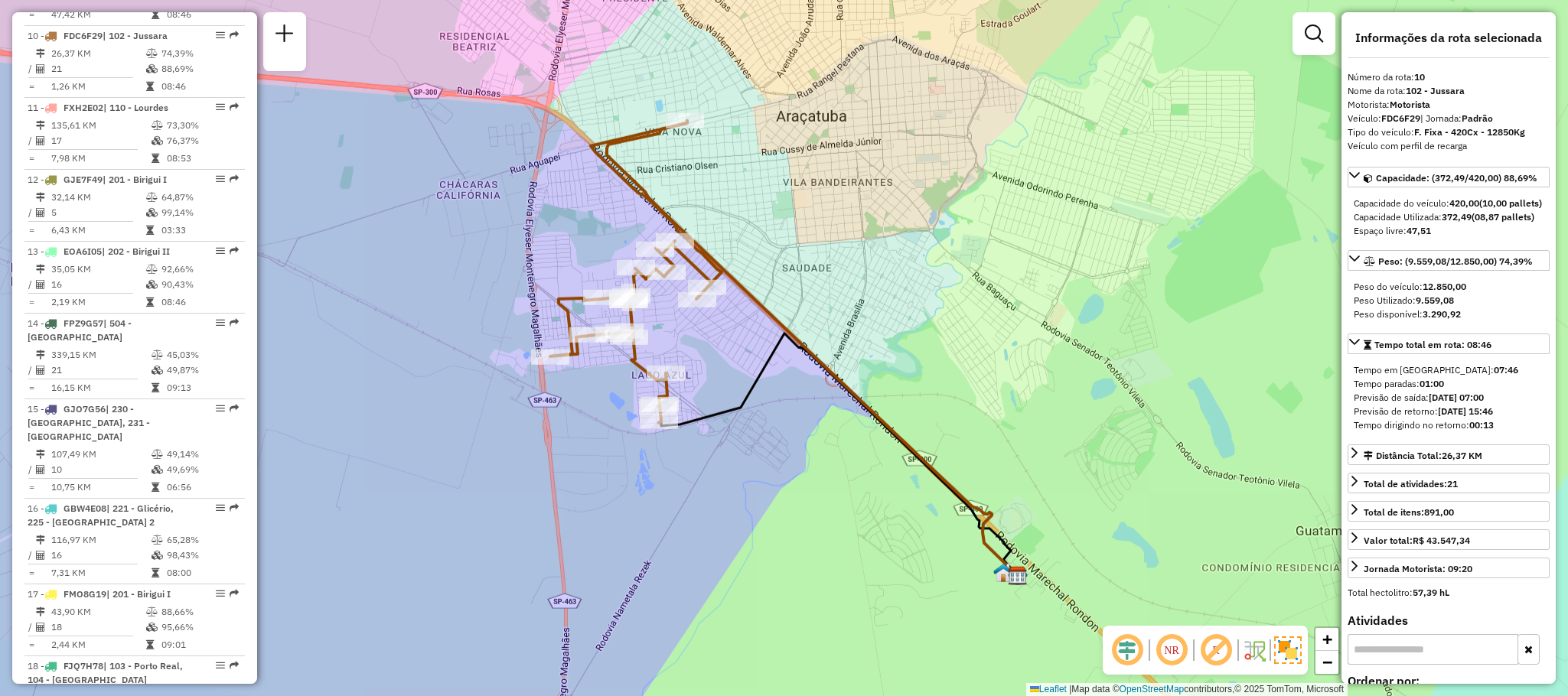
scroll to position [2654, 0]
